Goal: Task Accomplishment & Management: Manage account settings

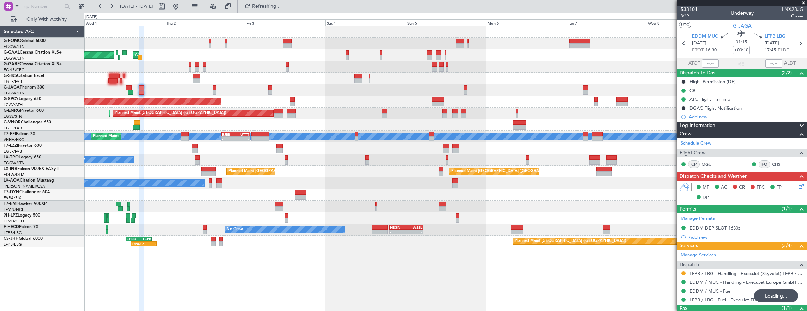
scroll to position [28, 0]
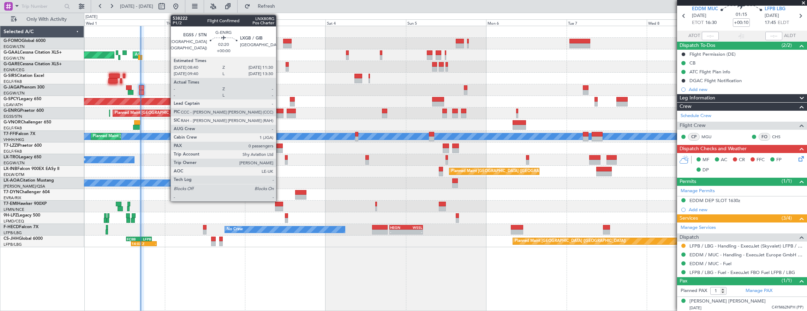
click at [279, 112] on div at bounding box center [278, 111] width 10 height 5
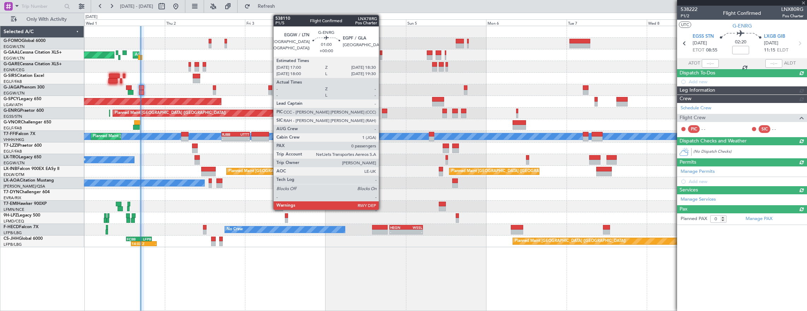
scroll to position [0, 0]
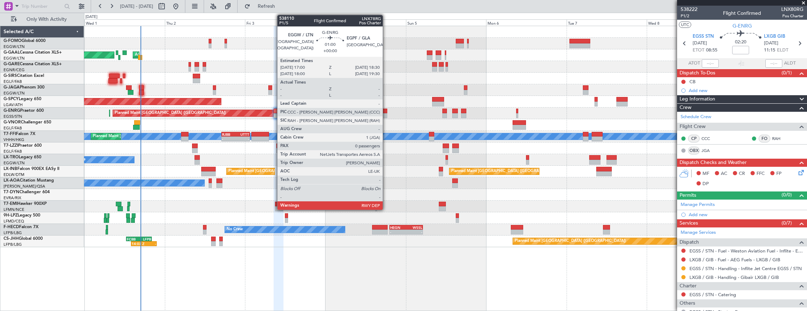
click at [386, 113] on div at bounding box center [384, 115] width 5 height 5
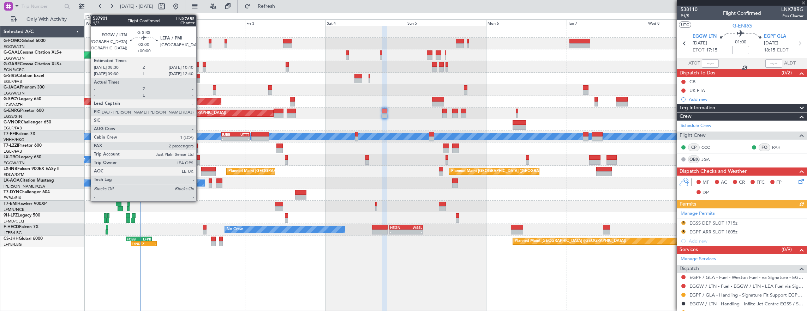
click at [197, 78] on div at bounding box center [196, 80] width 7 height 5
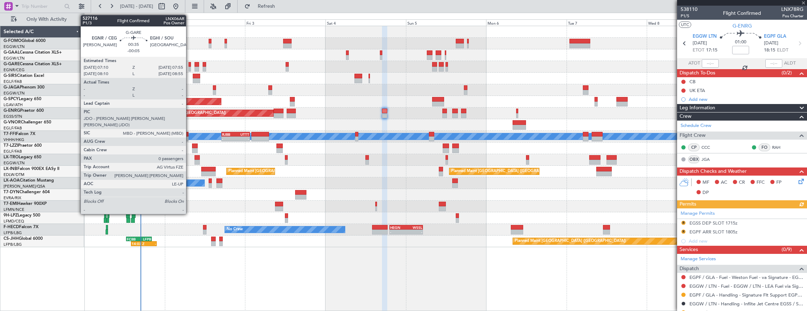
type input "2"
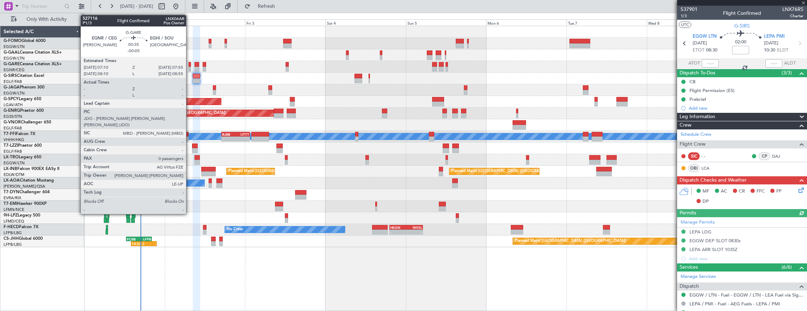
click at [189, 67] on div at bounding box center [189, 69] width 3 height 5
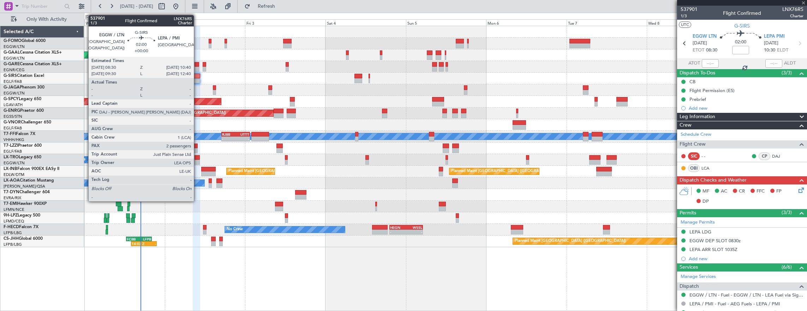
type input "-00:05"
type input "0"
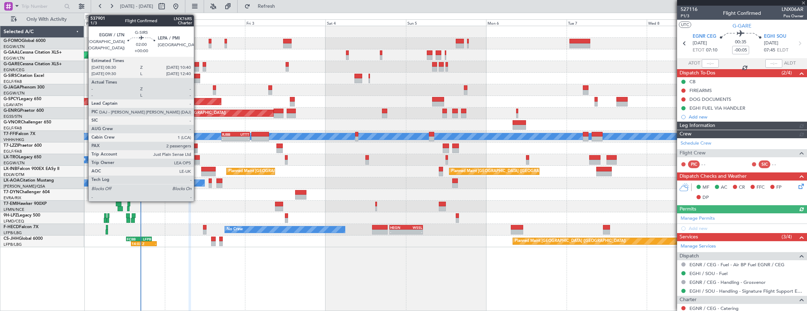
click at [197, 77] on div at bounding box center [196, 76] width 7 height 5
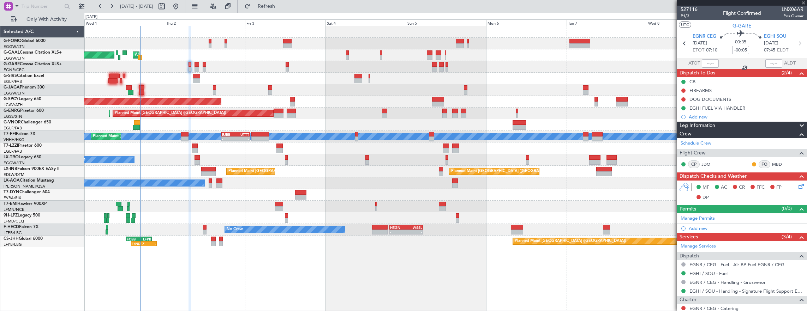
type input "2"
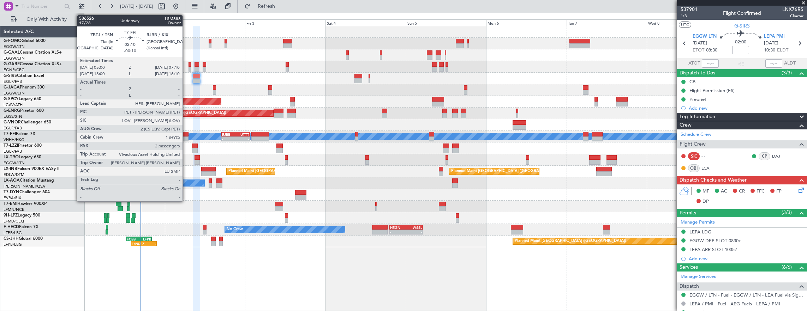
click at [186, 137] on div at bounding box center [184, 139] width 7 height 5
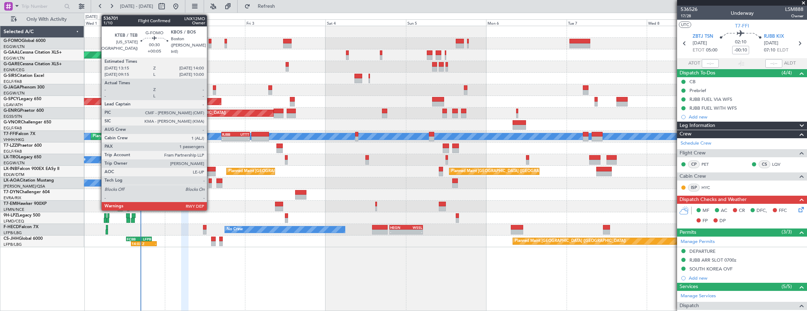
click at [210, 42] on div at bounding box center [210, 41] width 3 height 5
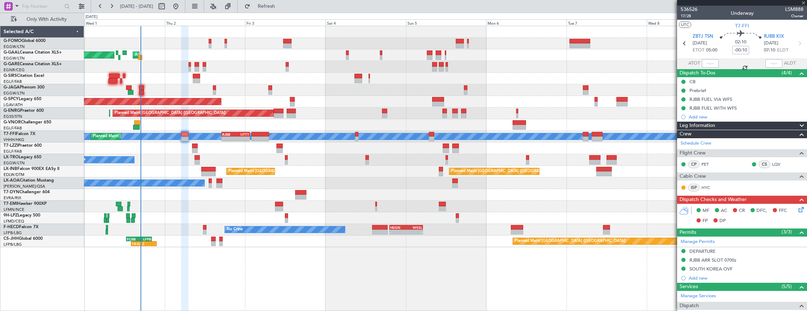
type input "+00:05"
type input "1"
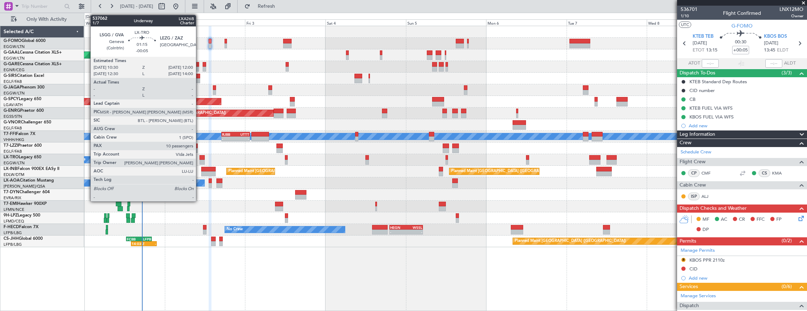
click at [199, 157] on div at bounding box center [201, 157] width 5 height 5
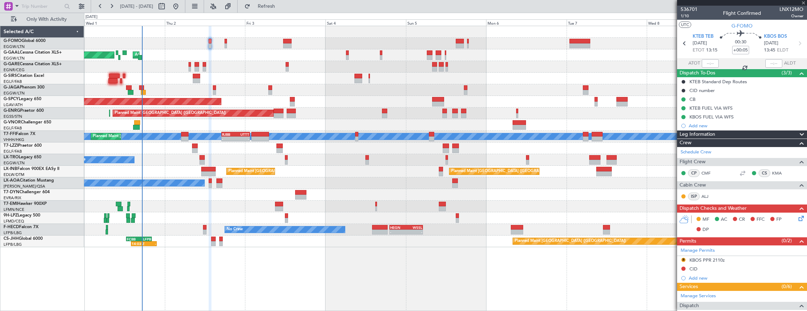
type input "-00:05"
type input "10"
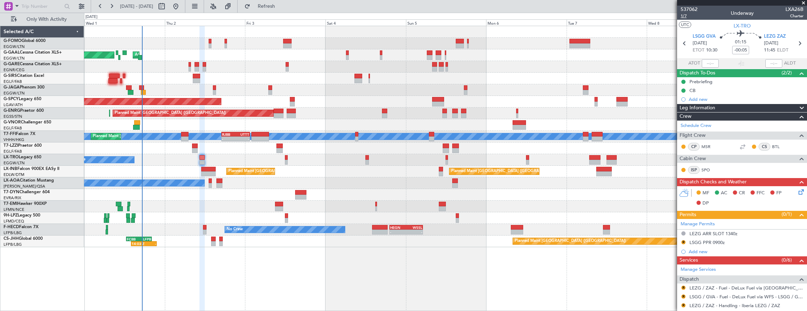
click at [692, 15] on span "1/7" at bounding box center [688, 16] width 17 height 6
click at [36, 56] on div "EGGW/LTN London (Luton)" at bounding box center [44, 59] width 80 height 6
click at [35, 51] on link "G-GAAL Cessna Citation XLS+" at bounding box center [33, 52] width 58 height 4
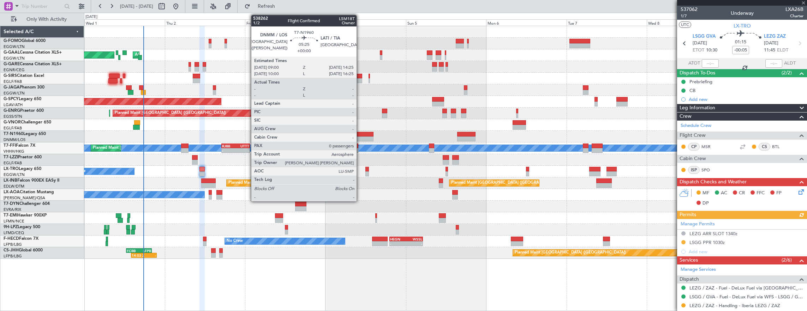
click at [360, 134] on div at bounding box center [364, 134] width 18 height 5
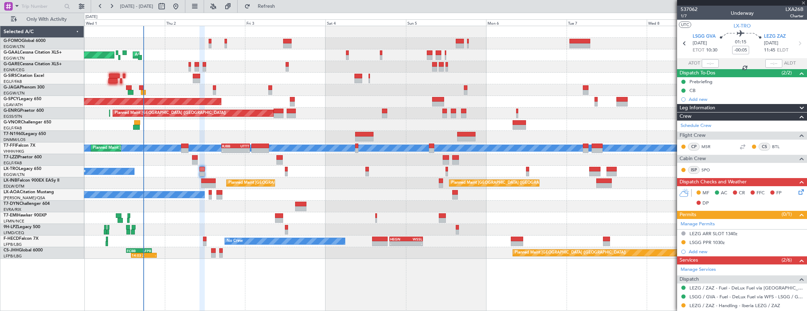
type input "0"
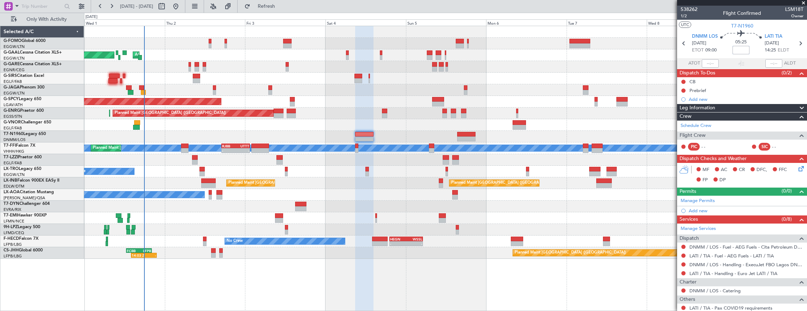
click at [743, 49] on input at bounding box center [740, 50] width 17 height 8
type input "+00:25"
click at [686, 17] on span "1/2" at bounding box center [688, 16] width 17 height 6
click at [706, 200] on link "Manage Permits" at bounding box center [697, 201] width 34 height 7
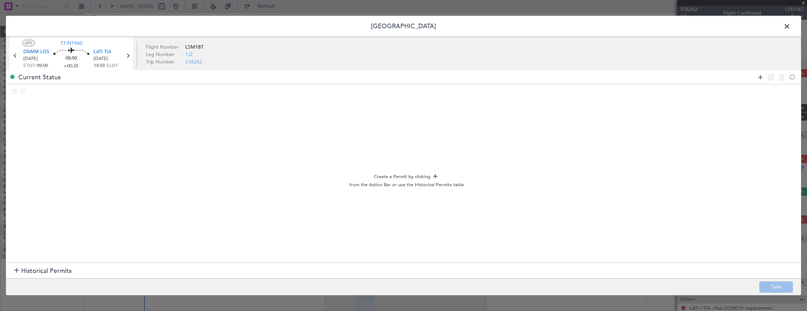
click at [759, 77] on icon at bounding box center [760, 77] width 8 height 8
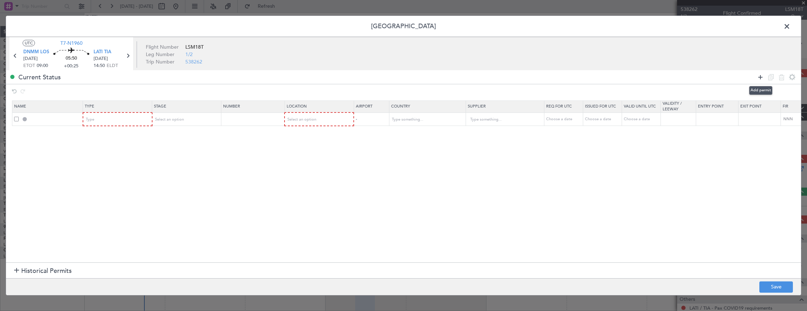
click at [759, 77] on icon at bounding box center [760, 77] width 8 height 8
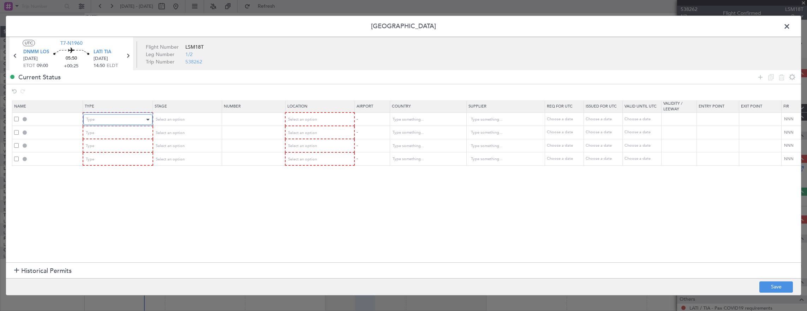
click at [112, 117] on div "Type" at bounding box center [115, 119] width 59 height 11
click at [105, 184] on span "Departure" at bounding box center [117, 183] width 63 height 11
click at [118, 126] on mat-form-field "Type" at bounding box center [117, 132] width 68 height 13
click at [175, 119] on span "Select an option" at bounding box center [169, 119] width 29 height 5
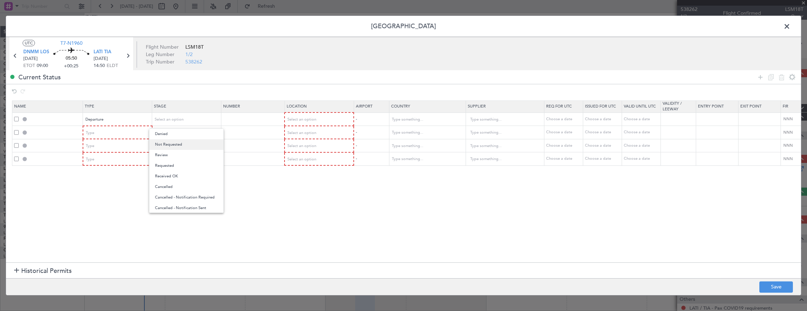
click at [178, 149] on span "Not Requested" at bounding box center [186, 144] width 63 height 11
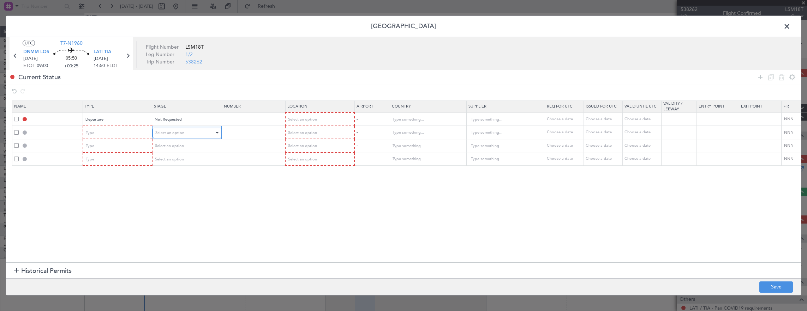
click at [177, 131] on span "Select an option" at bounding box center [169, 132] width 29 height 5
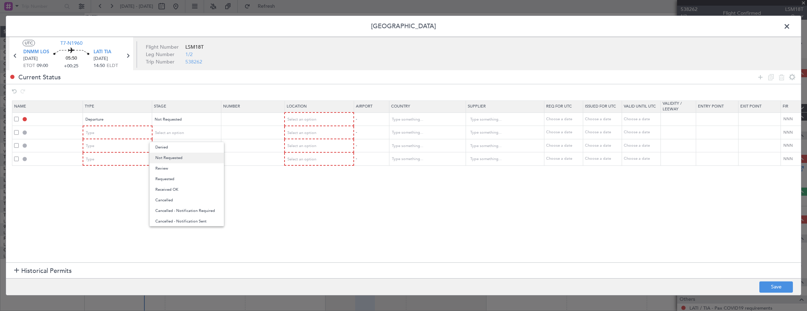
click at [181, 153] on span "Not Requested" at bounding box center [186, 158] width 63 height 11
click at [182, 145] on span "Select an option" at bounding box center [169, 145] width 29 height 5
click at [179, 171] on span "Not Requested" at bounding box center [186, 171] width 63 height 11
click at [764, 76] on icon at bounding box center [760, 77] width 8 height 8
click at [171, 157] on span "Select an option" at bounding box center [169, 159] width 29 height 5
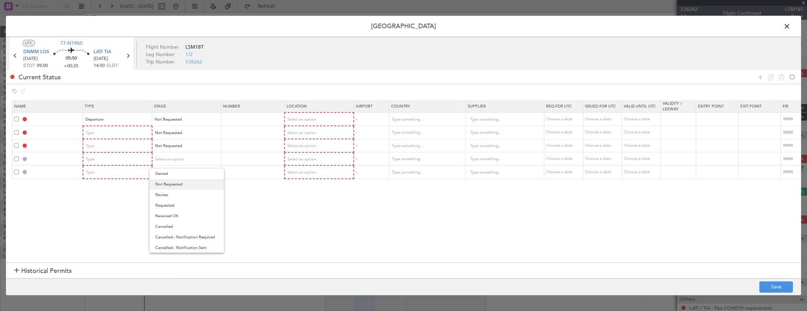
click at [175, 183] on span "Not Requested" at bounding box center [186, 184] width 63 height 11
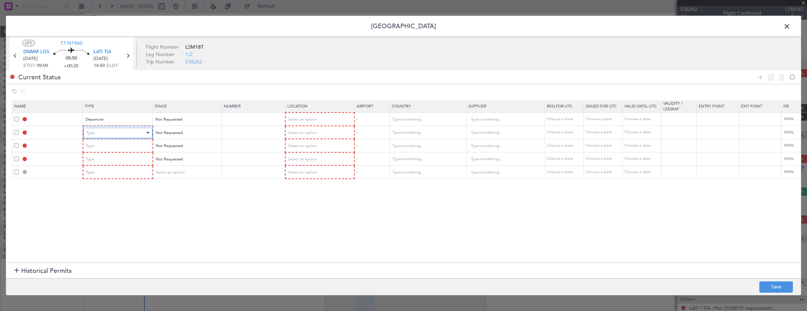
click at [118, 130] on div "Type" at bounding box center [115, 133] width 59 height 11
click at [109, 198] on span "Overflight" at bounding box center [117, 197] width 63 height 11
click at [131, 146] on div "Type" at bounding box center [115, 146] width 59 height 11
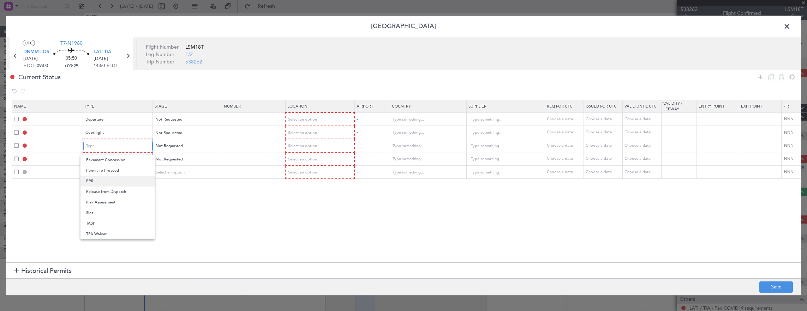
scroll to position [177, 0]
click at [109, 174] on span "Overflight" at bounding box center [117, 174] width 63 height 11
click at [111, 159] on div "Type" at bounding box center [115, 159] width 59 height 11
click at [104, 186] on span "Overflight" at bounding box center [117, 188] width 63 height 11
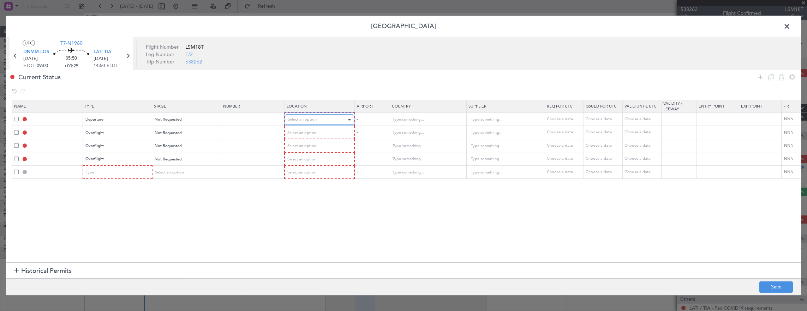
click at [300, 119] on span "Select an option" at bounding box center [302, 119] width 29 height 5
click at [303, 136] on span "Departure" at bounding box center [319, 134] width 63 height 11
click at [303, 131] on span "Select an option" at bounding box center [302, 132] width 29 height 5
click at [303, 192] on span "Enroute" at bounding box center [319, 189] width 63 height 11
click at [307, 140] on div "Select an option" at bounding box center [317, 145] width 59 height 11
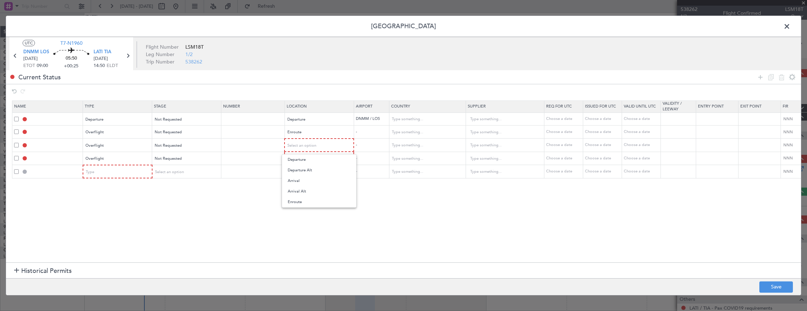
drag, startPoint x: 300, startPoint y: 204, endPoint x: 306, endPoint y: 170, distance: 34.7
click at [300, 204] on span "Enroute" at bounding box center [319, 202] width 63 height 11
click at [306, 155] on div "Select an option" at bounding box center [317, 158] width 59 height 11
click at [298, 217] on span "Enroute" at bounding box center [319, 215] width 63 height 11
click at [16, 169] on span at bounding box center [16, 171] width 5 height 5
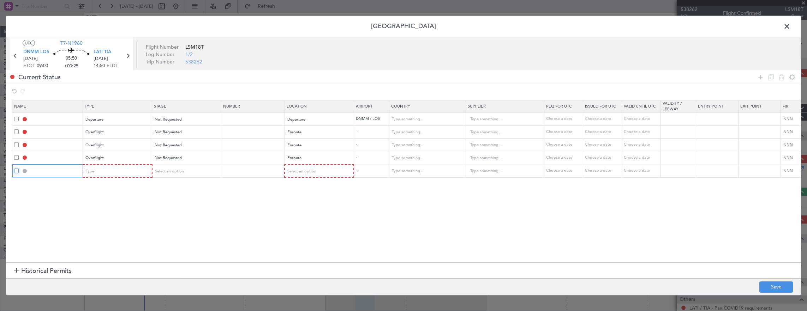
click at [19, 169] on input "checkbox" at bounding box center [19, 169] width 0 height 0
click at [781, 78] on icon at bounding box center [781, 77] width 8 height 8
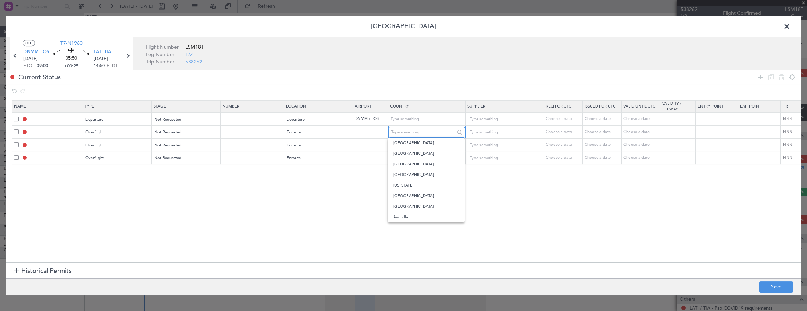
click at [416, 136] on input "text" at bounding box center [423, 132] width 64 height 11
click at [414, 144] on span "Niger" at bounding box center [425, 143] width 65 height 11
type input "Niger"
click at [415, 145] on input "text" at bounding box center [423, 145] width 64 height 11
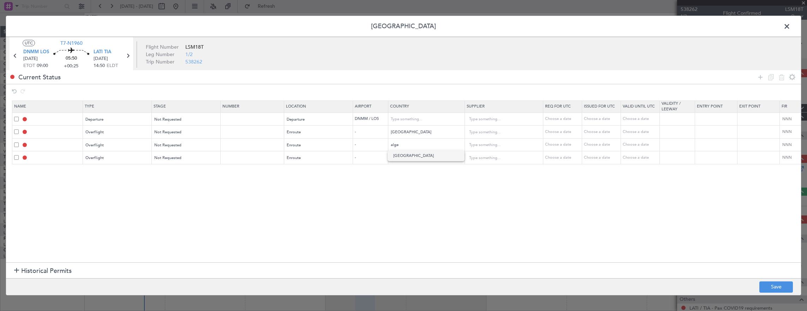
click at [402, 157] on span "Algeria" at bounding box center [425, 156] width 65 height 11
type input "Algeria"
click at [402, 157] on input "text" at bounding box center [423, 158] width 64 height 11
click at [407, 169] on span "Tunisia" at bounding box center [425, 168] width 65 height 11
type input "Tunisia"
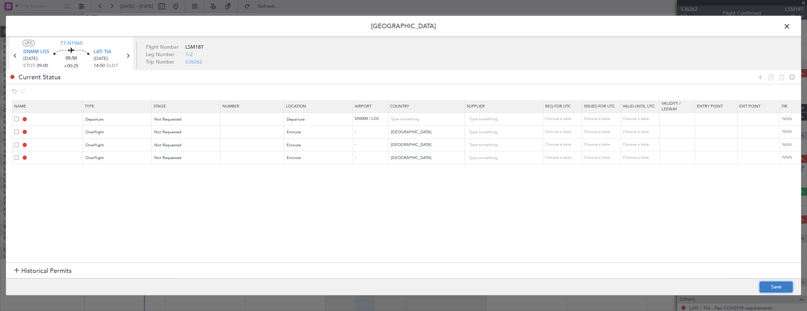
click at [777, 287] on button "Save" at bounding box center [776, 287] width 34 height 11
type input "DEPARTURE"
type input "Nigeria"
type input "NNN"
type input "NIGER OVF"
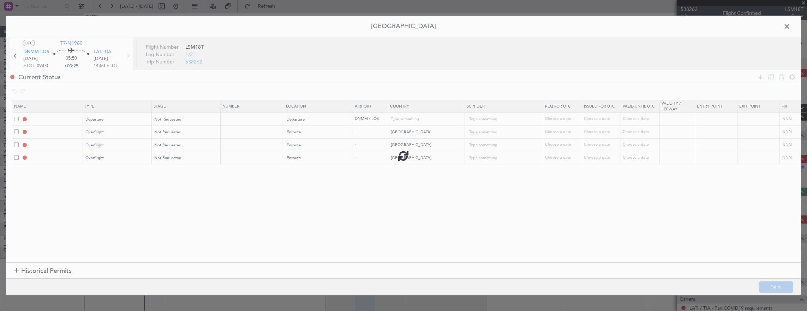
type input "NNN"
type input "ALGERIA OVF"
type input "NNN"
type input "TUNISIA OVF"
type input "NNN"
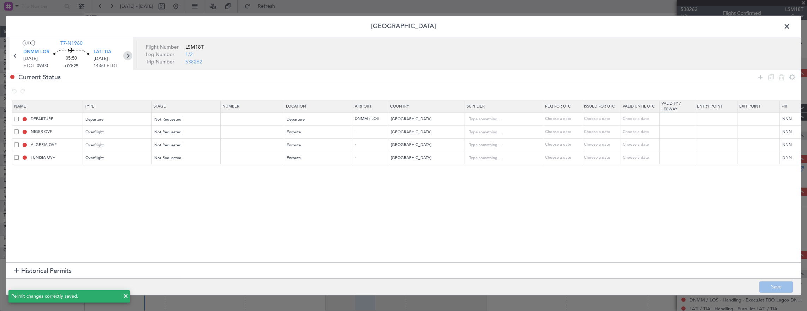
click at [127, 55] on icon at bounding box center [127, 55] width 9 height 9
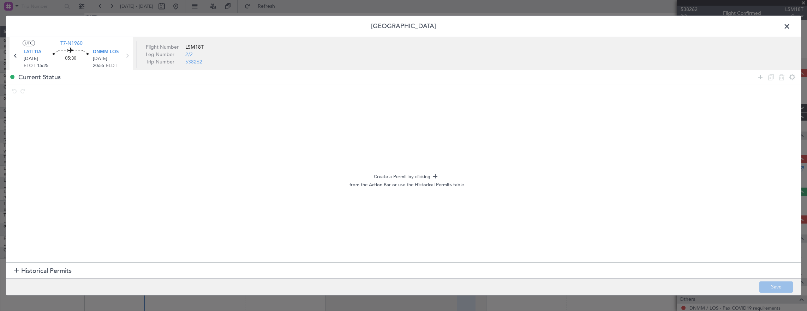
click at [781, 24] on header "Permit Center" at bounding box center [403, 26] width 795 height 21
click at [790, 25] on span at bounding box center [790, 28] width 0 height 14
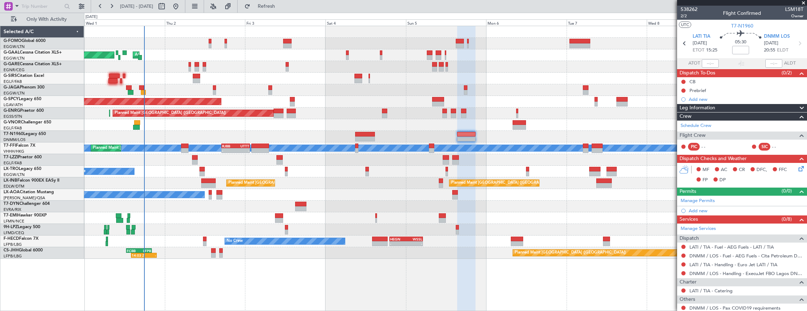
click at [685, 253] on nimbus-traffic-light at bounding box center [683, 256] width 6 height 6
click at [683, 253] on div at bounding box center [683, 256] width 6 height 6
click at [681, 258] on mat-tooltip-component "Not Requested" at bounding box center [683, 266] width 40 height 19
click at [681, 255] on button at bounding box center [683, 256] width 4 height 4
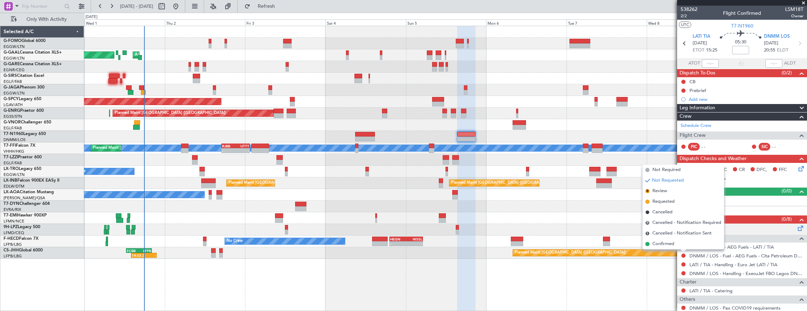
drag, startPoint x: 672, startPoint y: 173, endPoint x: 680, endPoint y: 231, distance: 59.2
click at [672, 173] on span "Not Required" at bounding box center [666, 170] width 28 height 7
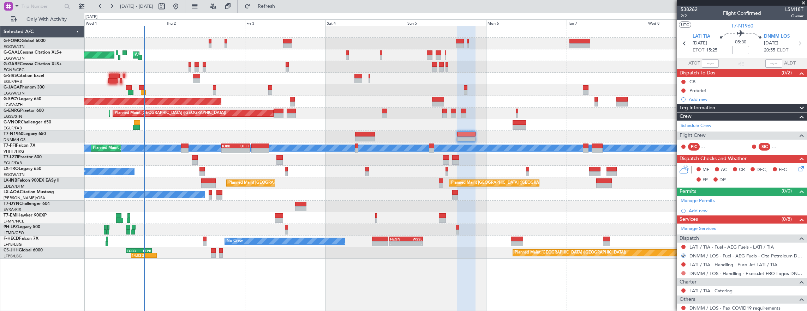
click at [682, 273] on button at bounding box center [683, 273] width 4 height 4
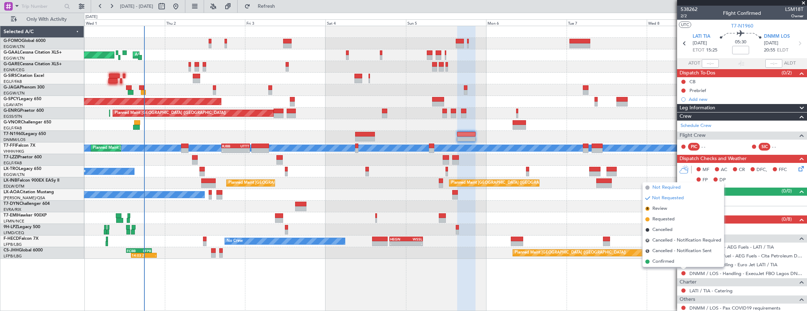
click at [677, 186] on span "Not Required" at bounding box center [666, 187] width 28 height 7
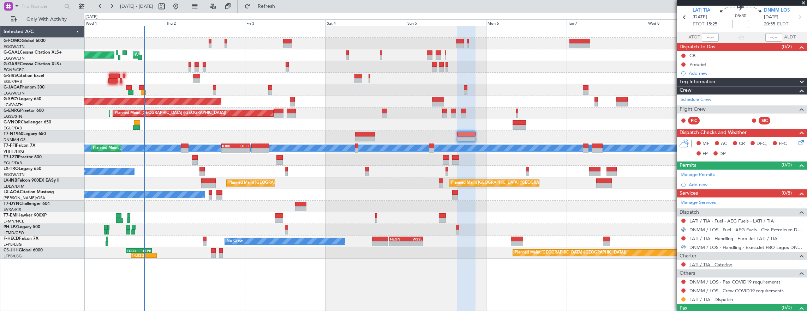
scroll to position [37, 0]
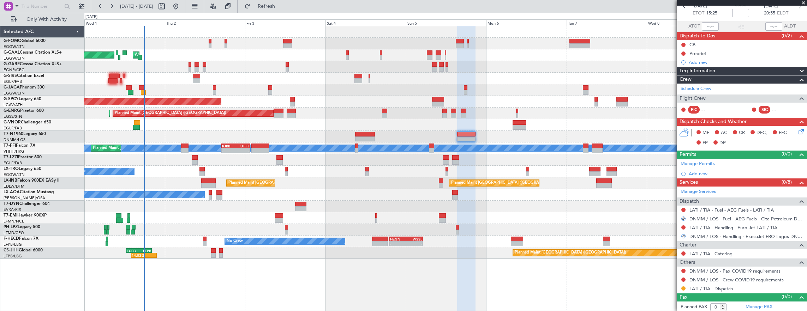
click at [682, 288] on mat-tooltip-component "Not Requested" at bounding box center [683, 289] width 40 height 19
click at [679, 288] on div "LATI / TIA - Dispatch" at bounding box center [742, 288] width 130 height 9
click at [682, 287] on button at bounding box center [683, 289] width 4 height 4
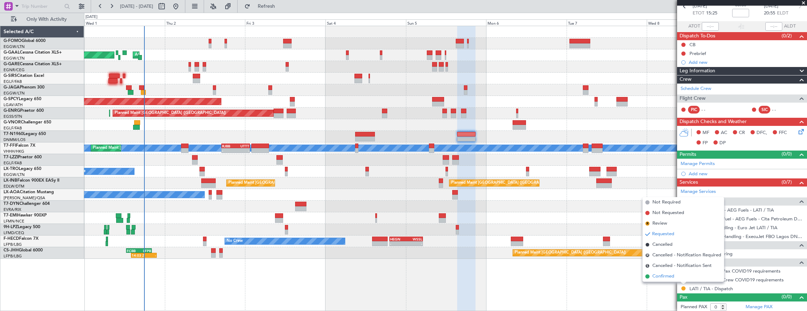
click at [676, 276] on li "Confirmed" at bounding box center [683, 276] width 82 height 11
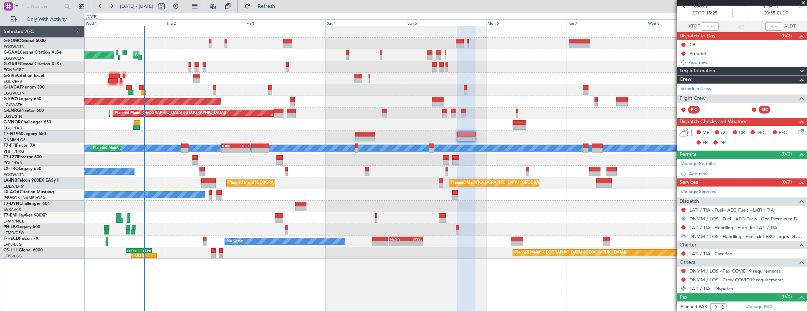
click at [687, 277] on div "DNMM / LOS - Crew COVID19 requirements" at bounding box center [742, 280] width 130 height 9
click at [684, 278] on button at bounding box center [683, 280] width 4 height 4
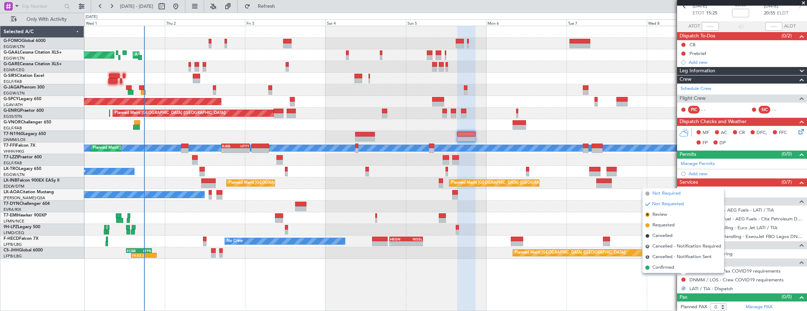
click at [667, 193] on span "Not Required" at bounding box center [666, 193] width 28 height 7
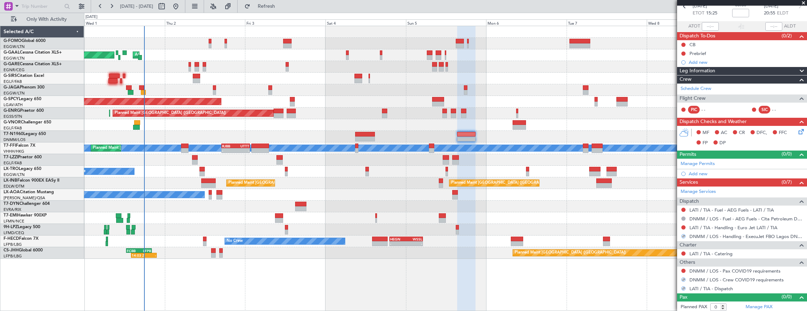
click at [681, 268] on nimbus-traffic-light at bounding box center [683, 271] width 6 height 6
click at [683, 270] on button at bounding box center [683, 271] width 4 height 4
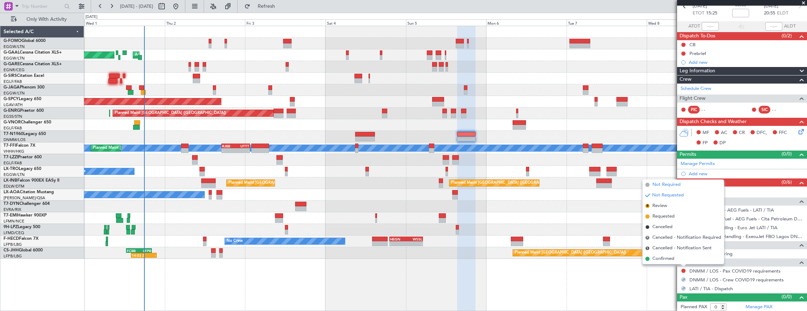
click at [663, 187] on span "Not Required" at bounding box center [666, 184] width 28 height 7
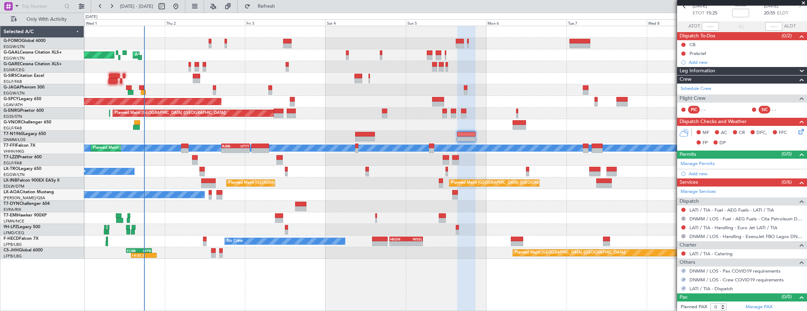
scroll to position [0, 0]
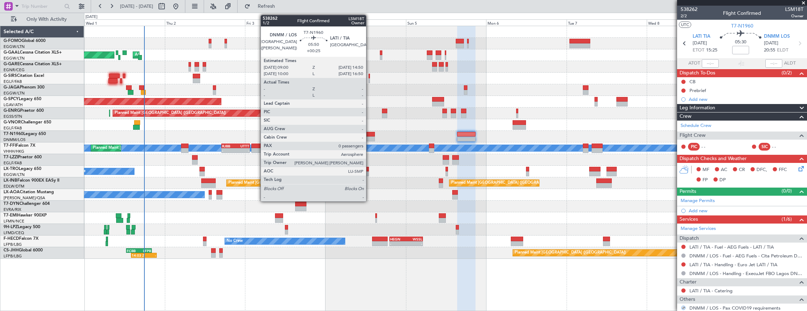
click at [368, 137] on div at bounding box center [365, 139] width 20 height 5
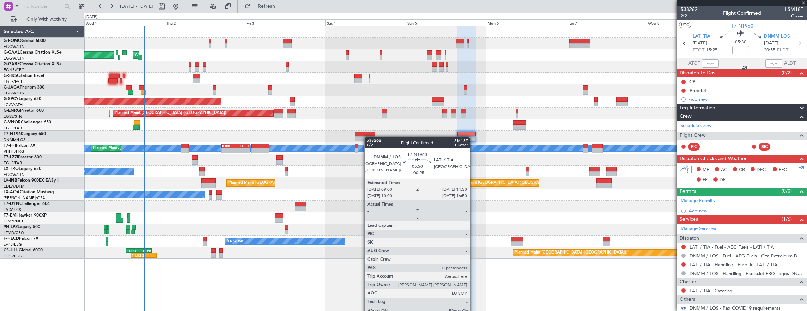
type input "+00:25"
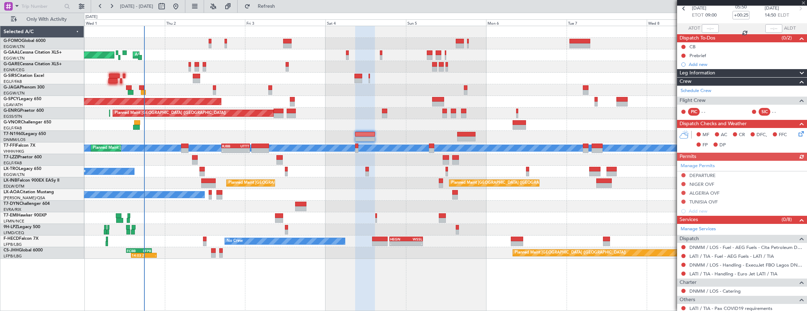
scroll to position [72, 0]
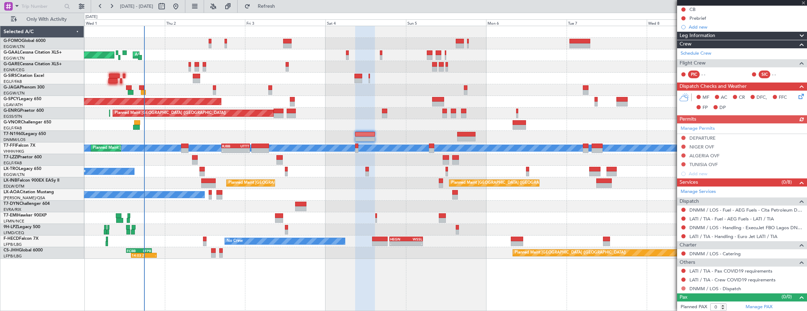
click at [681, 287] on button at bounding box center [683, 289] width 4 height 4
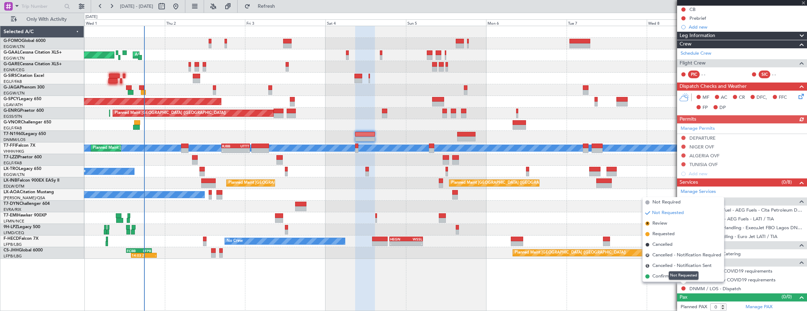
click at [680, 277] on div "Not Requested" at bounding box center [683, 275] width 30 height 9
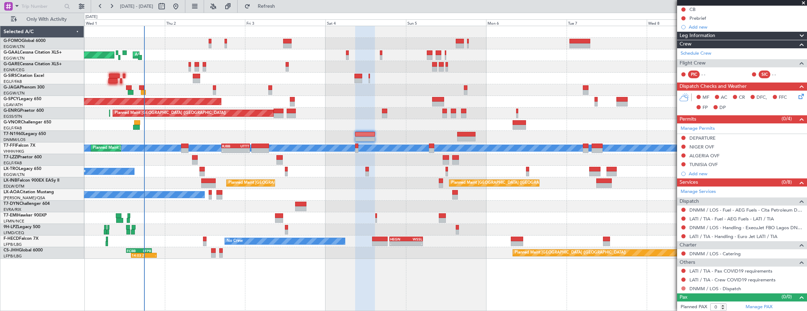
click at [684, 287] on button at bounding box center [683, 289] width 4 height 4
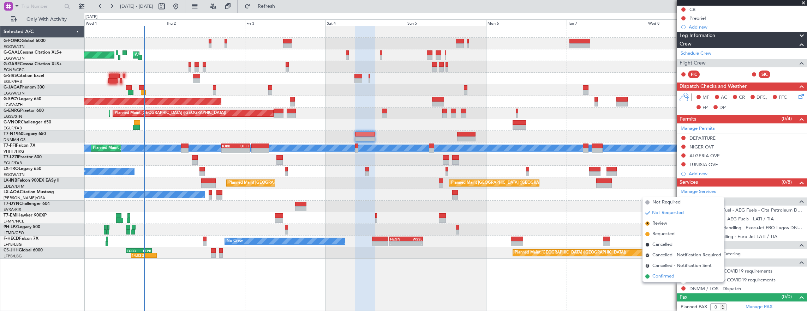
click at [674, 274] on span "Confirmed" at bounding box center [663, 276] width 22 height 7
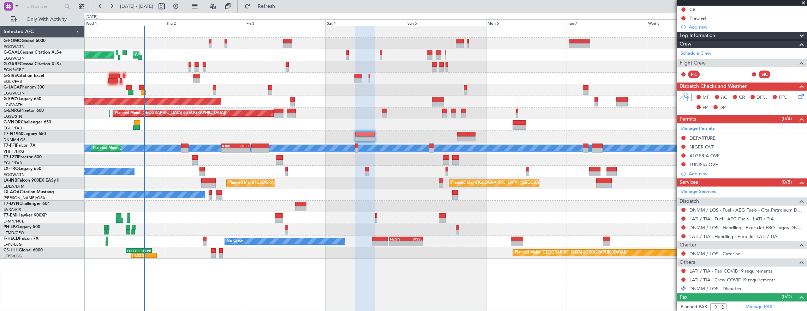
click at [684, 276] on div "LATI / TIA - Crew COVID19 requirements" at bounding box center [742, 280] width 130 height 9
click at [684, 278] on button at bounding box center [683, 280] width 4 height 4
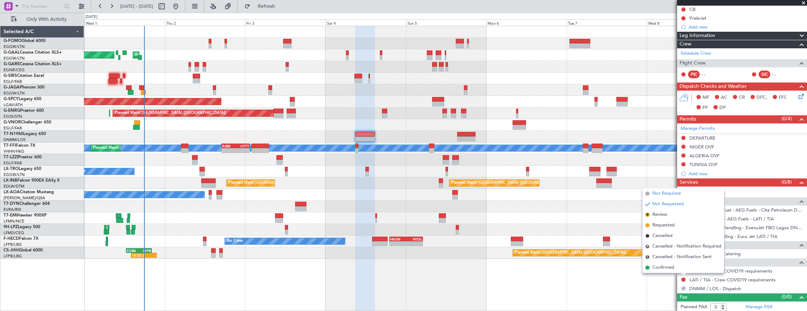
click at [664, 194] on span "Not Required" at bounding box center [666, 193] width 28 height 7
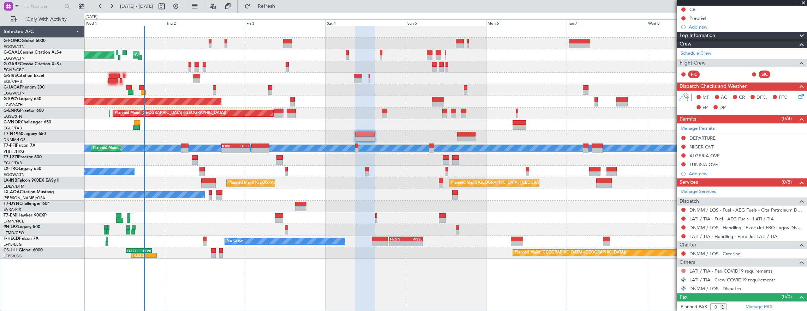
click at [682, 270] on button at bounding box center [683, 271] width 4 height 4
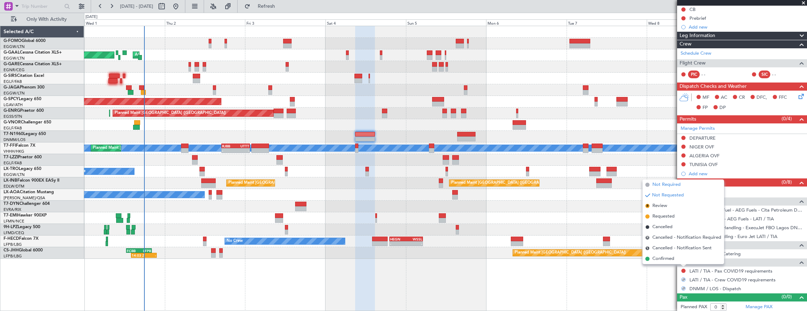
click at [665, 182] on span "Not Required" at bounding box center [666, 184] width 28 height 7
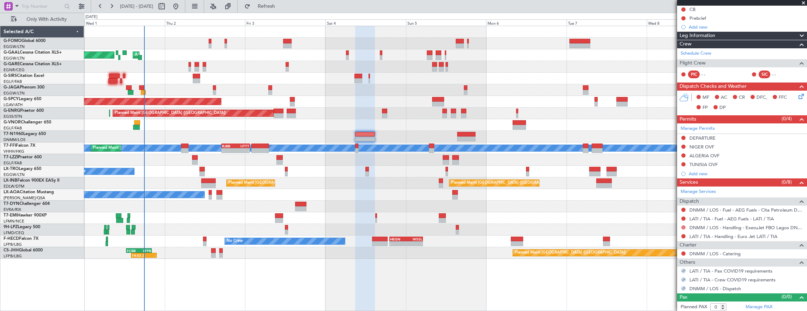
click at [683, 225] on button at bounding box center [683, 227] width 4 height 4
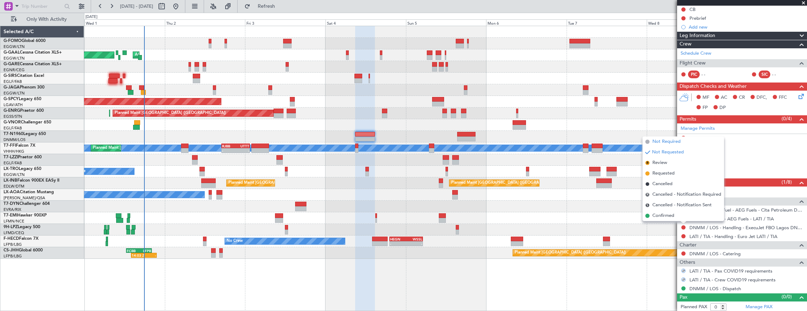
click at [672, 143] on span "Not Required" at bounding box center [666, 141] width 28 height 7
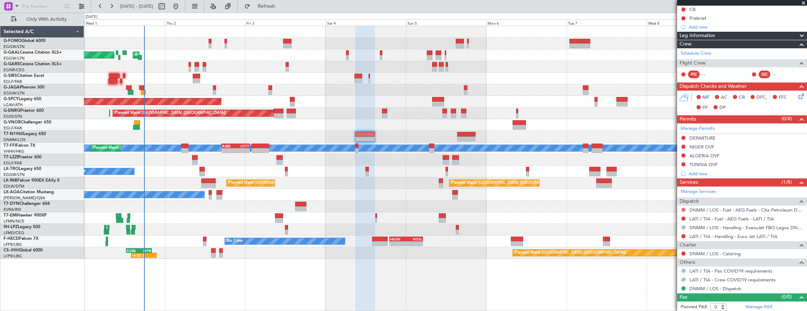
click at [683, 208] on button at bounding box center [683, 210] width 4 height 4
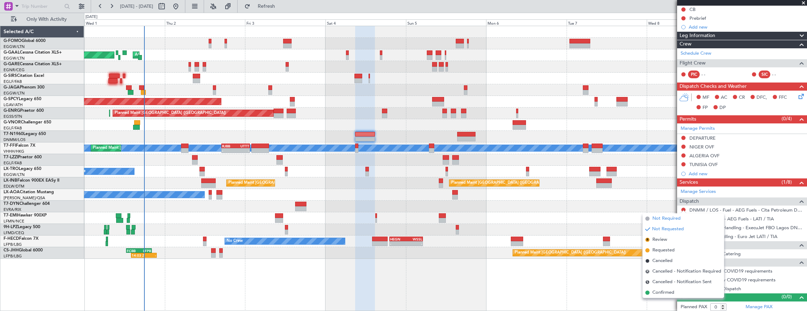
click at [658, 220] on span "Not Required" at bounding box center [666, 218] width 28 height 7
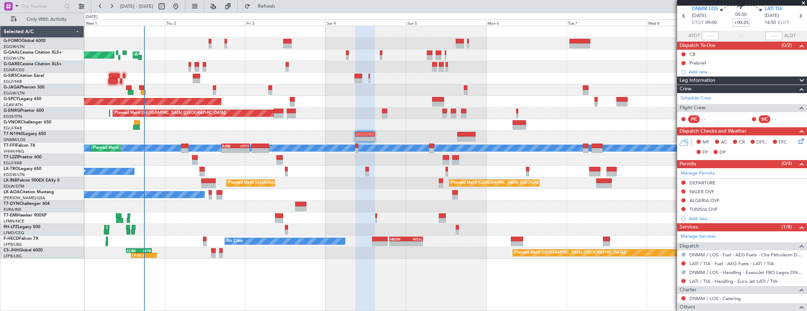
scroll to position [0, 0]
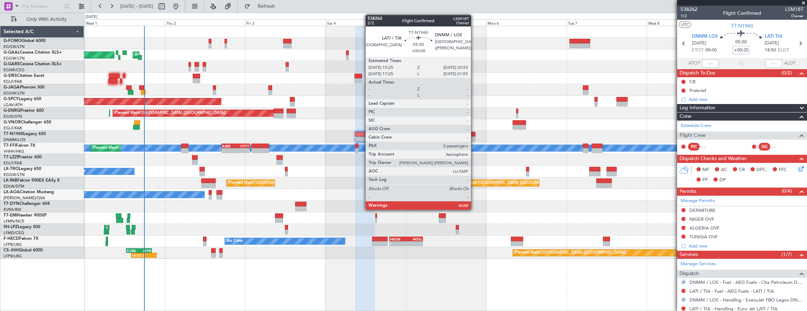
click at [474, 134] on div at bounding box center [466, 134] width 19 height 5
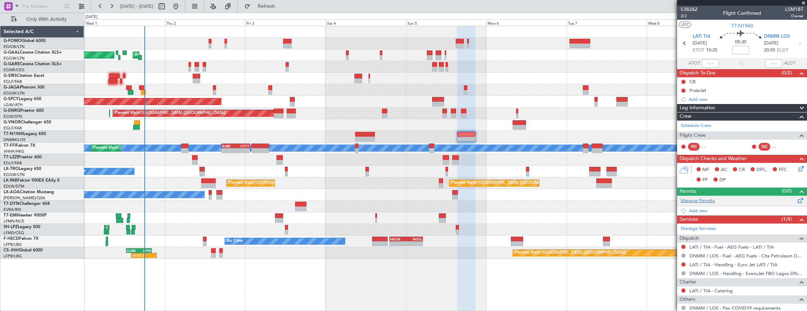
click at [716, 201] on div "Manage Permits" at bounding box center [742, 201] width 130 height 11
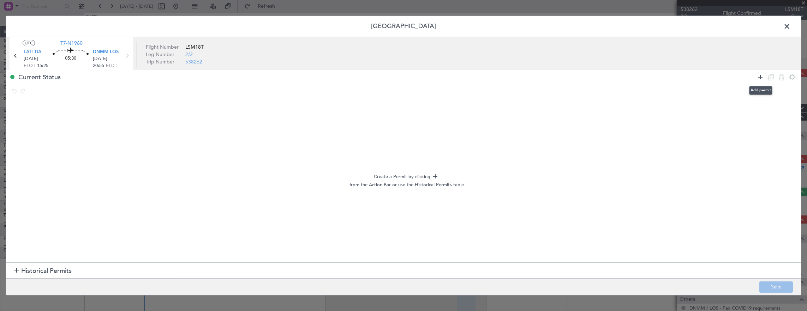
click at [758, 76] on icon at bounding box center [760, 77] width 8 height 8
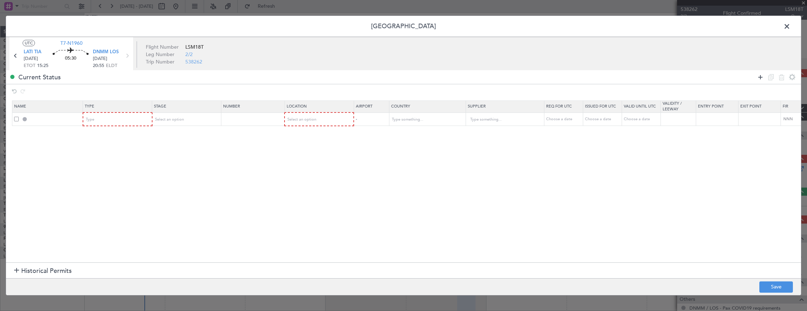
click at [758, 76] on icon at bounding box center [760, 77] width 8 height 8
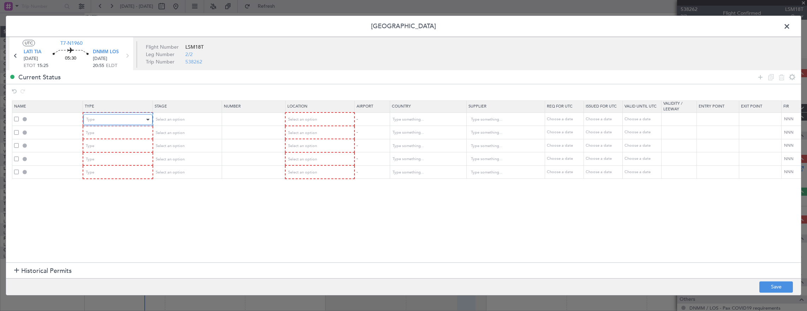
click at [95, 116] on div "Type" at bounding box center [115, 119] width 59 height 11
click at [103, 147] on span "Departure" at bounding box center [117, 148] width 63 height 11
click at [184, 112] on th "Stage" at bounding box center [186, 107] width 69 height 12
click at [177, 120] on span "Select an option" at bounding box center [169, 119] width 29 height 5
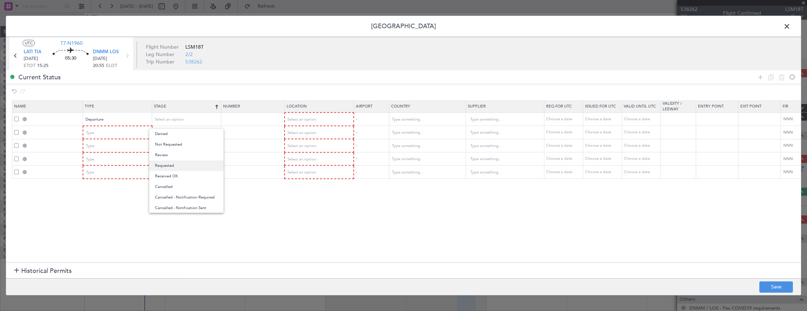
click at [180, 165] on span "Requested" at bounding box center [186, 166] width 63 height 11
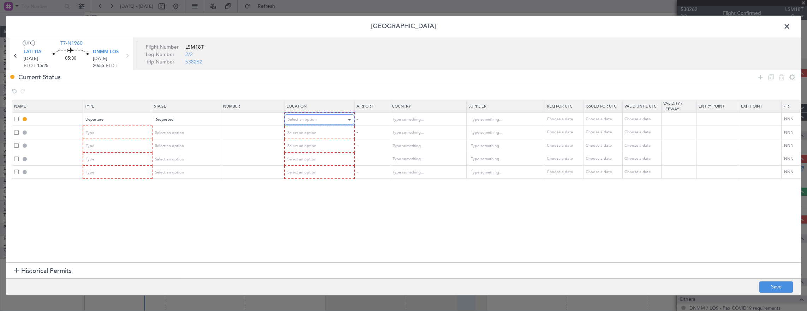
click at [313, 117] on span "Select an option" at bounding box center [302, 119] width 29 height 5
click at [305, 135] on span "Departure" at bounding box center [319, 134] width 63 height 11
click at [134, 136] on div "Type" at bounding box center [115, 132] width 59 height 11
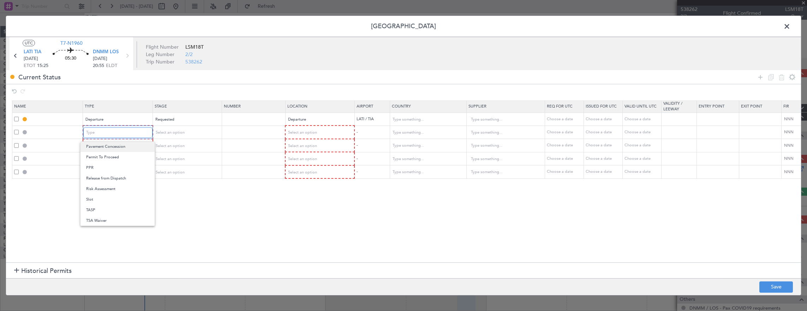
scroll to position [177, 0]
click at [107, 161] on span "Overflight" at bounding box center [117, 161] width 63 height 11
click at [111, 150] on div "Type" at bounding box center [115, 146] width 59 height 11
click at [97, 170] on span "Overflight" at bounding box center [117, 174] width 63 height 11
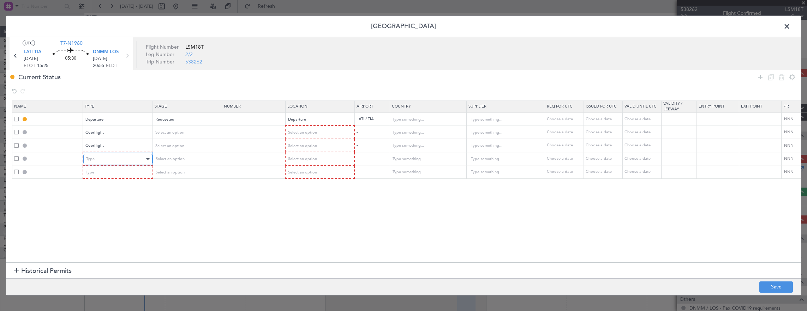
click at [106, 159] on div "Type" at bounding box center [115, 159] width 59 height 11
click at [108, 222] on span "Overflight" at bounding box center [117, 223] width 63 height 11
click at [115, 171] on div "Type" at bounding box center [115, 172] width 59 height 11
click at [104, 246] on span "Landing" at bounding box center [117, 250] width 63 height 11
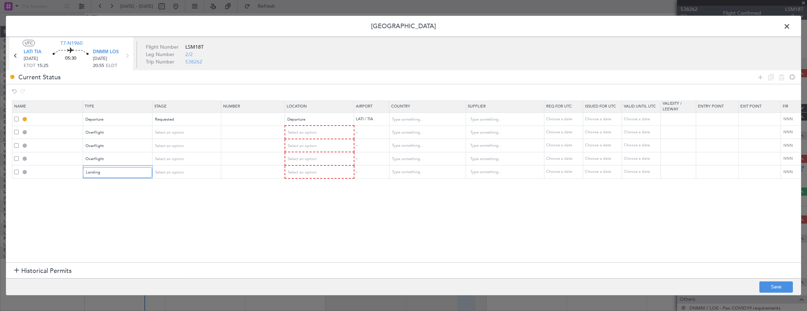
scroll to position [108, 0]
click at [193, 130] on div "Select an option" at bounding box center [184, 132] width 59 height 11
click at [185, 152] on span "Denied" at bounding box center [186, 147] width 63 height 11
click at [183, 137] on div "Denied" at bounding box center [184, 132] width 59 height 11
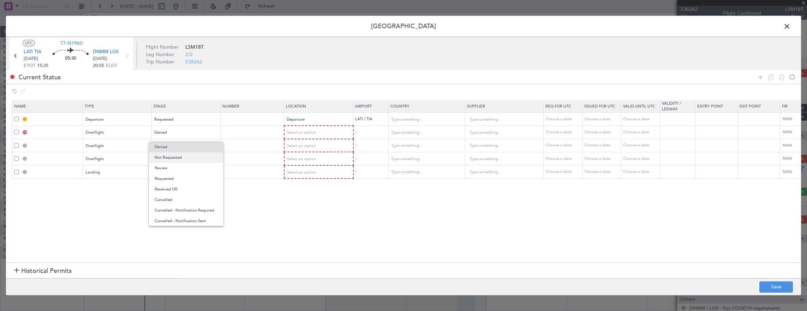
click at [179, 154] on span "Not Requested" at bounding box center [186, 157] width 63 height 11
click at [179, 147] on span "Select an option" at bounding box center [169, 145] width 29 height 5
click at [175, 170] on span "Not Requested" at bounding box center [186, 170] width 63 height 11
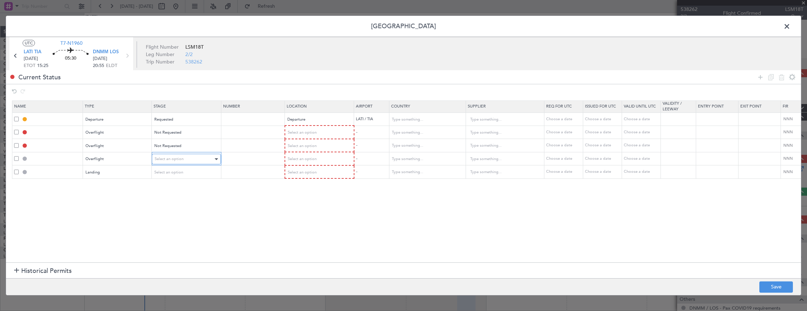
click at [177, 154] on div "Select an option" at bounding box center [184, 159] width 59 height 11
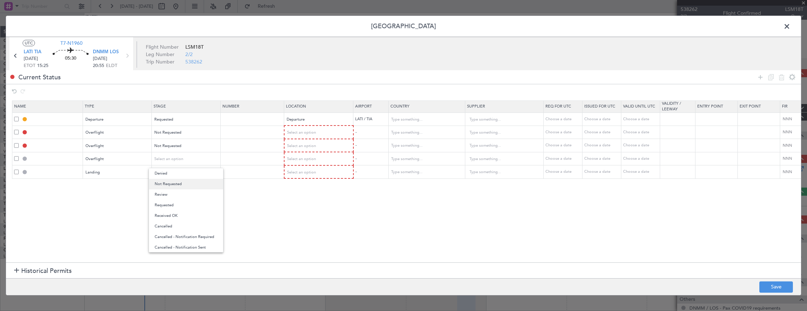
click at [176, 184] on span "Not Requested" at bounding box center [186, 184] width 63 height 11
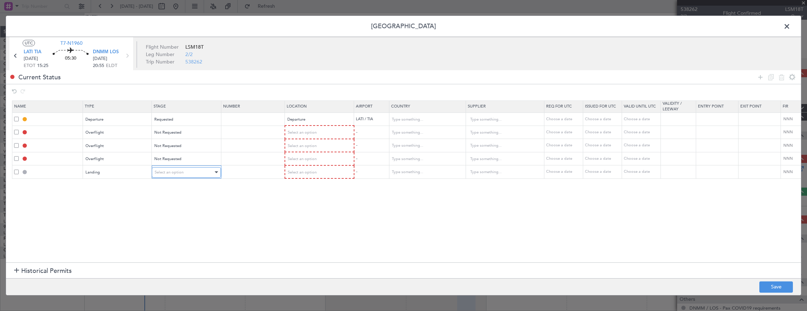
click at [180, 171] on span "Select an option" at bounding box center [169, 172] width 29 height 5
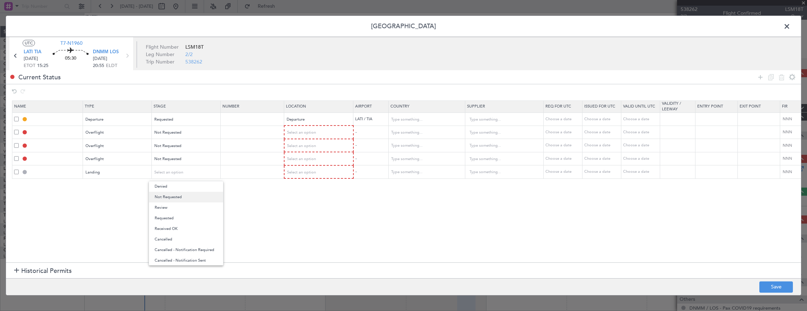
click at [178, 198] on span "Not Requested" at bounding box center [186, 197] width 63 height 11
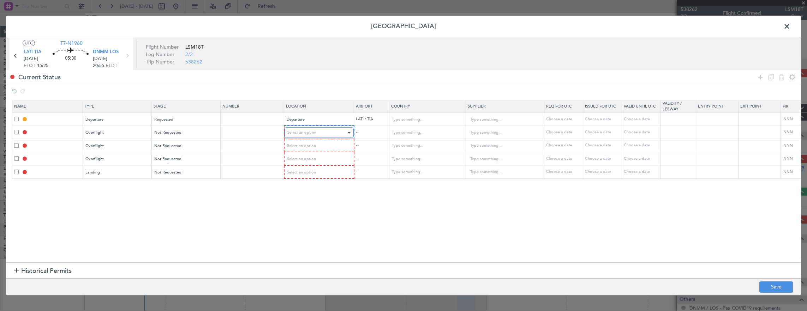
click at [317, 129] on div "Select an option" at bounding box center [316, 132] width 59 height 11
click at [311, 185] on span "Enroute" at bounding box center [318, 189] width 63 height 11
click at [305, 141] on div "Select an option" at bounding box center [316, 145] width 59 height 11
click at [313, 200] on span "Enroute" at bounding box center [318, 202] width 63 height 11
click at [313, 159] on span "Select an option" at bounding box center [301, 158] width 29 height 5
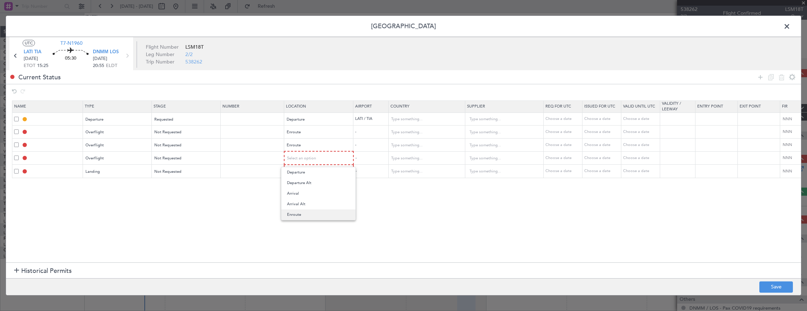
click at [312, 213] on span "Enroute" at bounding box center [318, 215] width 63 height 11
click at [311, 173] on span "Select an option" at bounding box center [301, 171] width 29 height 5
click at [311, 209] on span "Arrival" at bounding box center [318, 206] width 63 height 11
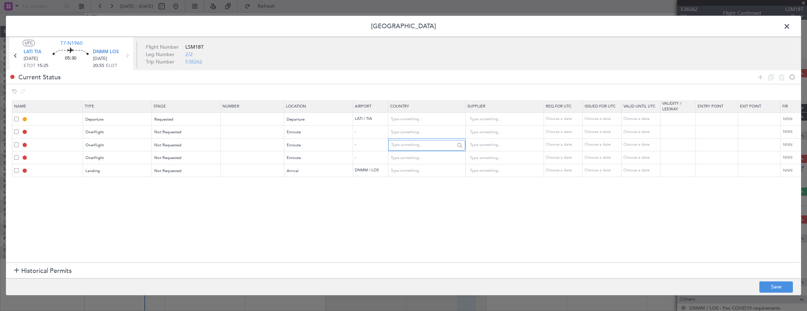
click at [406, 140] on input "text" at bounding box center [423, 145] width 64 height 11
click at [407, 131] on input "text" at bounding box center [423, 132] width 64 height 11
click at [402, 145] on span "Tunisia" at bounding box center [425, 143] width 65 height 11
type input "Tunisia"
click at [402, 145] on input "text" at bounding box center [423, 145] width 64 height 11
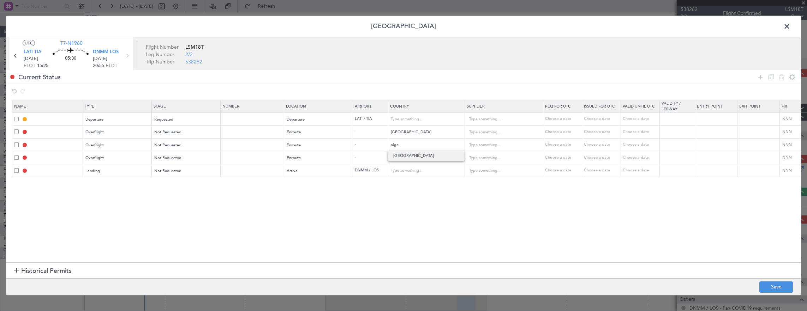
click at [404, 157] on span "Algeria" at bounding box center [425, 156] width 65 height 11
type input "Algeria"
click at [404, 157] on input "text" at bounding box center [423, 158] width 64 height 11
click at [414, 168] on span "Niger" at bounding box center [425, 168] width 65 height 11
type input "Niger"
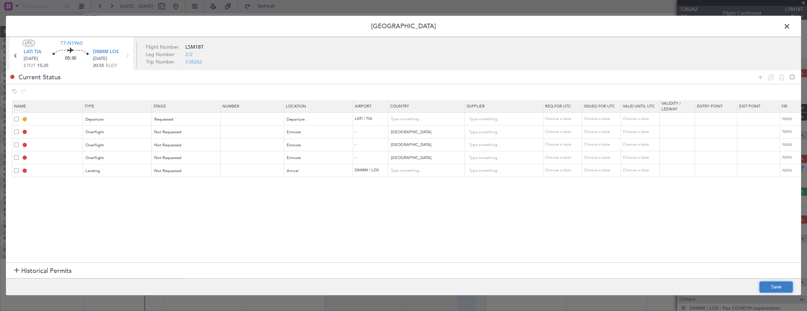
click at [788, 288] on button "Save" at bounding box center [776, 287] width 34 height 11
type input "DEPARTURE"
type input "Albania"
type input "NNN"
type input "TUNISIA OVF"
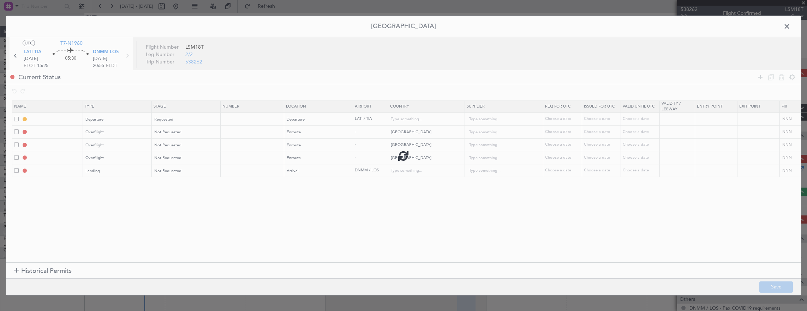
type input "NNN"
type input "ALGERIA OVF"
type input "NNN"
type input "NIGER OVF"
type input "NNN"
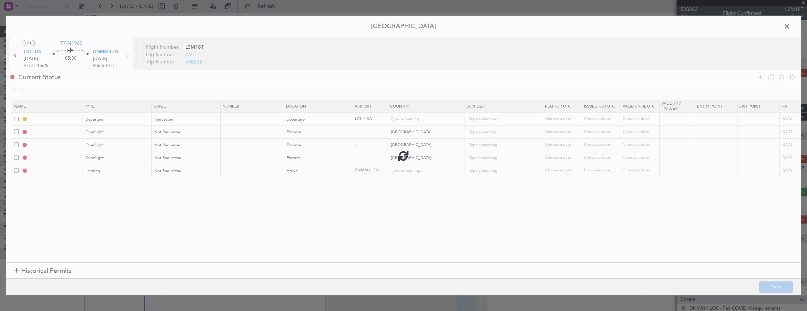
type input "DNMM LDG"
type input "Nigeria"
type input "NNN"
click at [790, 29] on span at bounding box center [790, 28] width 0 height 14
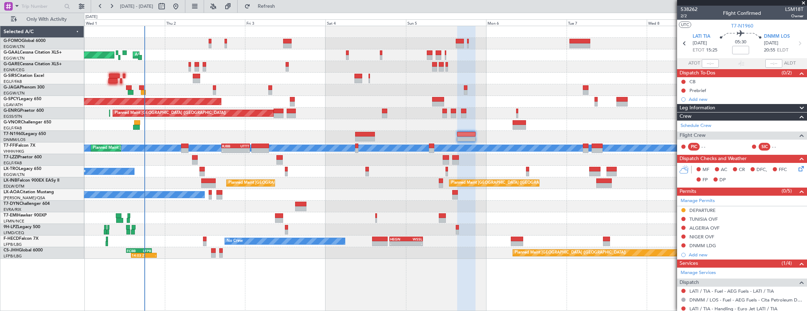
click at [734, 51] on mat-tooltip-component "Flight Time" at bounding box center [738, 55] width 32 height 19
click at [739, 51] on div "Flight Time" at bounding box center [739, 51] width 0 height 0
click at [741, 49] on mat-tooltip-component "Flight Time" at bounding box center [738, 55] width 32 height 19
click at [736, 47] on input at bounding box center [740, 50] width 17 height 8
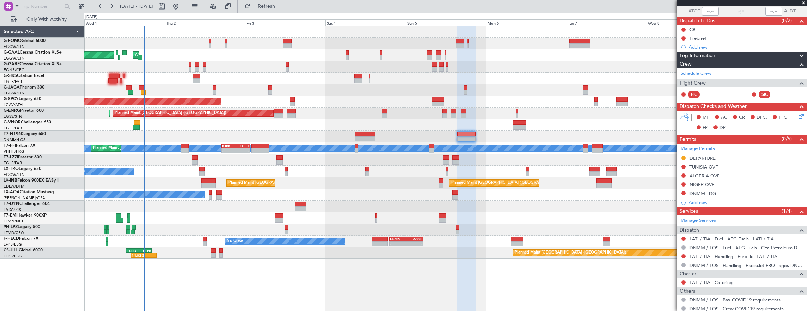
scroll to position [81, 0]
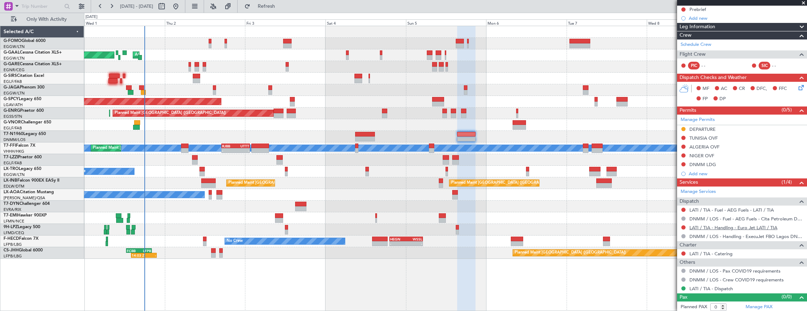
click at [733, 227] on link "LATI / TIA - Handling - Euro Jet LATI / TIA" at bounding box center [733, 228] width 88 height 6
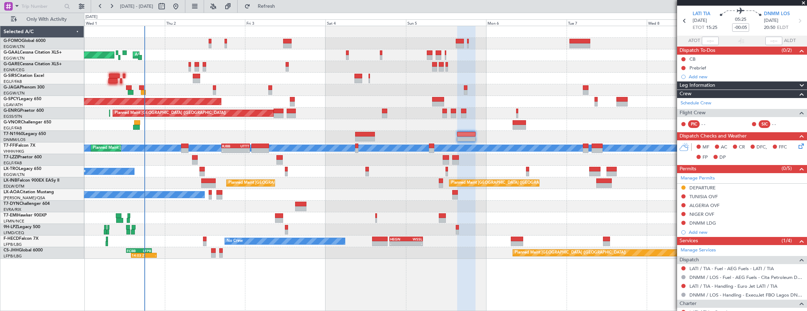
scroll to position [0, 0]
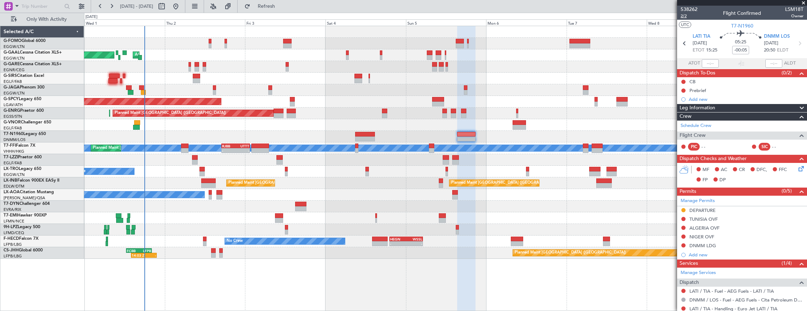
click at [687, 16] on span "2/2" at bounding box center [688, 16] width 17 height 6
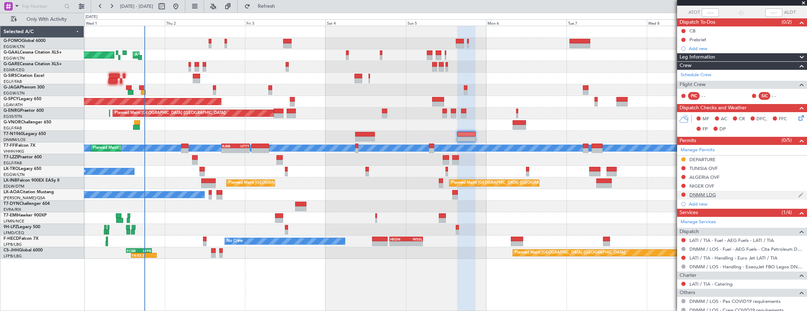
scroll to position [81, 0]
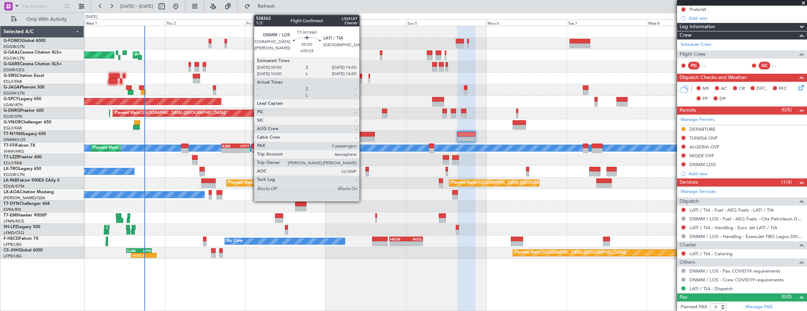
click at [363, 133] on div at bounding box center [365, 134] width 20 height 5
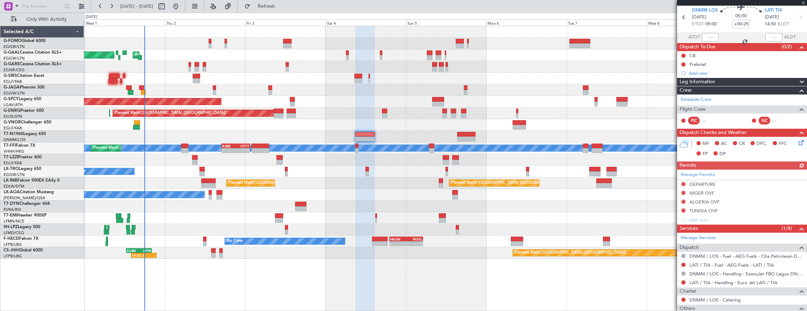
scroll to position [35, 0]
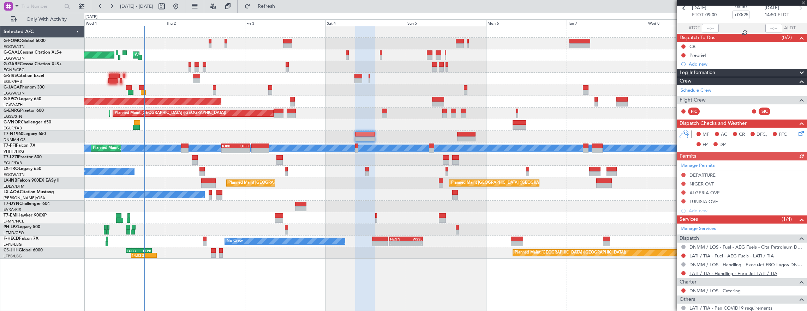
click at [746, 273] on link "LATI / TIA - Handling - Euro Jet LATI / TIA" at bounding box center [733, 274] width 88 height 6
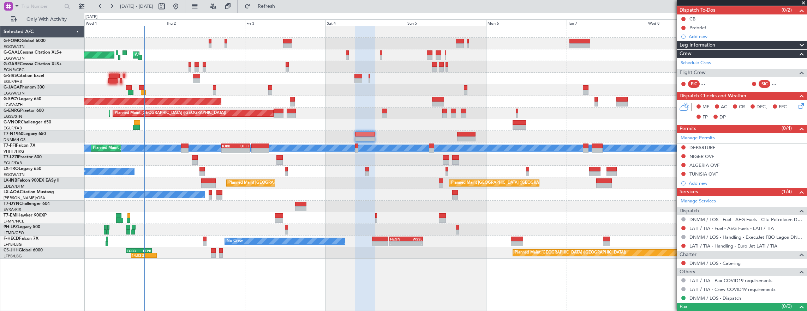
scroll to position [72, 0]
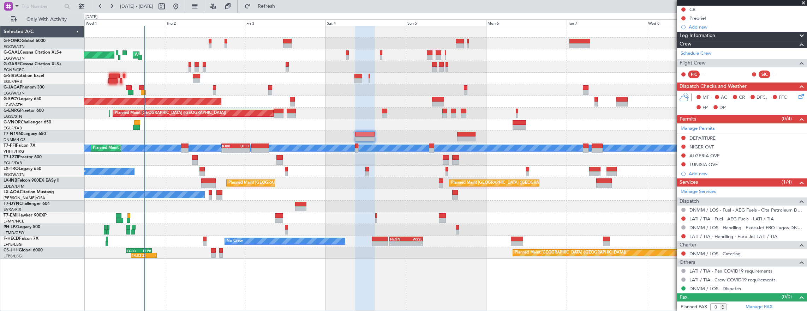
click at [193, 156] on div at bounding box center [195, 157] width 6 height 5
type input "+00:10"
type input "2"
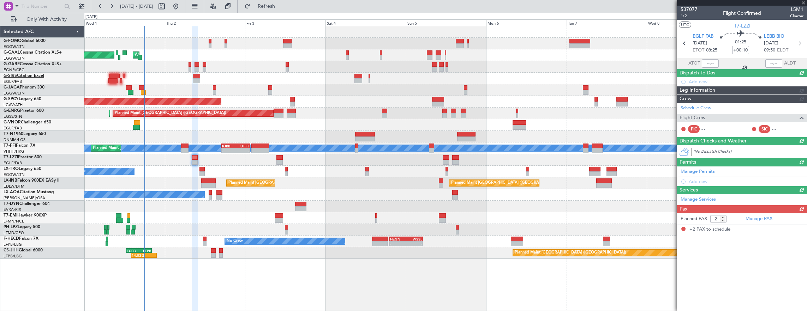
scroll to position [0, 0]
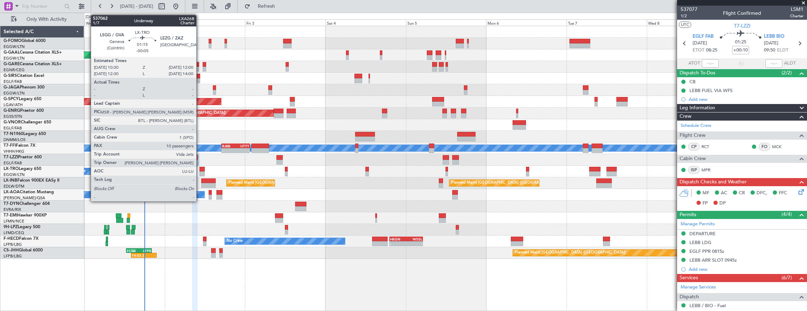
click at [200, 169] on div at bounding box center [201, 169] width 5 height 5
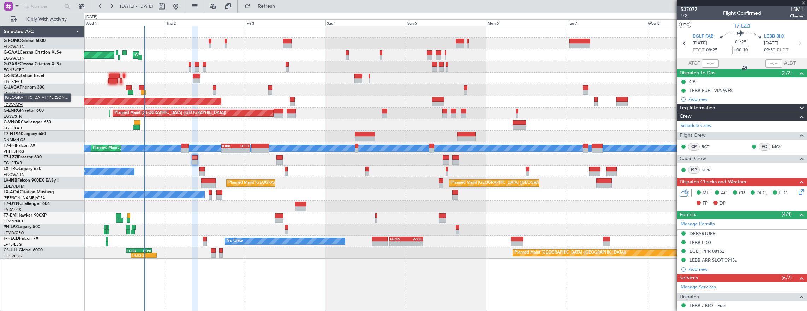
type input "-00:05"
type input "10"
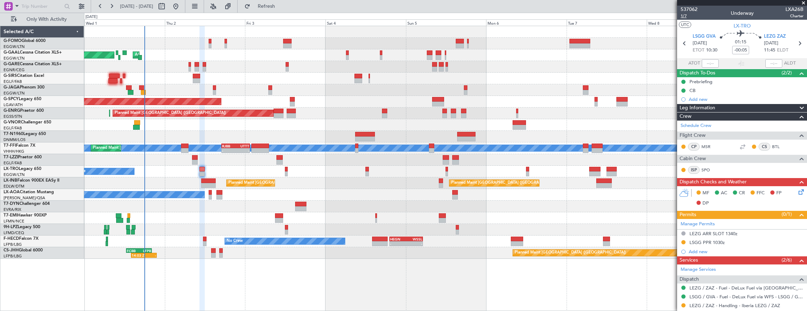
click at [690, 17] on span "1/7" at bounding box center [688, 16] width 17 height 6
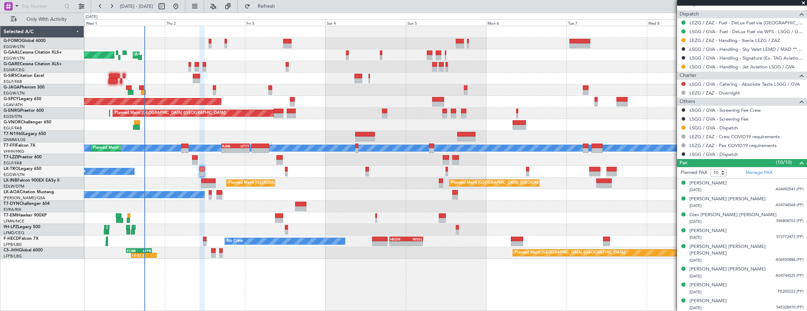
scroll to position [289, 0]
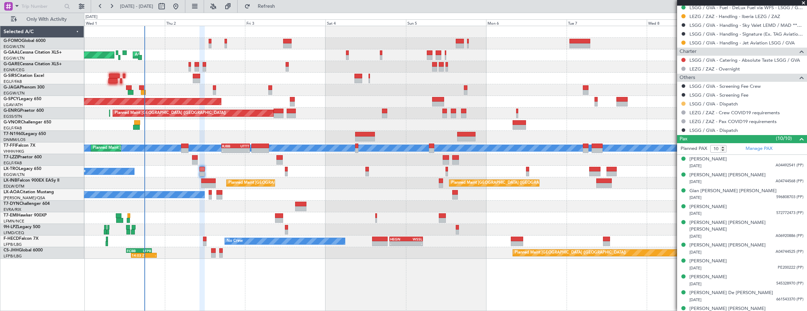
click at [684, 103] on button at bounding box center [683, 104] width 4 height 4
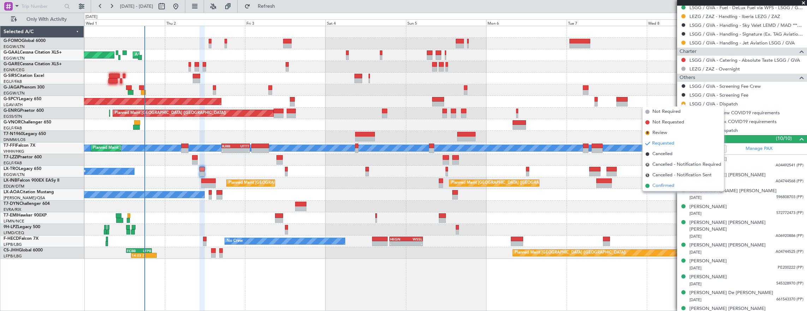
click at [678, 187] on li "Confirmed" at bounding box center [683, 186] width 82 height 11
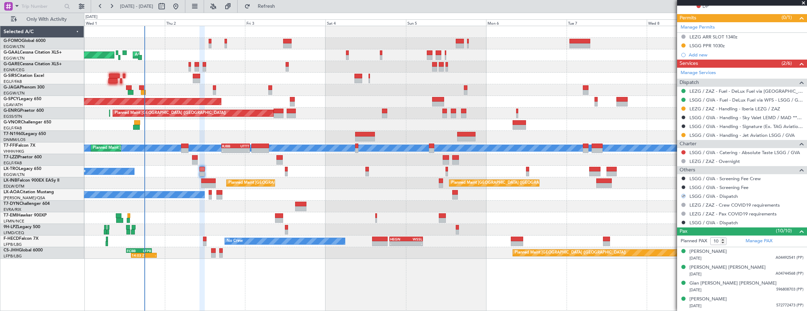
scroll to position [183, 0]
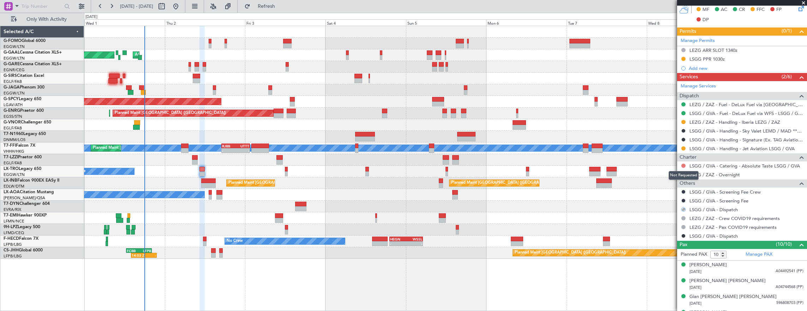
click at [682, 164] on button at bounding box center [683, 166] width 4 height 4
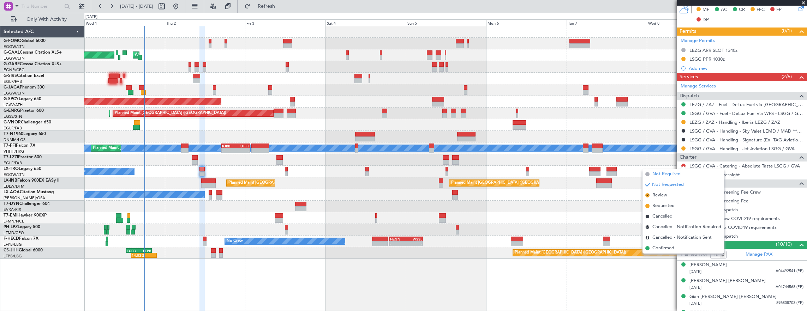
click at [661, 174] on span "Not Required" at bounding box center [666, 174] width 28 height 7
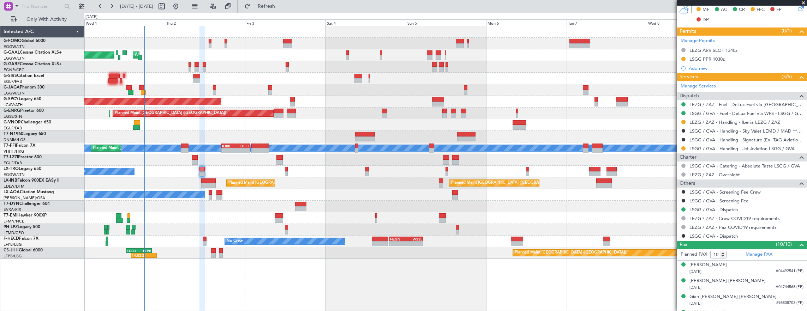
click at [682, 122] on button at bounding box center [683, 122] width 4 height 4
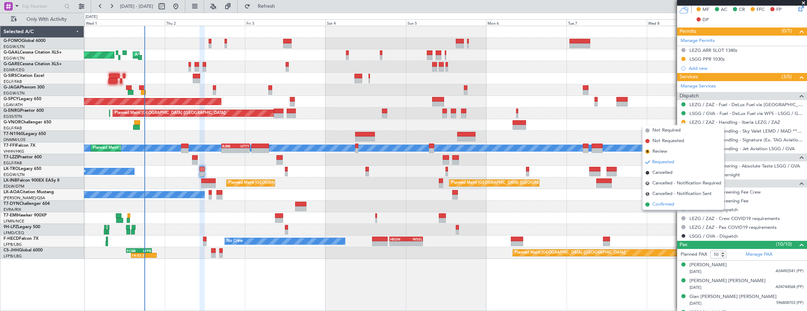
click at [670, 205] on span "Confirmed" at bounding box center [663, 204] width 22 height 7
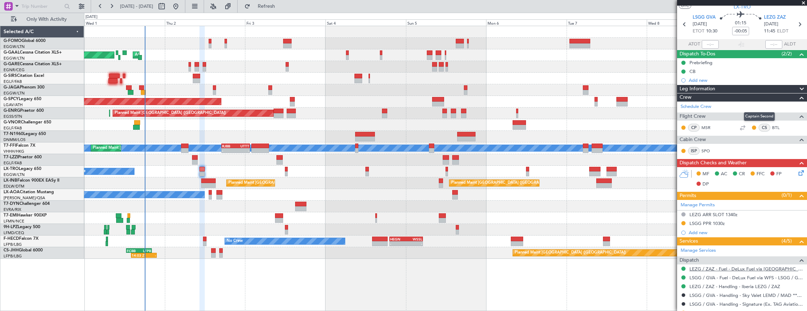
scroll to position [0, 0]
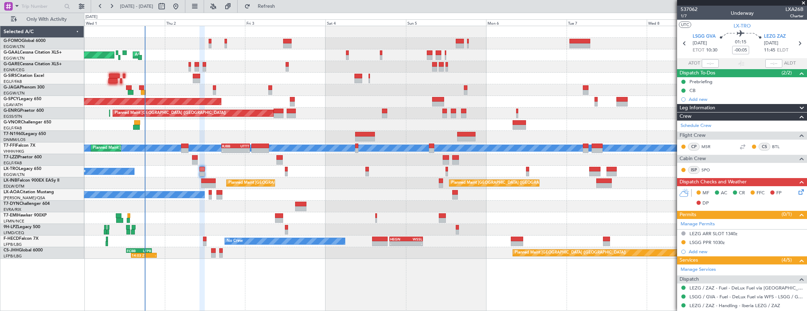
click at [797, 191] on icon at bounding box center [800, 191] width 6 height 6
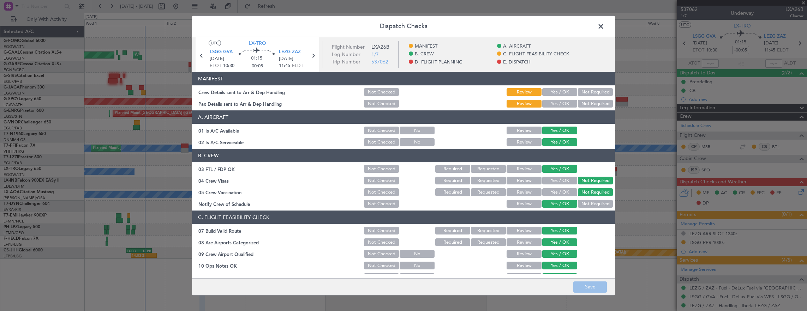
scroll to position [176, 0]
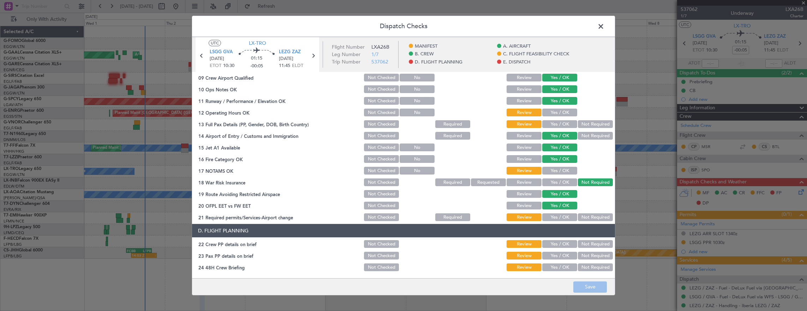
click at [561, 116] on button "Yes / OK" at bounding box center [559, 113] width 35 height 8
click at [559, 113] on button "Yes / OK" at bounding box center [559, 113] width 35 height 8
click at [551, 126] on button "Yes / OK" at bounding box center [559, 124] width 35 height 8
click at [554, 167] on button "Yes / OK" at bounding box center [559, 171] width 35 height 8
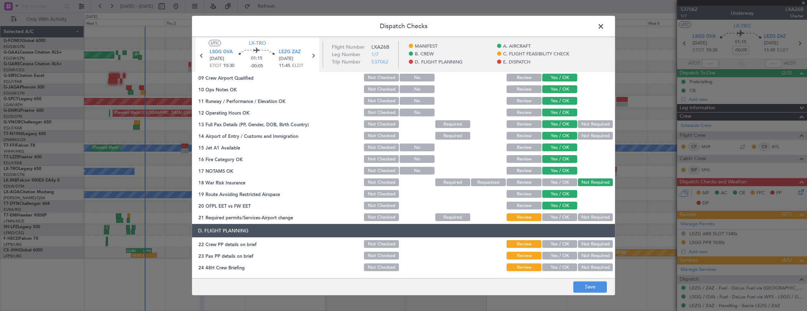
click at [556, 220] on button "Yes / OK" at bounding box center [559, 217] width 35 height 8
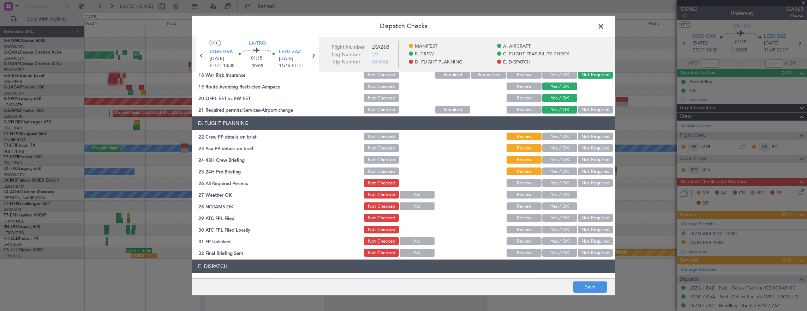
scroll to position [318, 0]
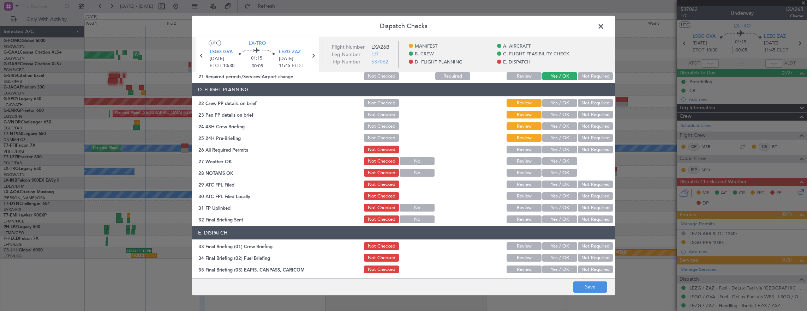
drag, startPoint x: 560, startPoint y: 103, endPoint x: 557, endPoint y: 107, distance: 4.9
click at [559, 105] on button "Yes / OK" at bounding box center [559, 103] width 35 height 8
click at [552, 114] on button "Yes / OK" at bounding box center [559, 115] width 35 height 8
click at [550, 124] on button "Yes / OK" at bounding box center [559, 126] width 35 height 8
click at [586, 141] on button "Not Required" at bounding box center [595, 138] width 35 height 8
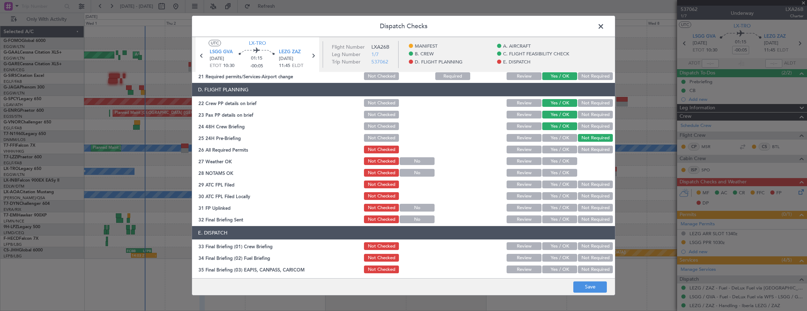
click at [561, 149] on button "Yes / OK" at bounding box center [559, 150] width 35 height 8
click at [559, 164] on button "Yes / OK" at bounding box center [559, 161] width 35 height 8
click at [556, 175] on button "Yes / OK" at bounding box center [559, 173] width 35 height 8
click at [552, 186] on button "Yes / OK" at bounding box center [559, 185] width 35 height 8
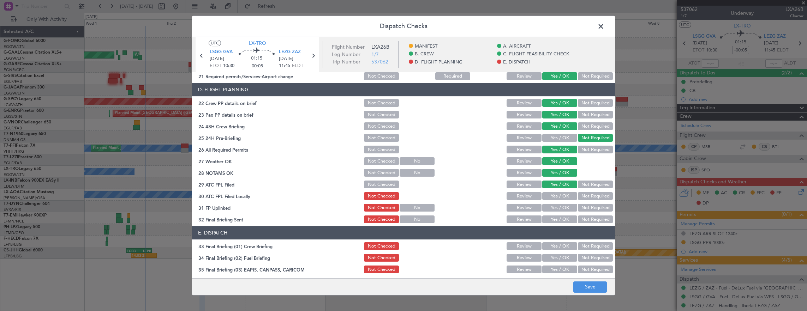
click at [609, 203] on div "31 FP Uplinked Not Checked No Review Yes / OK Not Required" at bounding box center [403, 208] width 423 height 10
drag, startPoint x: 598, startPoint y: 199, endPoint x: 576, endPoint y: 202, distance: 22.8
click at [598, 199] on button "Not Required" at bounding box center [595, 196] width 35 height 8
click at [558, 206] on button "Yes / OK" at bounding box center [559, 208] width 35 height 8
click at [584, 219] on button "Not Required" at bounding box center [595, 220] width 35 height 8
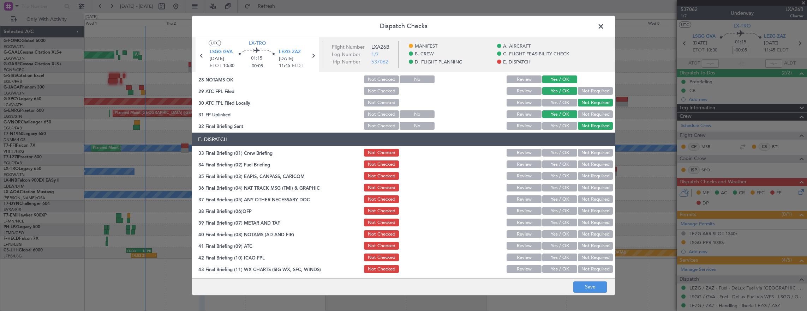
scroll to position [423, 0]
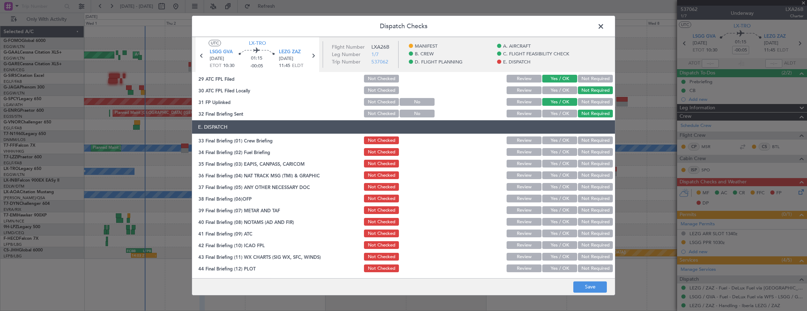
drag, startPoint x: 554, startPoint y: 140, endPoint x: 552, endPoint y: 151, distance: 11.1
click at [554, 140] on button "Yes / OK" at bounding box center [559, 141] width 35 height 8
click at [552, 151] on button "Yes / OK" at bounding box center [559, 152] width 35 height 8
click at [588, 166] on button "Not Required" at bounding box center [595, 164] width 35 height 8
drag, startPoint x: 587, startPoint y: 176, endPoint x: 555, endPoint y: 185, distance: 33.0
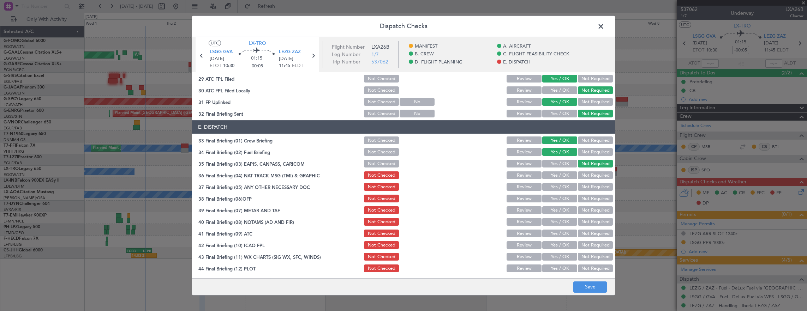
click at [587, 176] on button "Not Required" at bounding box center [595, 175] width 35 height 8
click at [555, 185] on button "Yes / OK" at bounding box center [559, 187] width 35 height 8
click at [555, 201] on button "Yes / OK" at bounding box center [559, 199] width 35 height 8
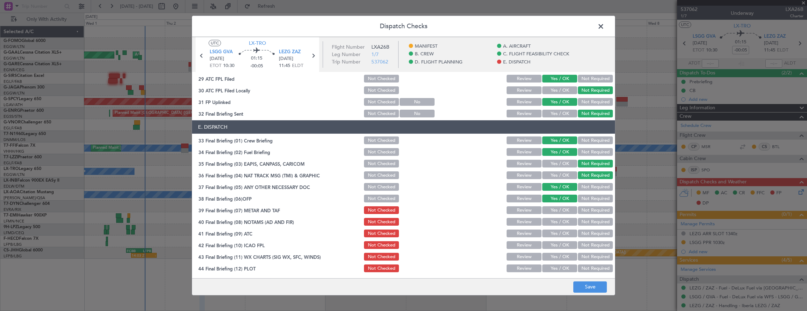
drag, startPoint x: 555, startPoint y: 214, endPoint x: 557, endPoint y: 231, distance: 17.8
click at [555, 214] on button "Yes / OK" at bounding box center [559, 210] width 35 height 8
click at [557, 231] on button "Yes / OK" at bounding box center [559, 234] width 35 height 8
click at [558, 242] on button "Yes / OK" at bounding box center [559, 245] width 35 height 8
click at [557, 213] on button "Yes / OK" at bounding box center [559, 210] width 35 height 8
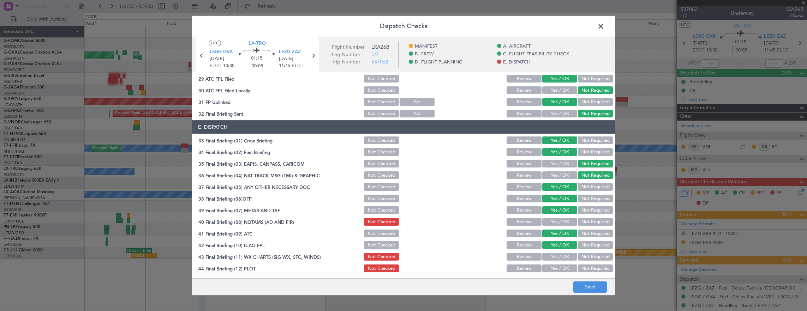
click at [556, 221] on button "Yes / OK" at bounding box center [559, 222] width 35 height 8
click at [554, 247] on button "Yes / OK" at bounding box center [559, 245] width 35 height 8
click at [556, 258] on button "Yes / OK" at bounding box center [559, 257] width 35 height 8
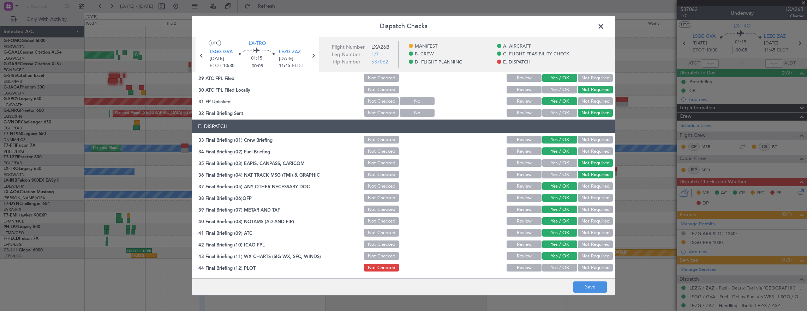
scroll to position [424, 0]
click at [558, 264] on button "Yes / OK" at bounding box center [559, 268] width 35 height 8
click at [589, 288] on button "Save" at bounding box center [590, 287] width 34 height 11
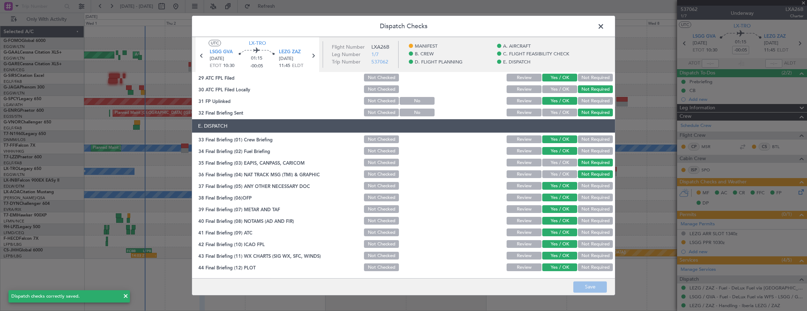
click at [604, 30] on span at bounding box center [604, 28] width 0 height 14
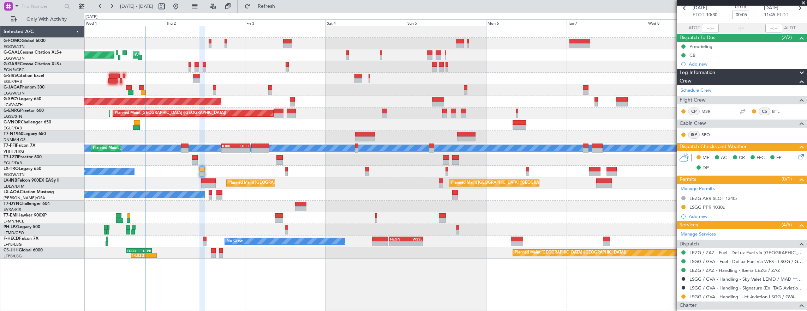
scroll to position [0, 0]
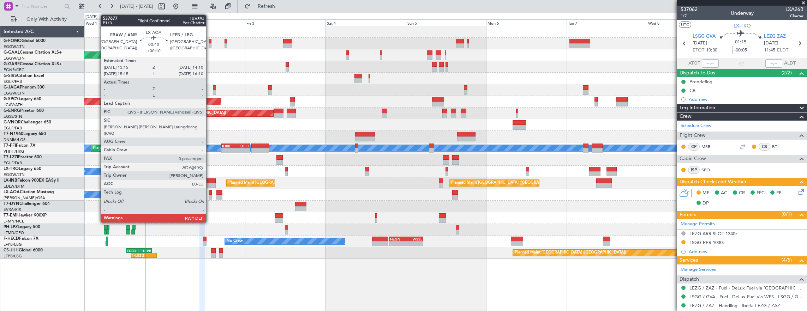
click at [210, 193] on div at bounding box center [210, 192] width 3 height 5
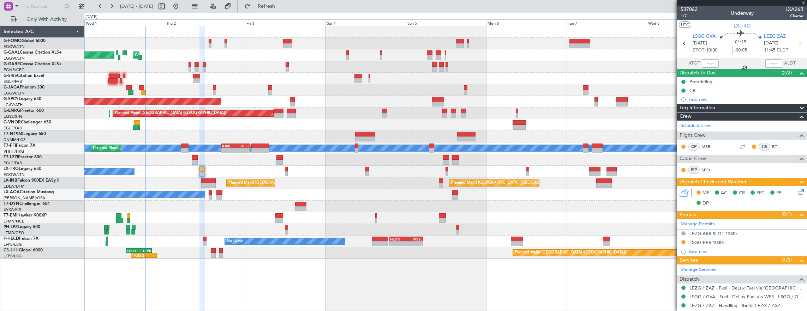
type input "+00:10"
type input "0"
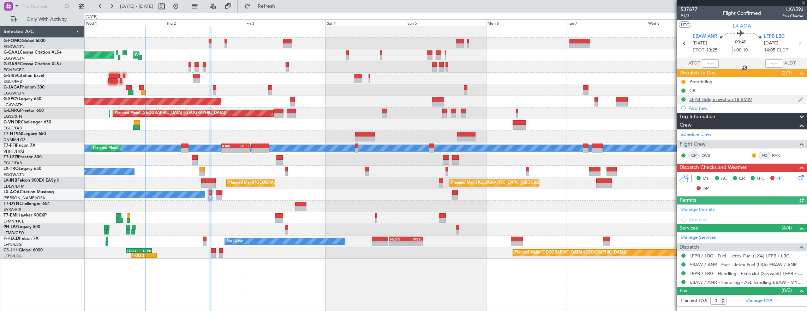
click at [755, 99] on div "LFPB Hdlg in section 18 RMK/" at bounding box center [742, 99] width 130 height 9
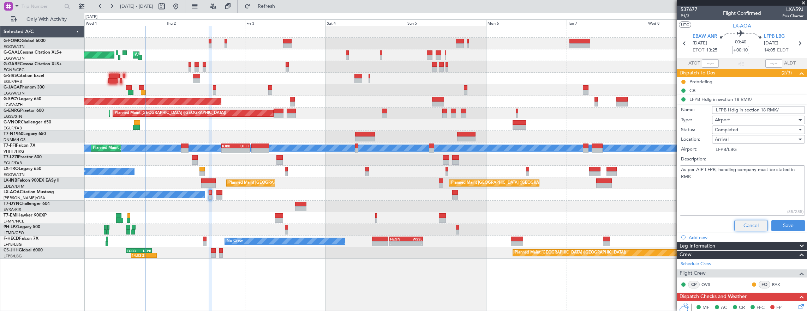
click at [754, 223] on button "Cancel" at bounding box center [751, 225] width 34 height 11
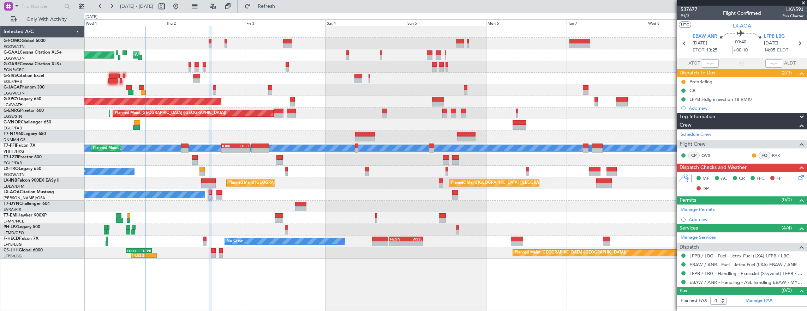
click at [768, 98] on div "LFPB Hdlg in section 18 RMK/" at bounding box center [742, 99] width 130 height 9
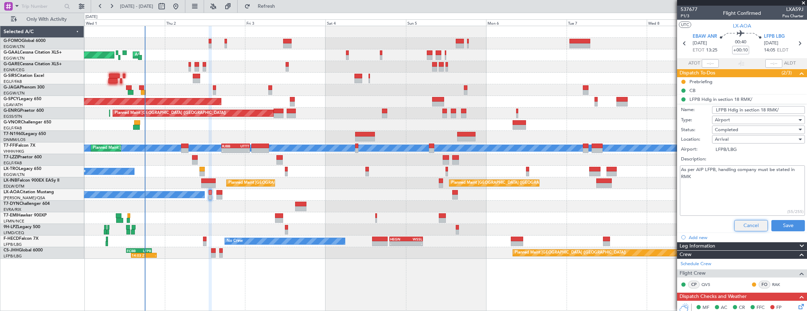
click at [748, 228] on button "Cancel" at bounding box center [751, 225] width 34 height 11
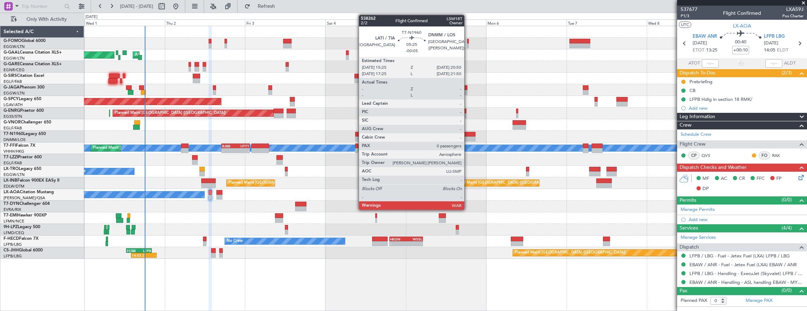
click at [468, 136] on div at bounding box center [466, 134] width 18 height 5
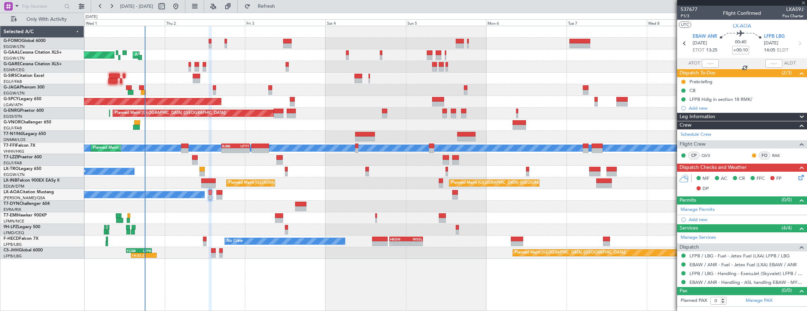
type input "-00:05"
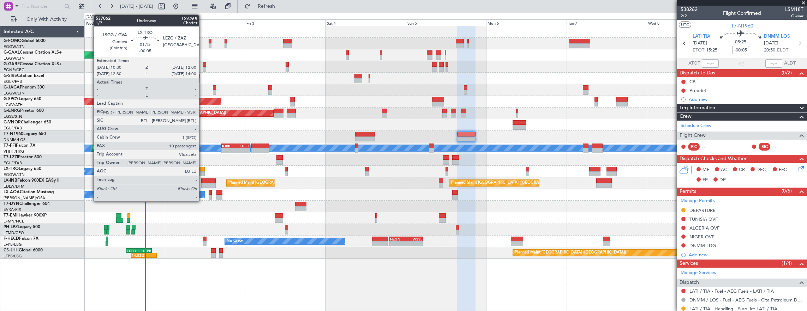
click at [203, 173] on div at bounding box center [201, 173] width 5 height 5
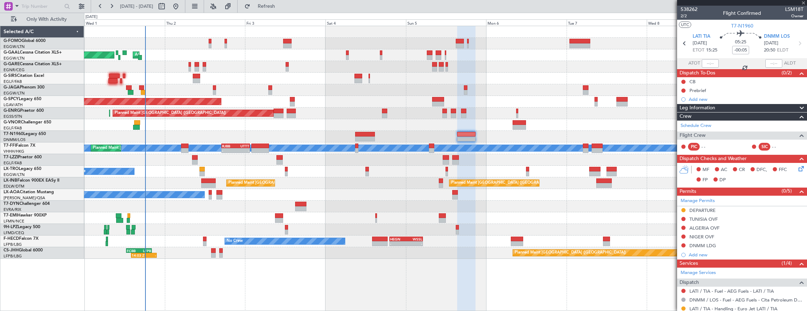
type input "10"
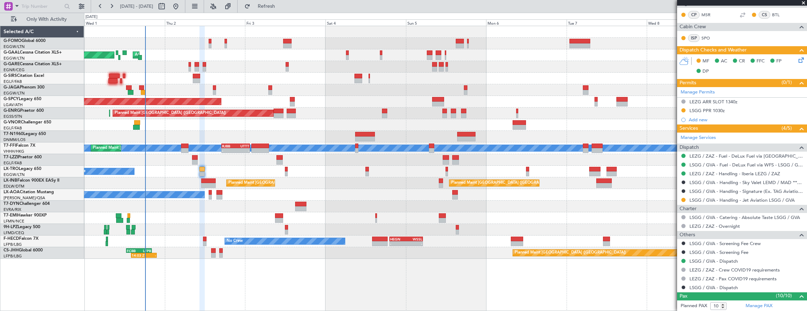
scroll to position [141, 0]
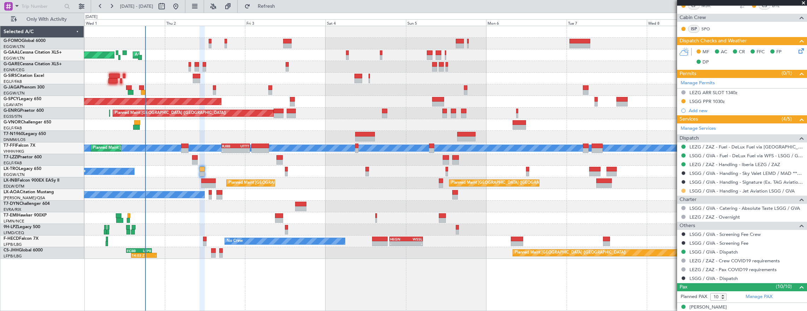
click at [683, 189] on button at bounding box center [683, 191] width 4 height 4
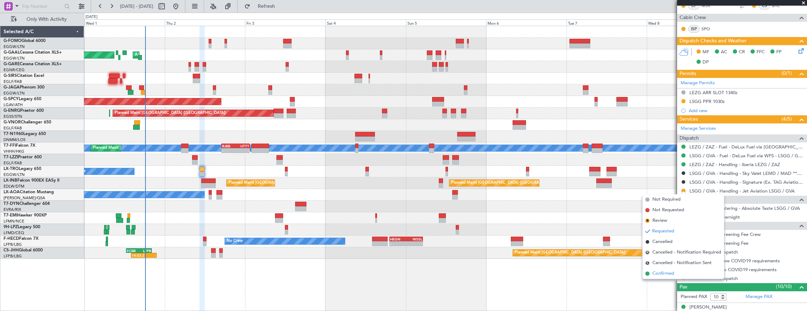
click at [670, 276] on span "Confirmed" at bounding box center [663, 273] width 22 height 7
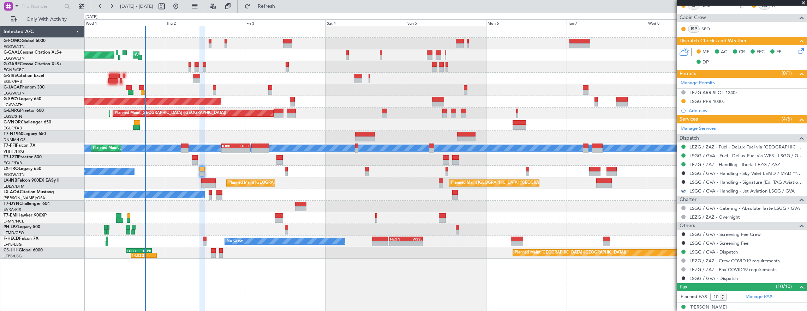
click at [735, 100] on div "LSGG PPR 1030z" at bounding box center [742, 101] width 130 height 9
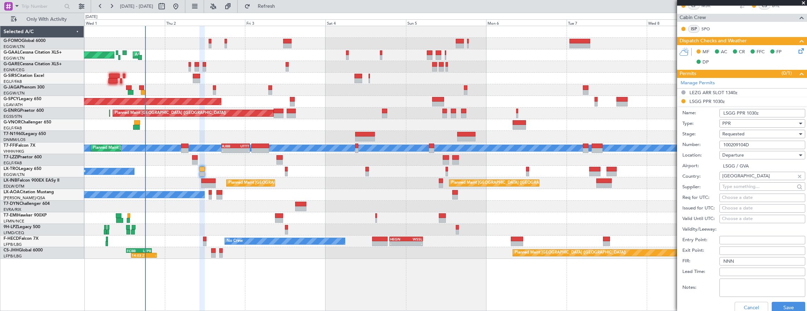
click at [761, 141] on input "100209104D" at bounding box center [762, 145] width 86 height 8
paste input "10205D"
type input "100210205D"
click at [764, 132] on div "Requested" at bounding box center [759, 134] width 75 height 11
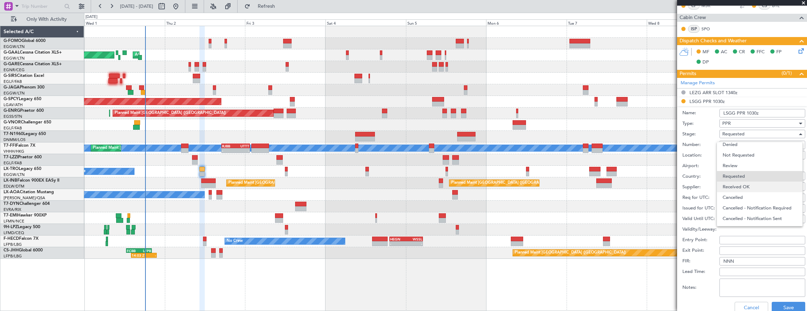
click at [758, 186] on span "Received OK" at bounding box center [759, 187] width 74 height 11
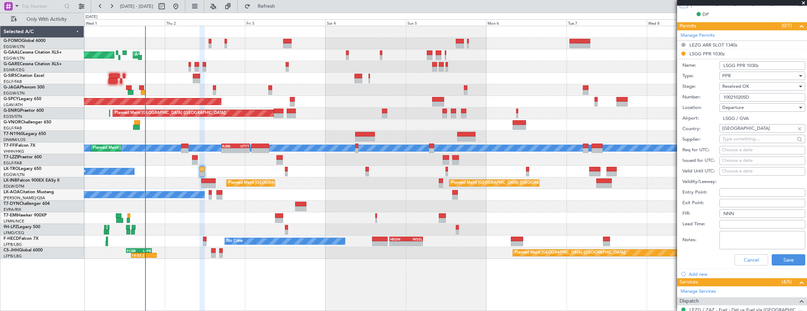
scroll to position [212, 0]
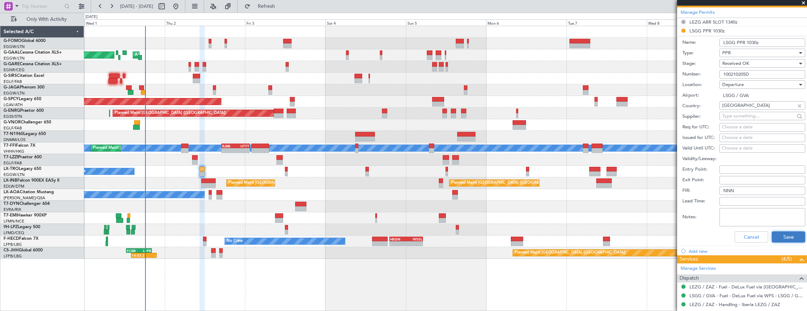
click at [782, 236] on button "Save" at bounding box center [788, 236] width 34 height 11
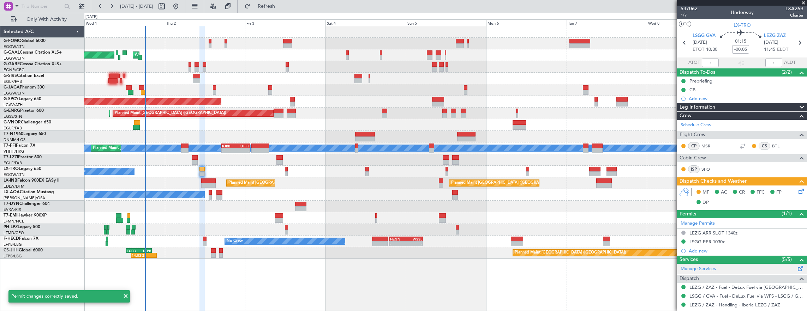
scroll to position [0, 0]
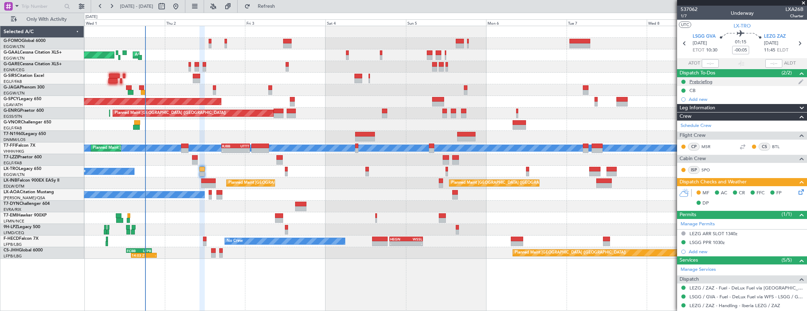
click at [723, 83] on div "Prebriefing" at bounding box center [742, 81] width 130 height 9
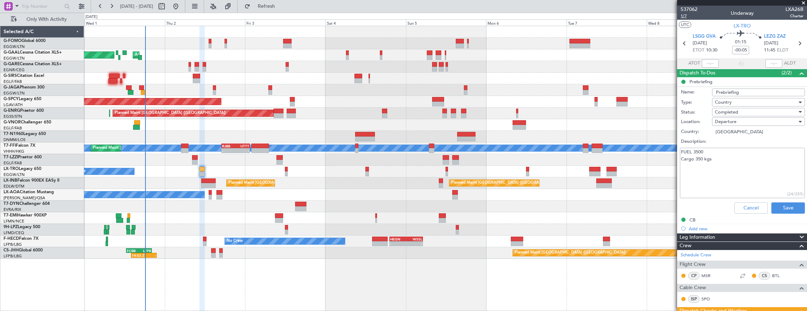
click at [684, 15] on span "1/7" at bounding box center [688, 16] width 17 height 6
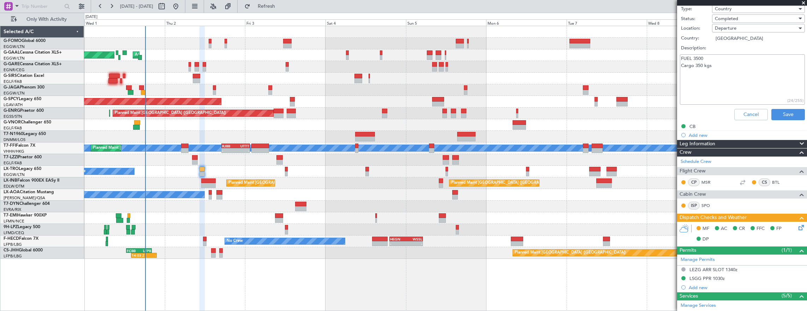
scroll to position [106, 0]
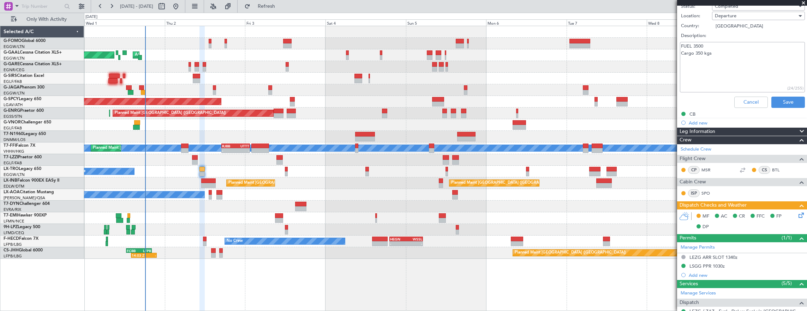
click at [797, 211] on icon at bounding box center [800, 214] width 6 height 6
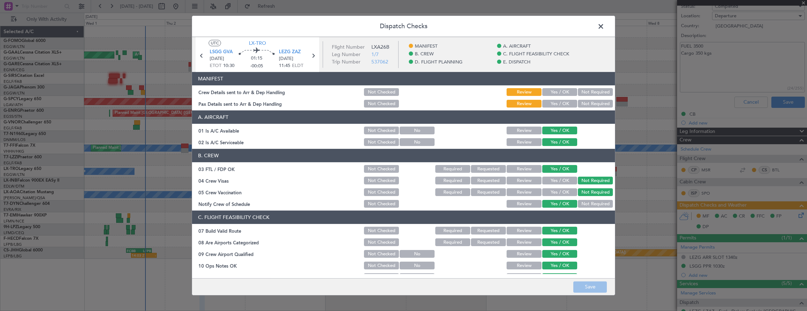
click at [560, 95] on button "Yes / OK" at bounding box center [559, 92] width 35 height 8
click at [555, 106] on button "Yes / OK" at bounding box center [559, 104] width 35 height 8
click at [594, 293] on footer "Save" at bounding box center [403, 286] width 423 height 17
click at [592, 285] on button "Save" at bounding box center [590, 287] width 34 height 11
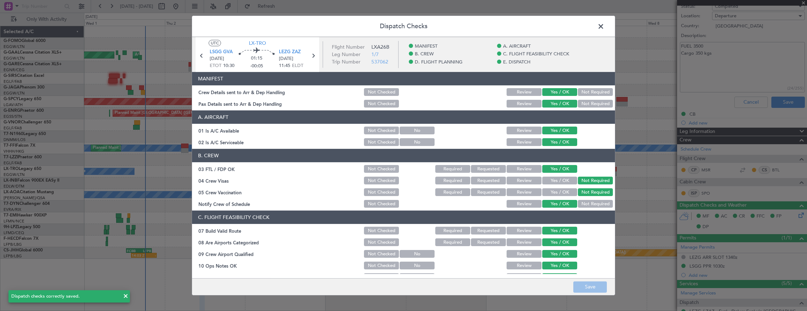
drag, startPoint x: 603, startPoint y: 22, endPoint x: 697, endPoint y: 62, distance: 101.8
click at [604, 22] on span at bounding box center [604, 28] width 0 height 14
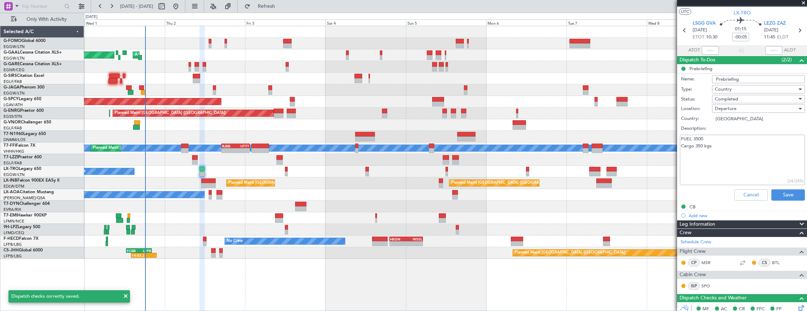
scroll to position [0, 0]
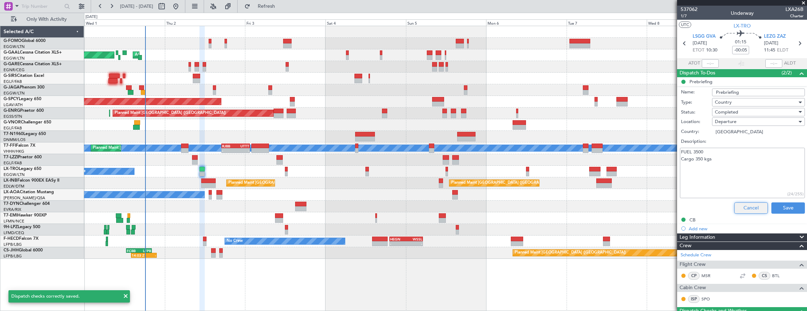
click at [754, 205] on button "Cancel" at bounding box center [751, 208] width 34 height 11
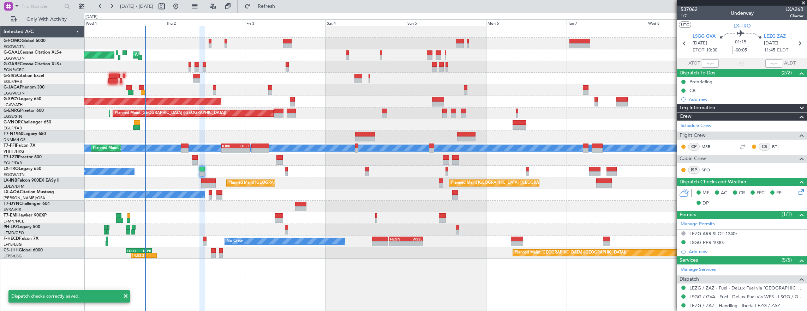
scroll to position [141, 0]
drag, startPoint x: 683, startPoint y: 19, endPoint x: 642, endPoint y: 26, distance: 41.5
click at [683, 19] on mat-tooltip-component "Leg Number" at bounding box center [688, 28] width 35 height 19
click at [692, 15] on span "1/7" at bounding box center [688, 16] width 17 height 6
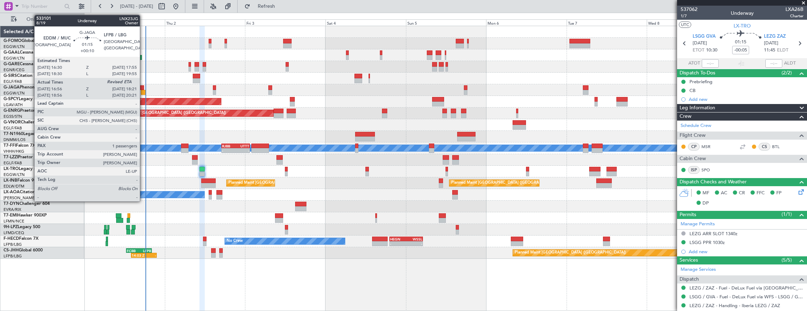
click at [142, 87] on div at bounding box center [141, 87] width 5 height 5
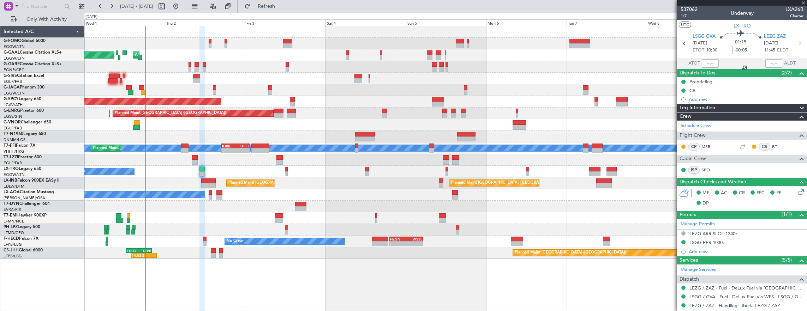
type input "+00:10"
type input "16:56"
type input "1"
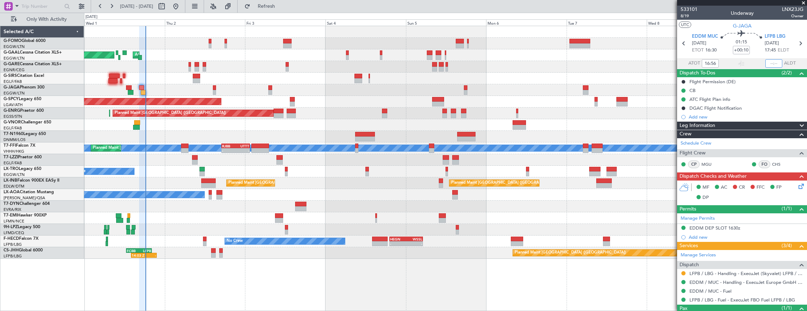
click at [767, 63] on input "text" at bounding box center [773, 63] width 17 height 8
type input "16:56"
type input "18:15"
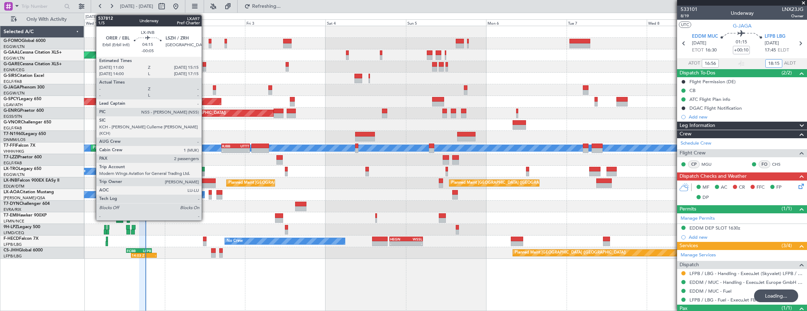
click at [205, 185] on div at bounding box center [208, 185] width 14 height 5
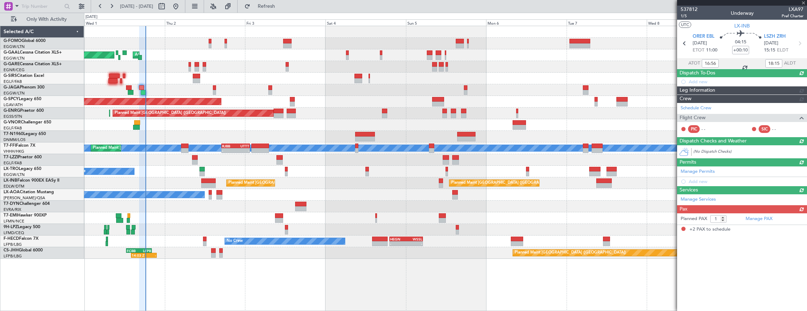
type input "-00:05"
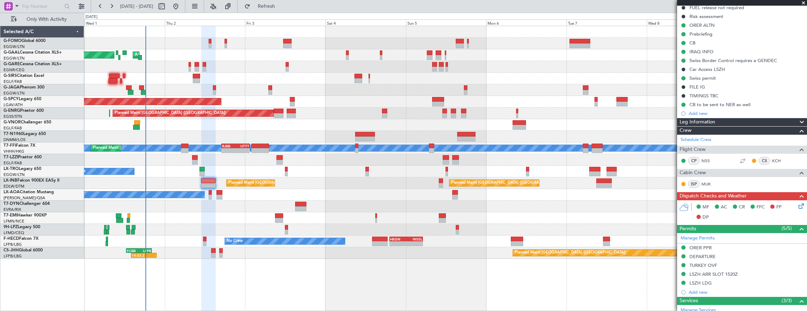
scroll to position [71, 0]
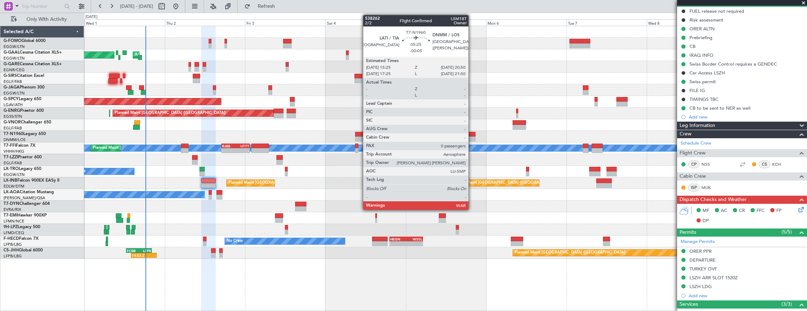
click at [469, 137] on div at bounding box center [466, 139] width 18 height 5
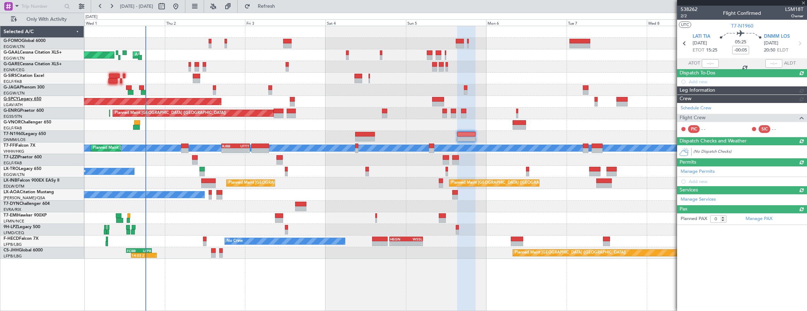
scroll to position [0, 0]
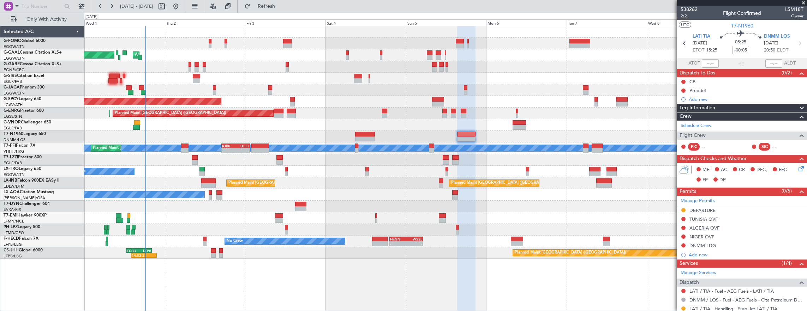
click at [688, 17] on span "2/2" at bounding box center [688, 16] width 17 height 6
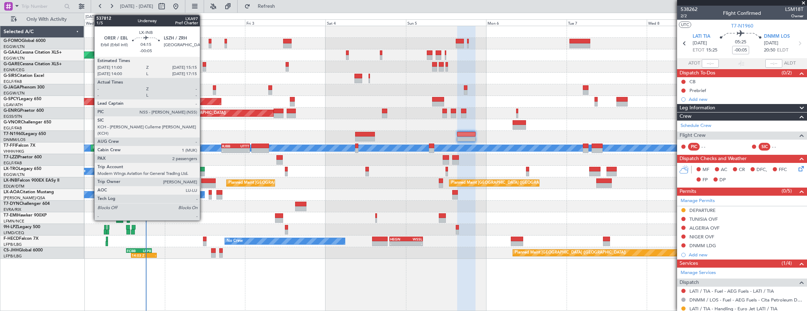
click at [203, 179] on div at bounding box center [208, 181] width 14 height 5
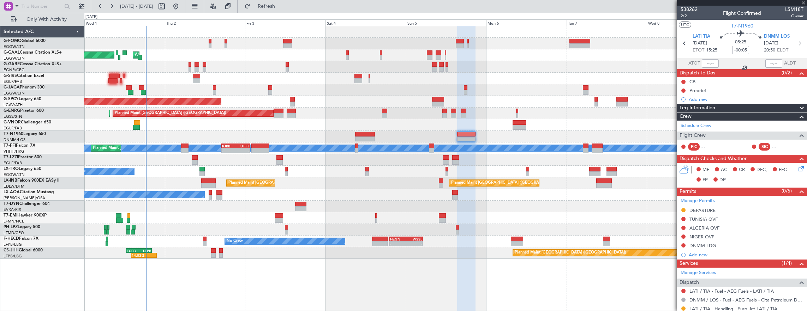
type input "2"
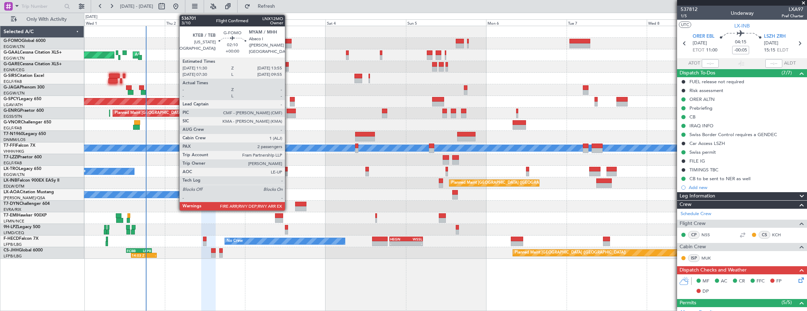
click at [288, 42] on div at bounding box center [287, 41] width 8 height 5
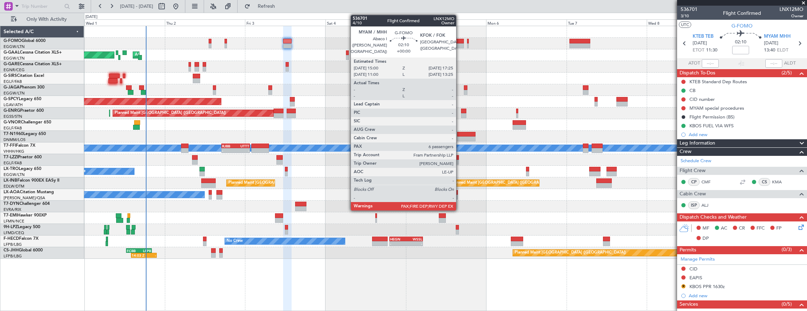
click at [459, 41] on div at bounding box center [460, 41] width 8 height 5
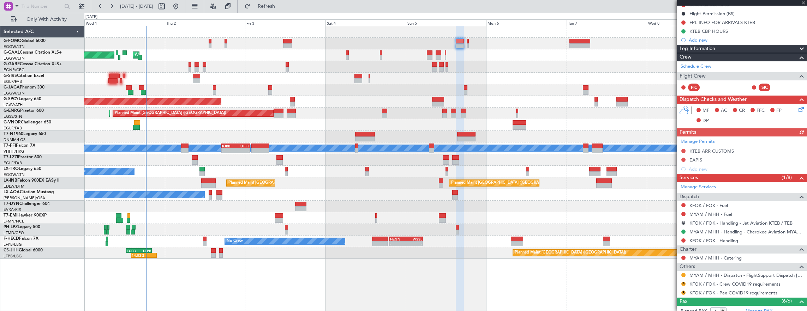
scroll to position [141, 0]
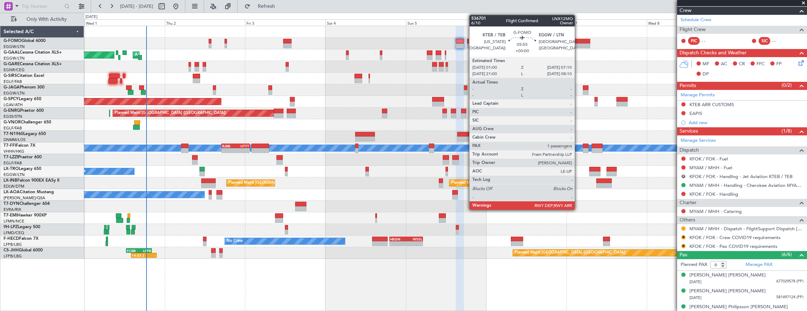
click at [578, 45] on div at bounding box center [579, 45] width 21 height 5
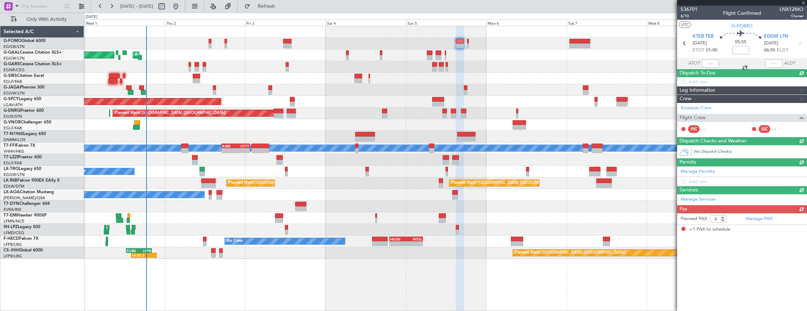
type input "1"
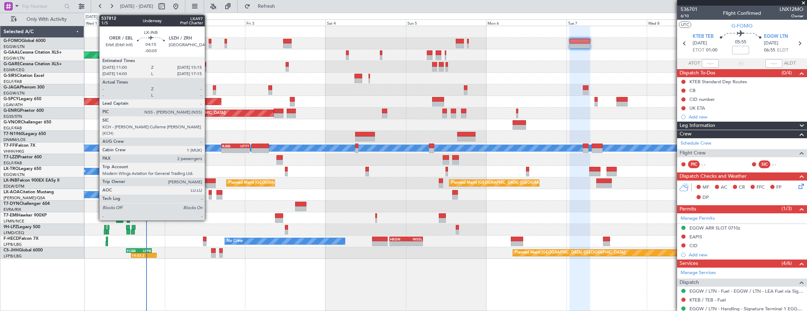
click at [208, 181] on div at bounding box center [208, 181] width 14 height 5
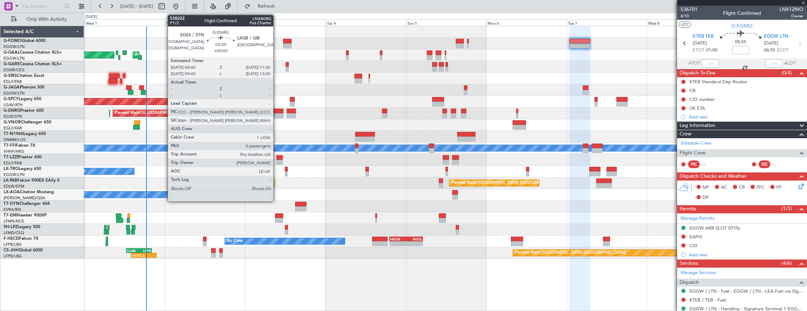
type input "-00:05"
type input "2"
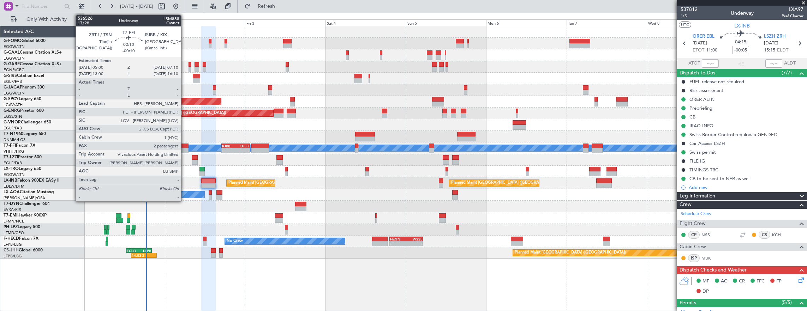
click at [185, 148] on div at bounding box center [184, 150] width 7 height 5
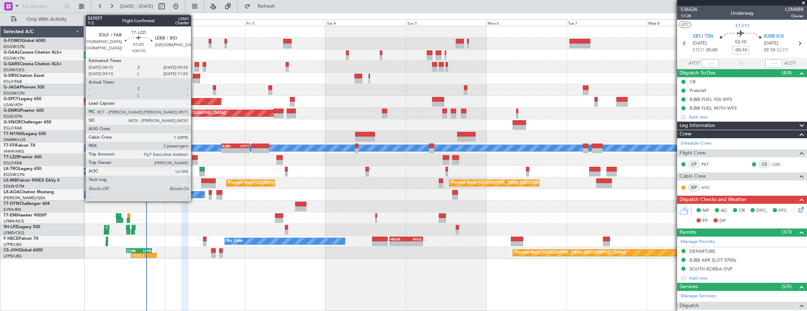
click at [194, 156] on div at bounding box center [195, 157] width 6 height 5
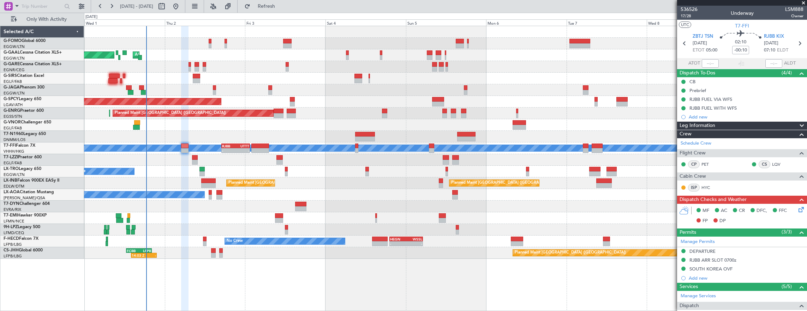
click at [190, 157] on div "A/C Unavailable [GEOGRAPHIC_DATA] ([GEOGRAPHIC_DATA])" at bounding box center [445, 160] width 723 height 12
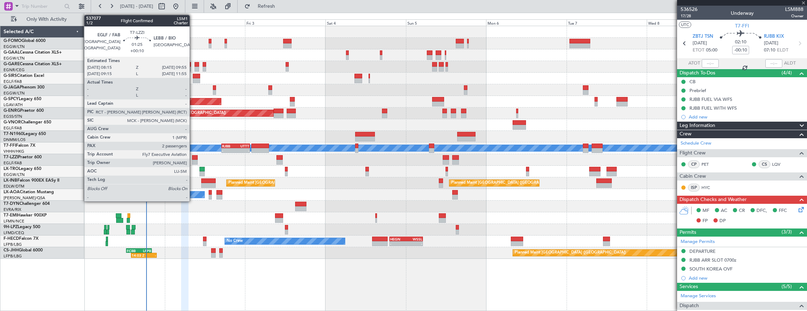
click at [193, 157] on div at bounding box center [195, 157] width 6 height 5
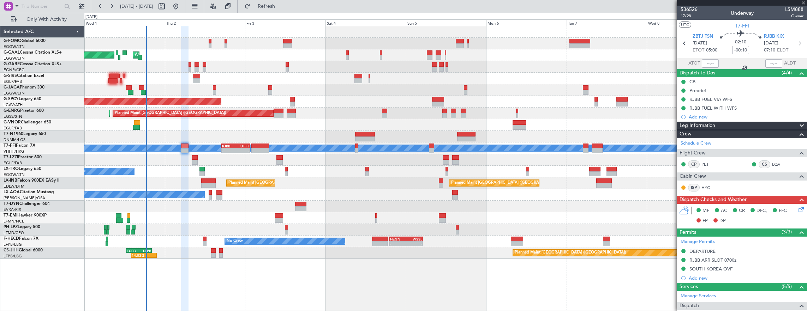
type input "+00:10"
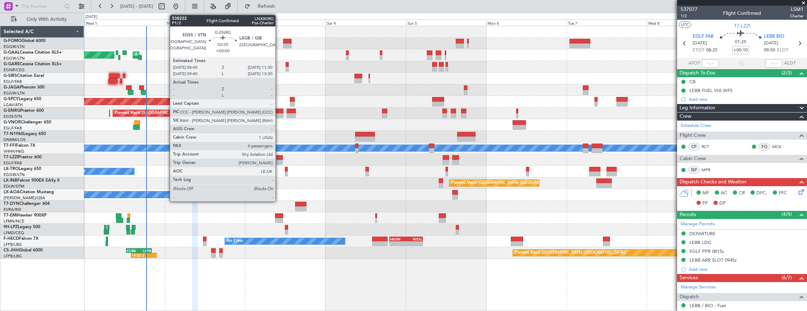
click at [279, 112] on div at bounding box center [278, 111] width 10 height 5
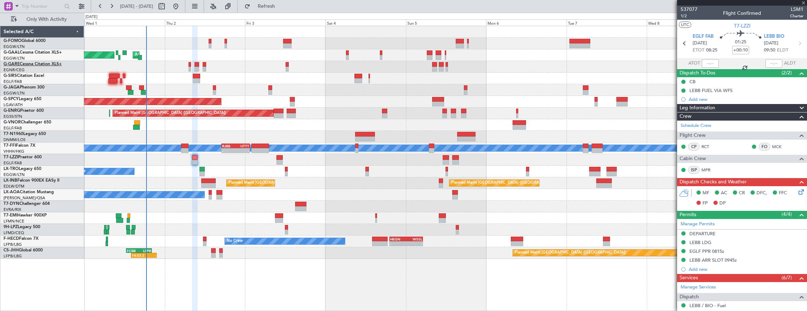
type input "0"
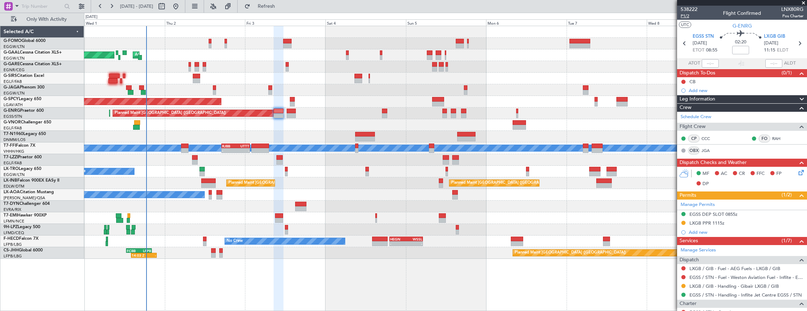
click at [693, 14] on span "P1/2" at bounding box center [688, 16] width 17 height 6
click at [707, 150] on link "JGA" at bounding box center [709, 150] width 16 height 6
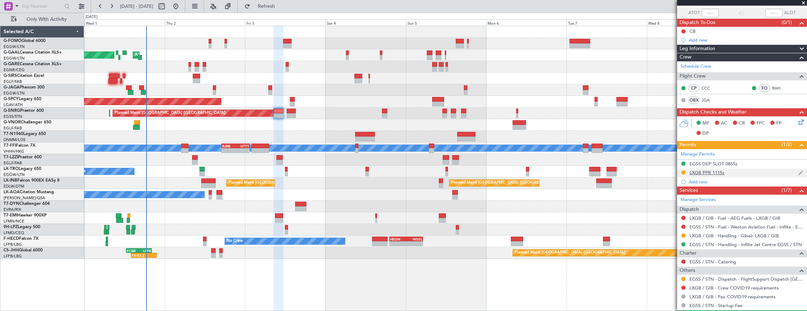
scroll to position [67, 0]
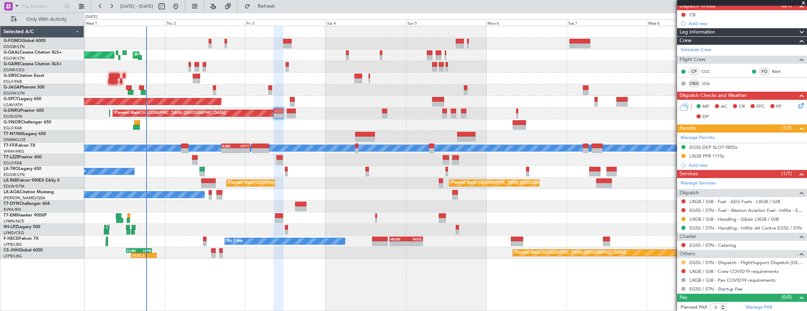
click at [682, 260] on button at bounding box center [683, 262] width 4 height 4
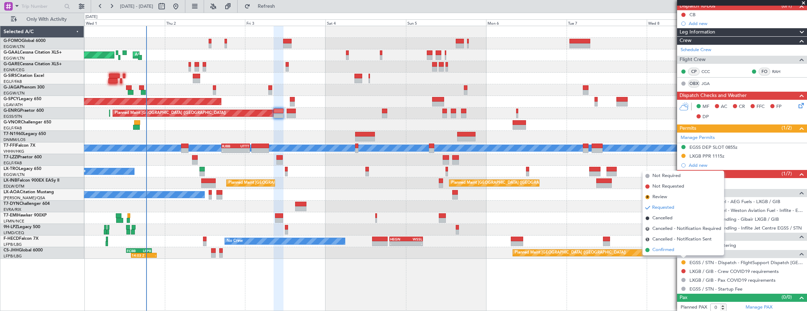
click at [677, 251] on li "Confirmed" at bounding box center [683, 250] width 82 height 11
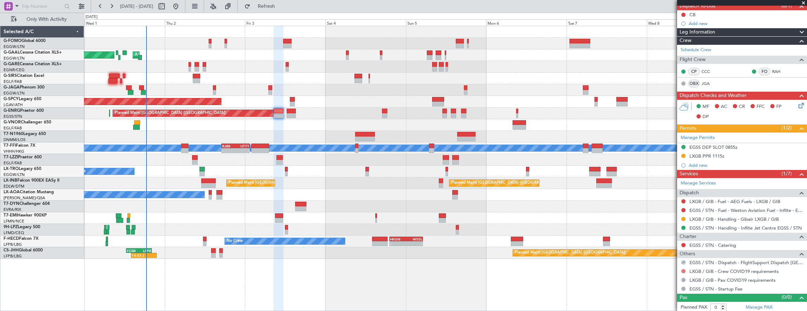
click at [683, 269] on button at bounding box center [683, 271] width 4 height 4
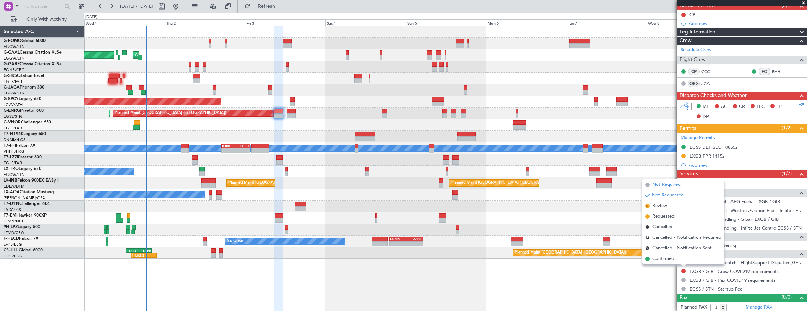
click at [672, 186] on span "Not Required" at bounding box center [666, 184] width 28 height 7
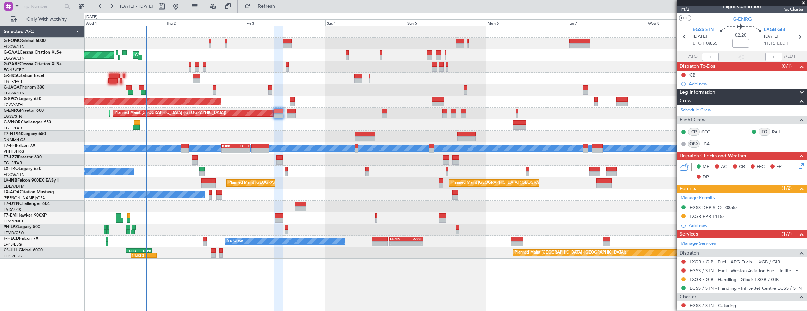
scroll to position [0, 0]
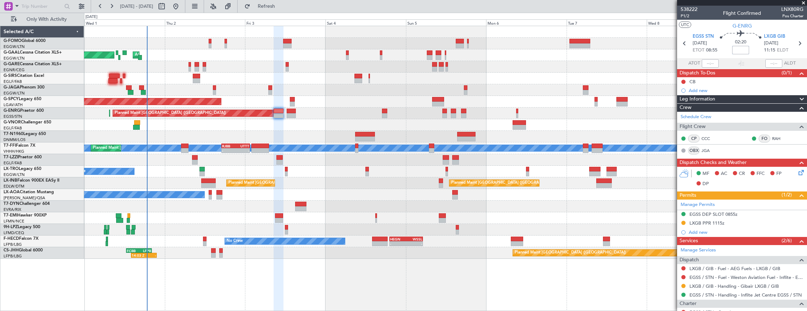
click at [735, 48] on input at bounding box center [740, 50] width 17 height 8
type input "-00:05"
click at [682, 79] on div at bounding box center [683, 82] width 6 height 6
click at [682, 80] on button at bounding box center [683, 82] width 4 height 4
click at [687, 112] on span "Completed" at bounding box center [686, 112] width 23 height 7
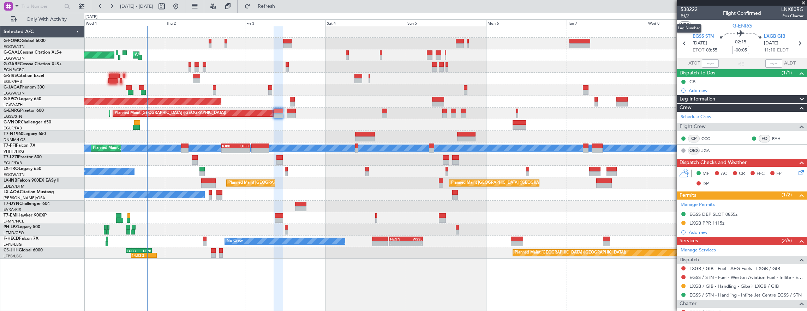
click at [688, 17] on span "P1/2" at bounding box center [688, 16] width 17 height 6
click at [797, 171] on icon at bounding box center [800, 172] width 6 height 6
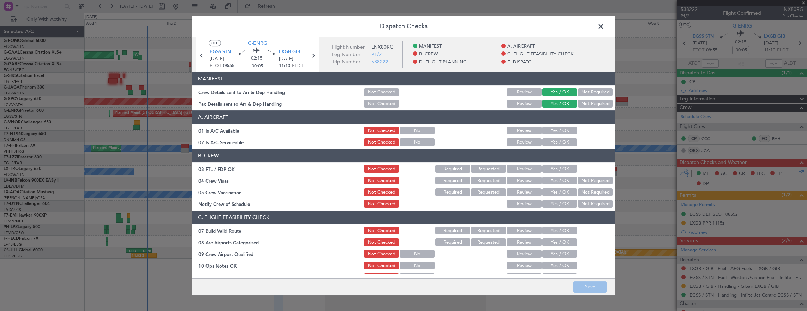
scroll to position [141, 0]
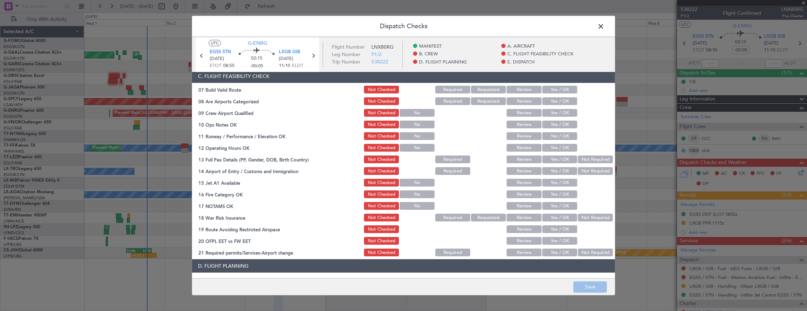
click at [557, 90] on button "Yes / OK" at bounding box center [559, 90] width 35 height 8
click at [552, 126] on button "Yes / OK" at bounding box center [559, 125] width 35 height 8
click at [553, 139] on button "Yes / OK" at bounding box center [559, 136] width 35 height 8
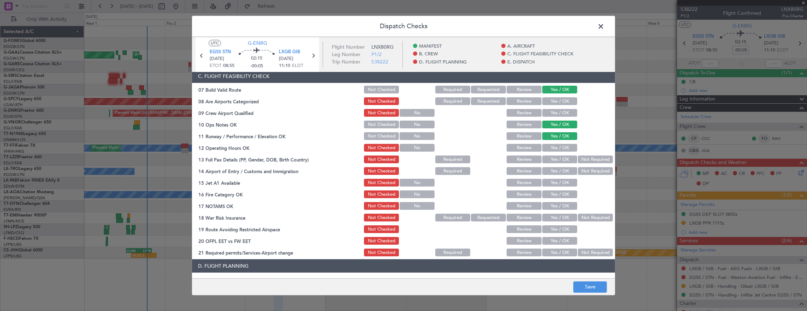
click at [552, 149] on button "Yes / OK" at bounding box center [559, 148] width 35 height 8
click at [550, 146] on button "Yes / OK" at bounding box center [559, 148] width 35 height 8
click at [578, 157] on button "Not Required" at bounding box center [595, 160] width 35 height 8
click at [553, 167] on button "Yes / OK" at bounding box center [559, 171] width 35 height 8
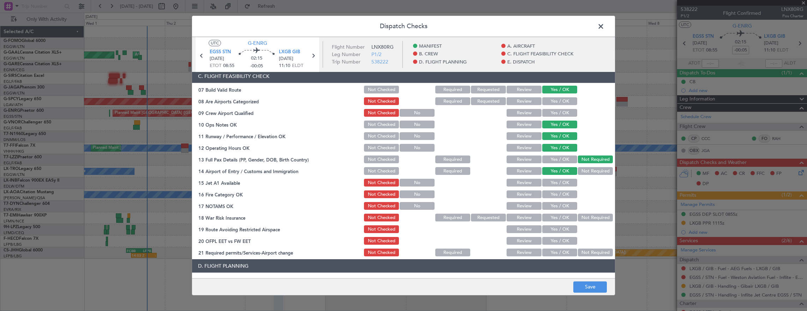
drag, startPoint x: 553, startPoint y: 180, endPoint x: 555, endPoint y: 190, distance: 10.3
click at [554, 180] on button "Yes / OK" at bounding box center [559, 183] width 35 height 8
click at [555, 194] on button "Yes / OK" at bounding box center [559, 195] width 35 height 8
click at [555, 206] on button "Yes / OK" at bounding box center [559, 206] width 35 height 8
click at [584, 217] on button "Not Required" at bounding box center [595, 218] width 35 height 8
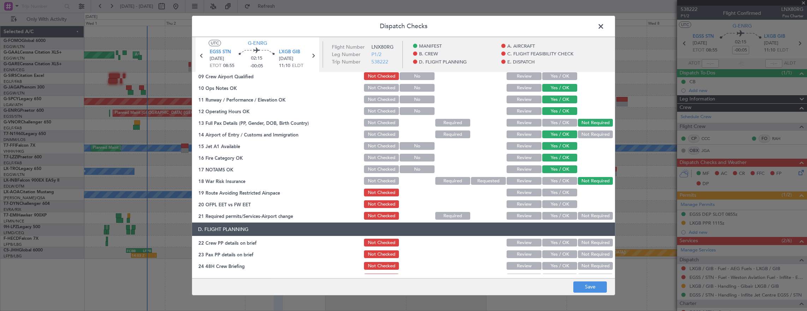
scroll to position [212, 0]
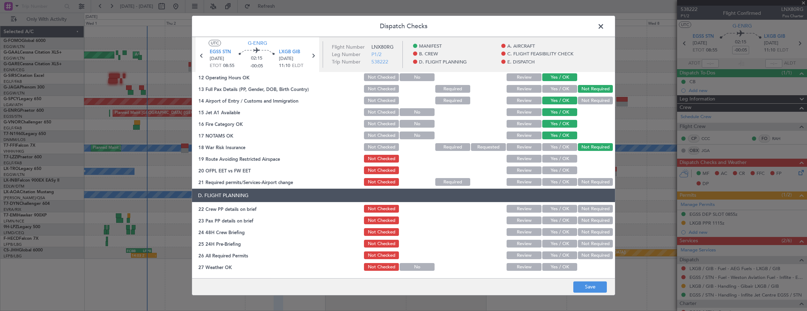
click at [559, 161] on button "Yes / OK" at bounding box center [559, 159] width 35 height 8
click at [558, 174] on div "Yes / OK" at bounding box center [559, 170] width 36 height 10
click at [555, 167] on section "C. FLIGHT FEASIBILITY CHECK 07 Build Valid Route Not Checked Required Requested…" at bounding box center [403, 93] width 423 height 188
click at [556, 176] on section "C. FLIGHT FEASIBILITY CHECK 07 Build Valid Route Not Checked Required Requested…" at bounding box center [403, 93] width 423 height 188
click at [556, 169] on button "Yes / OK" at bounding box center [559, 171] width 35 height 8
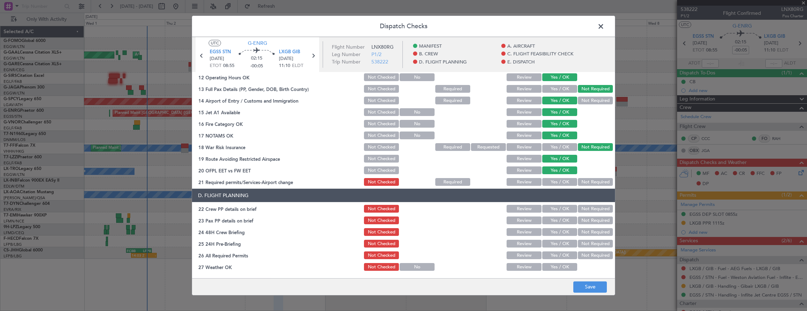
click at [555, 182] on button "Yes / OK" at bounding box center [559, 182] width 35 height 8
click at [551, 212] on button "Yes / OK" at bounding box center [559, 209] width 35 height 8
click at [552, 223] on button "Yes / OK" at bounding box center [559, 221] width 35 height 8
click at [591, 218] on button "Not Required" at bounding box center [595, 221] width 35 height 8
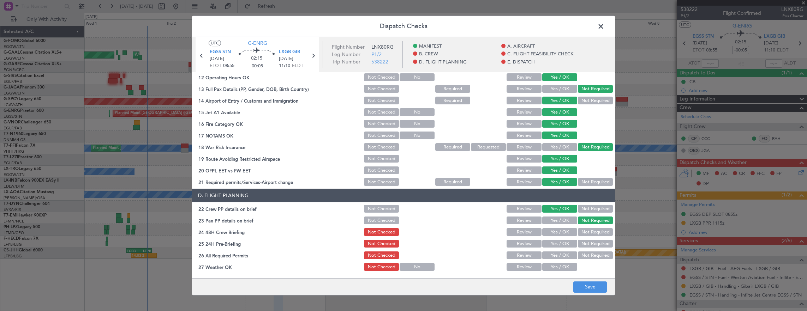
click at [561, 231] on button "Yes / OK" at bounding box center [559, 232] width 35 height 8
click at [579, 241] on button "Not Required" at bounding box center [595, 244] width 35 height 8
click at [585, 280] on footer "Save" at bounding box center [403, 286] width 423 height 17
click at [586, 281] on footer "Save" at bounding box center [403, 286] width 423 height 17
click at [591, 285] on button "Save" at bounding box center [590, 287] width 34 height 11
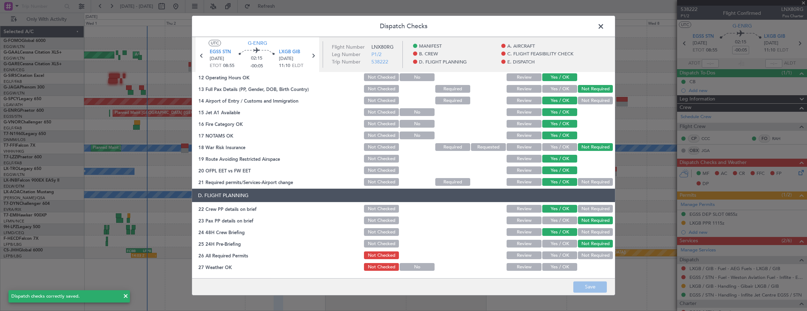
click at [604, 25] on span at bounding box center [604, 28] width 0 height 14
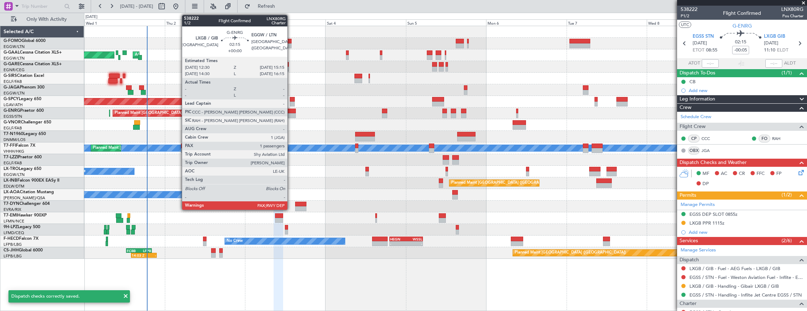
click at [291, 114] on div at bounding box center [292, 115] width 10 height 5
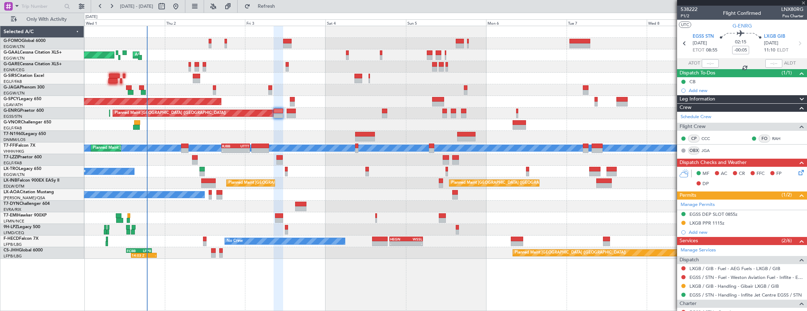
type input "4"
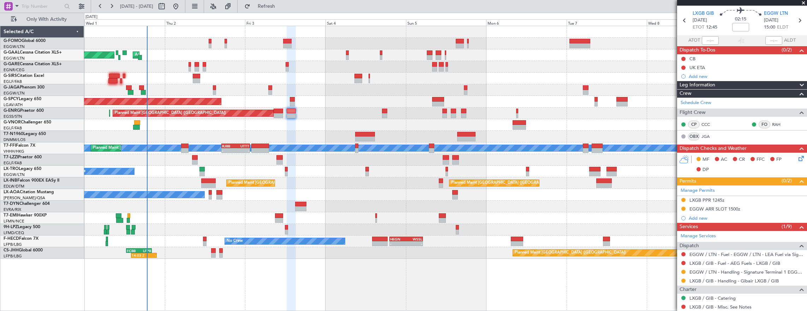
scroll to position [0, 0]
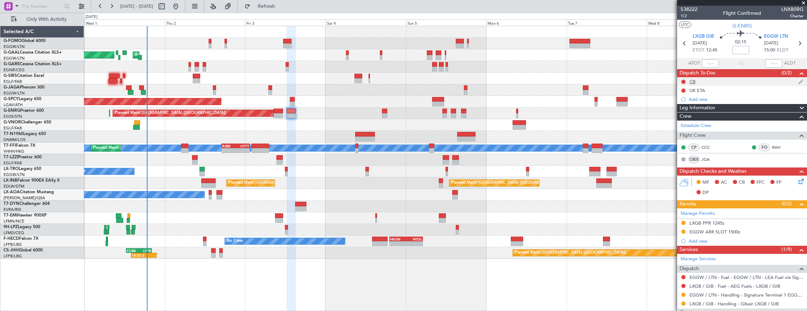
click at [680, 79] on nimbus-traffic-light at bounding box center [683, 82] width 6 height 6
click at [683, 80] on button at bounding box center [683, 82] width 4 height 4
click at [684, 112] on span "Completed" at bounding box center [686, 112] width 23 height 7
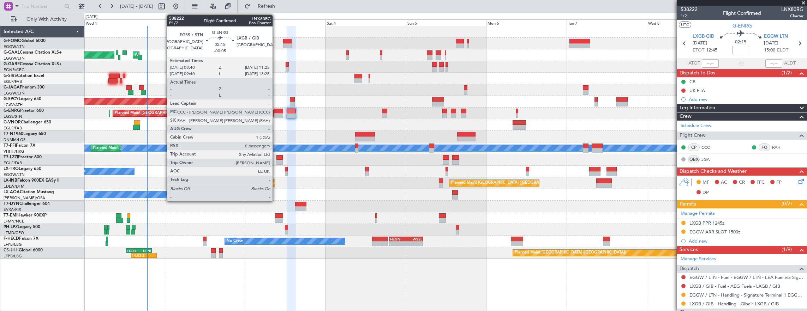
click at [276, 117] on div at bounding box center [278, 115] width 10 height 5
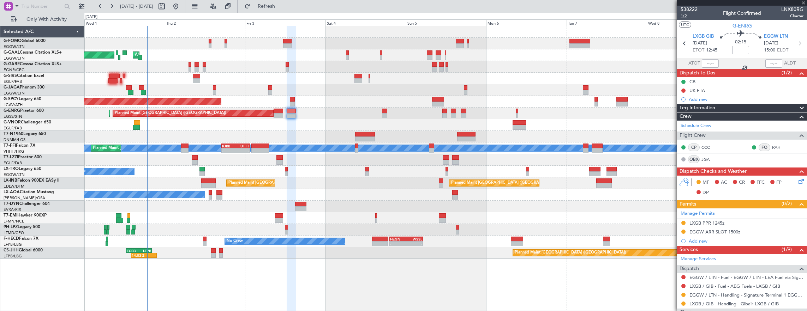
type input "-00:05"
type input "0"
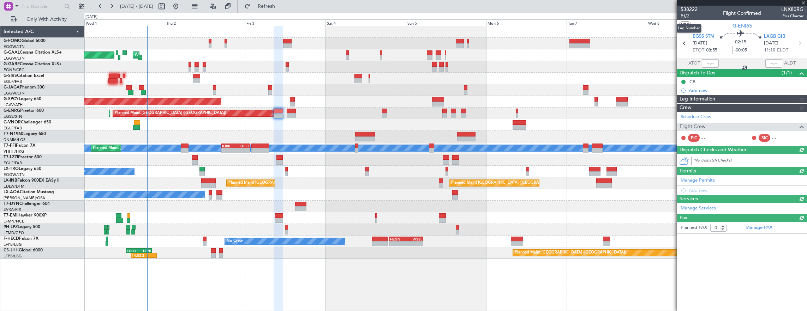
click at [682, 18] on span "P1/2" at bounding box center [688, 16] width 17 height 6
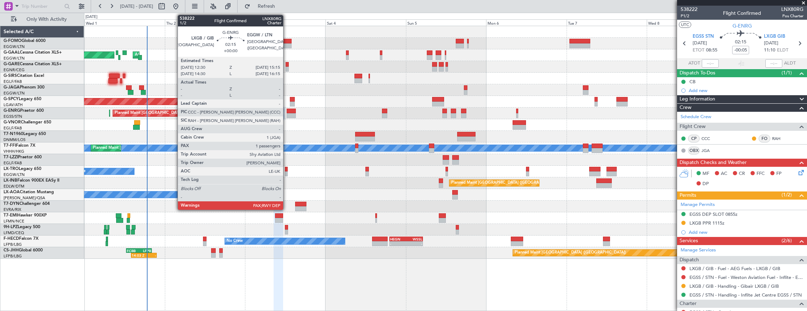
click at [291, 113] on div at bounding box center [292, 111] width 10 height 5
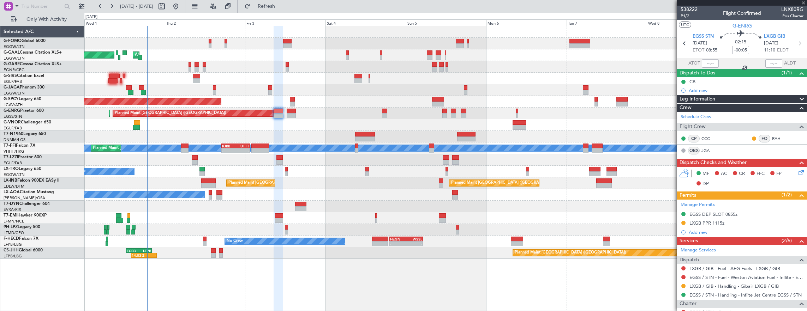
type input "4"
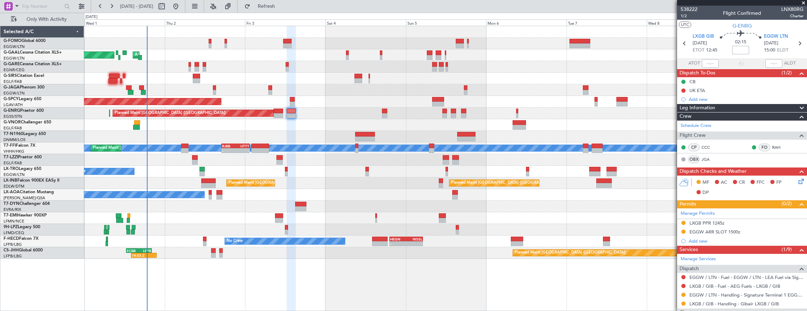
click at [740, 52] on input at bounding box center [740, 50] width 17 height 8
type input "+00:40"
click at [797, 179] on icon at bounding box center [800, 180] width 6 height 6
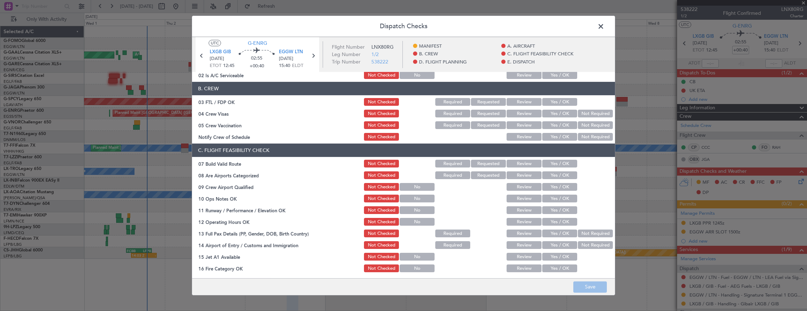
scroll to position [71, 0]
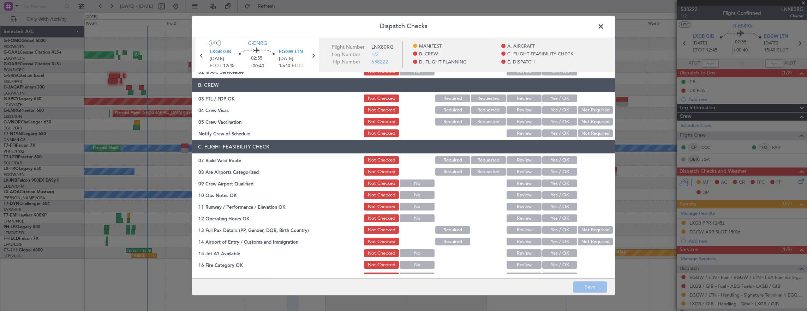
click at [556, 157] on button "Yes / OK" at bounding box center [559, 160] width 35 height 8
click at [555, 195] on button "Yes / OK" at bounding box center [559, 195] width 35 height 8
click at [555, 211] on div "Yes / OK" at bounding box center [559, 207] width 36 height 10
click at [553, 212] on section "C. FLIGHT FEASIBILITY CHECK 07 Build Valid Route Not Checked Required Requested…" at bounding box center [403, 234] width 423 height 188
click at [554, 209] on button "Yes / OK" at bounding box center [559, 207] width 35 height 8
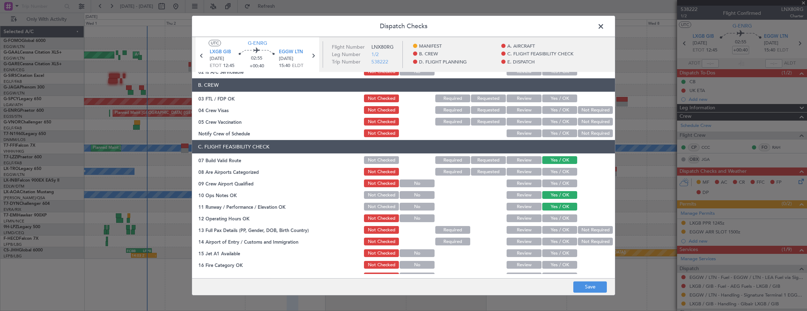
click at [553, 222] on div "Yes / OK" at bounding box center [559, 218] width 36 height 10
click at [547, 218] on button "Yes / OK" at bounding box center [559, 219] width 35 height 8
click at [552, 239] on button "Yes / OK" at bounding box center [559, 242] width 35 height 8
click at [553, 256] on button "Yes / OK" at bounding box center [559, 253] width 35 height 8
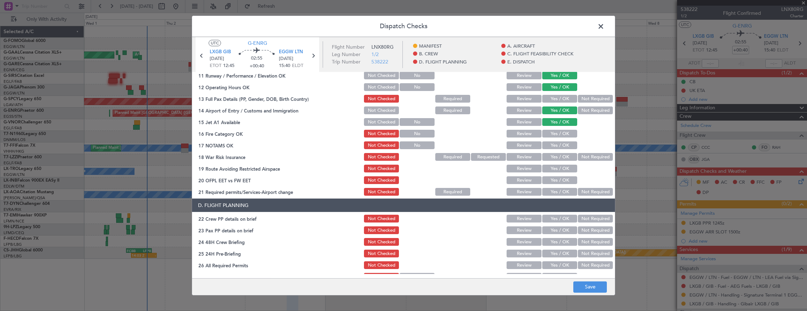
scroll to position [212, 0]
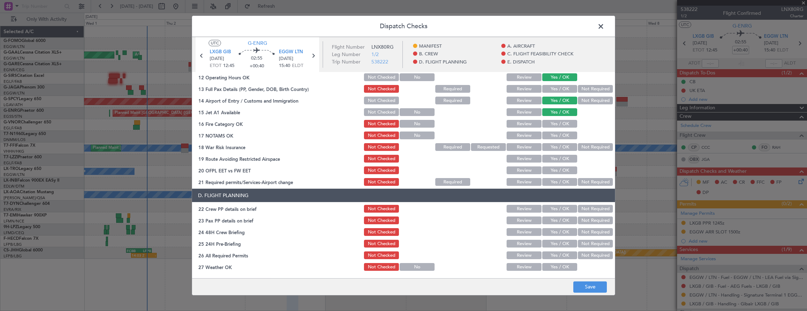
drag, startPoint x: 557, startPoint y: 125, endPoint x: 558, endPoint y: 128, distance: 3.8
click at [558, 125] on button "Yes / OK" at bounding box center [559, 124] width 35 height 8
click at [558, 134] on button "Yes / OK" at bounding box center [559, 136] width 35 height 8
click at [578, 144] on button "Not Required" at bounding box center [595, 147] width 35 height 8
click at [556, 160] on button "Yes / OK" at bounding box center [559, 159] width 35 height 8
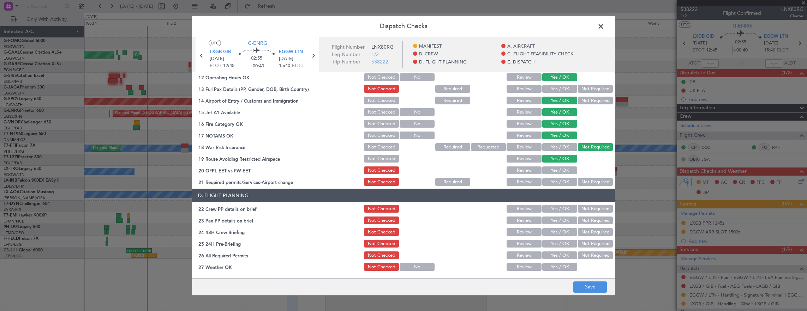
click at [556, 172] on button "Yes / OK" at bounding box center [559, 171] width 35 height 8
click at [554, 185] on button "Yes / OK" at bounding box center [559, 182] width 35 height 8
click at [553, 209] on button "Yes / OK" at bounding box center [559, 209] width 35 height 8
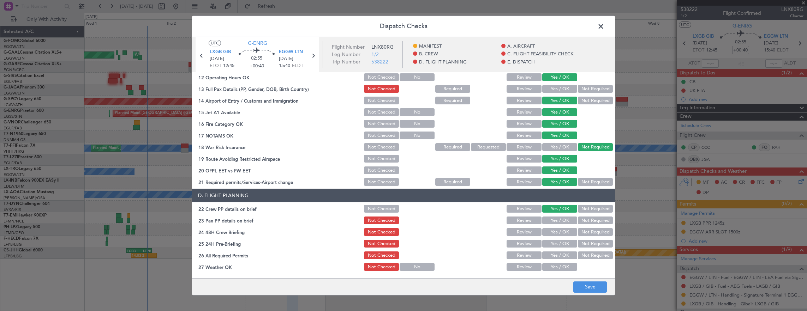
click at [563, 234] on button "Yes / OK" at bounding box center [559, 232] width 35 height 8
drag, startPoint x: 581, startPoint y: 246, endPoint x: 583, endPoint y: 258, distance: 12.9
click at [581, 246] on button "Not Required" at bounding box center [595, 244] width 35 height 8
click at [593, 287] on button "Save" at bounding box center [590, 287] width 34 height 11
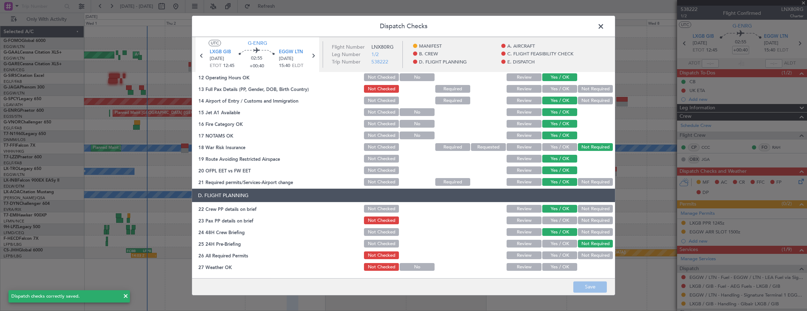
click at [604, 24] on span at bounding box center [604, 28] width 0 height 14
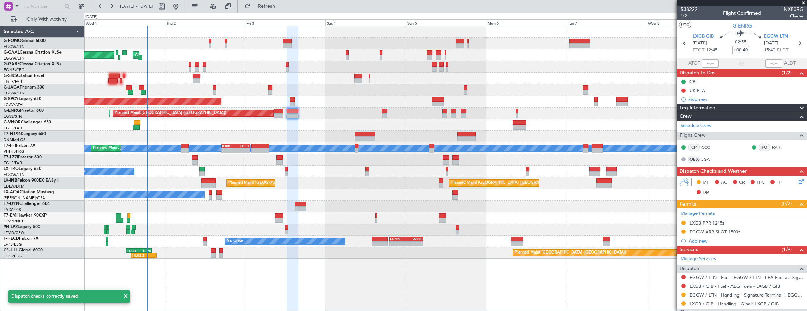
click at [754, 228] on div "EGGW ARR SLOT 1500z" at bounding box center [742, 232] width 130 height 9
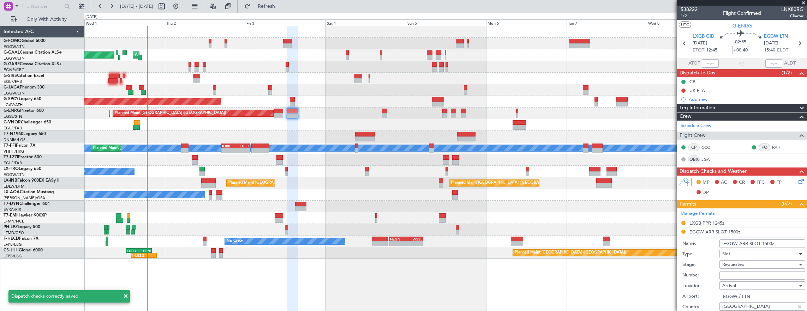
click at [767, 240] on input "EGGW ARR SLOT 1500z" at bounding box center [762, 244] width 86 height 8
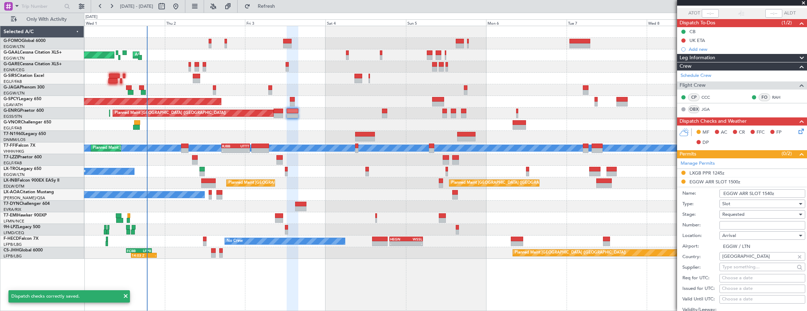
scroll to position [106, 0]
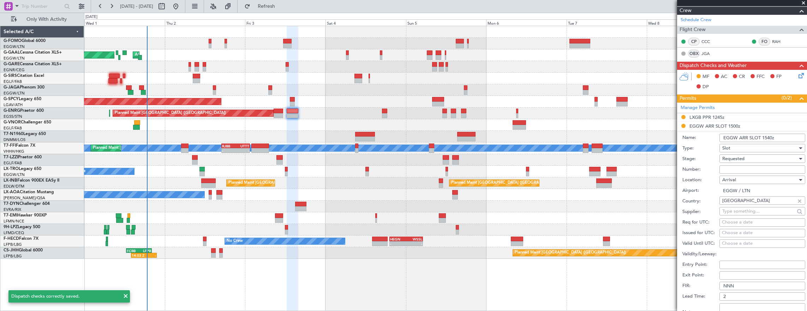
type input "EGGW ARR SLOT 1540z"
click at [731, 157] on span "Requested" at bounding box center [733, 159] width 22 height 6
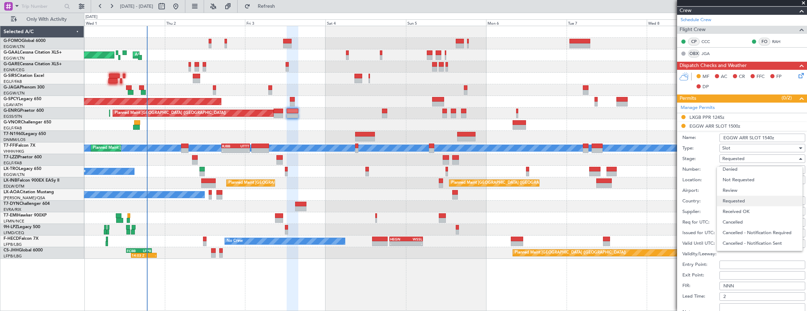
click at [747, 198] on span "Requested" at bounding box center [759, 201] width 74 height 11
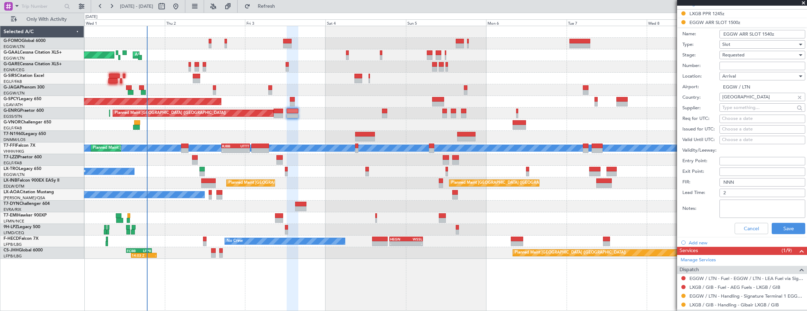
scroll to position [247, 0]
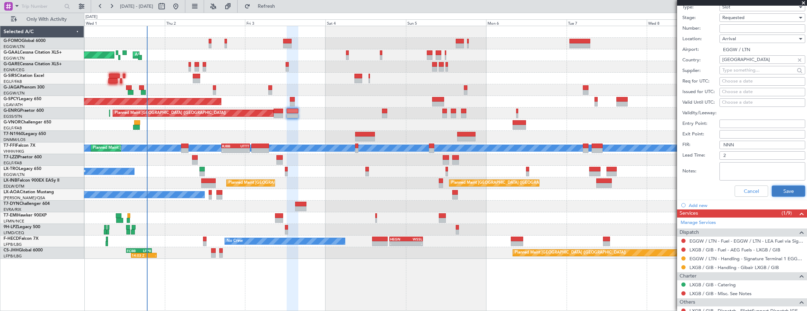
click at [789, 189] on button "Save" at bounding box center [788, 191] width 34 height 11
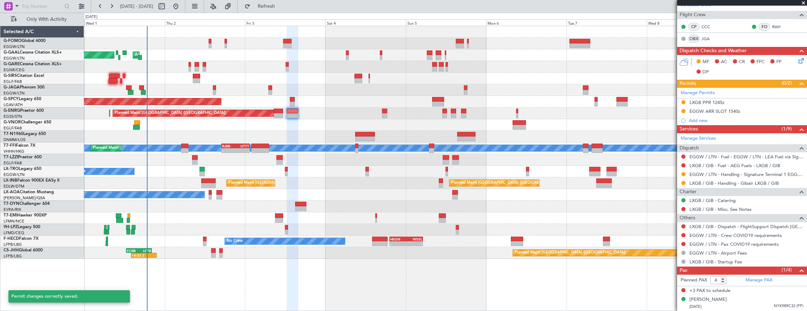
scroll to position [36, 0]
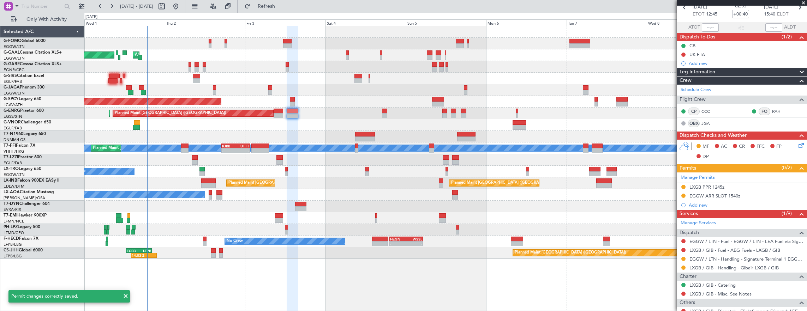
click at [725, 258] on link "EGGW / LTN - Handling - Signature Terminal 1 EGGW / LTN" at bounding box center [746, 259] width 114 height 6
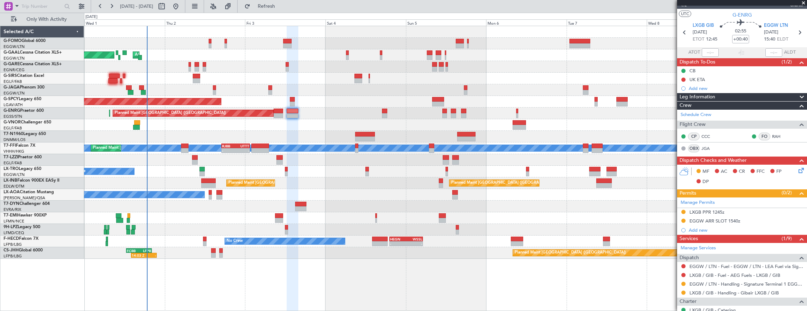
scroll to position [0, 0]
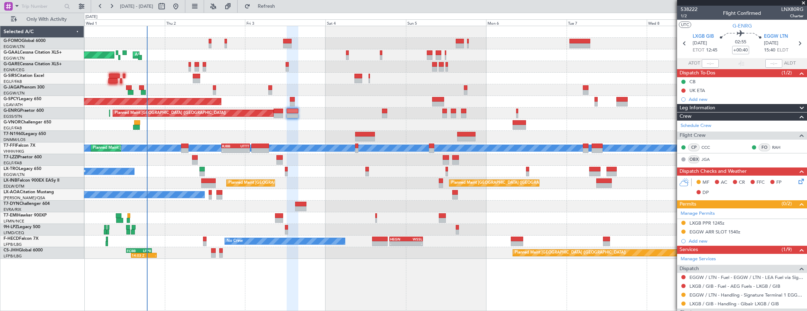
click at [685, 20] on section "UTC G-ENRG" at bounding box center [742, 25] width 130 height 11
click at [683, 17] on span "1/2" at bounding box center [688, 16] width 17 height 6
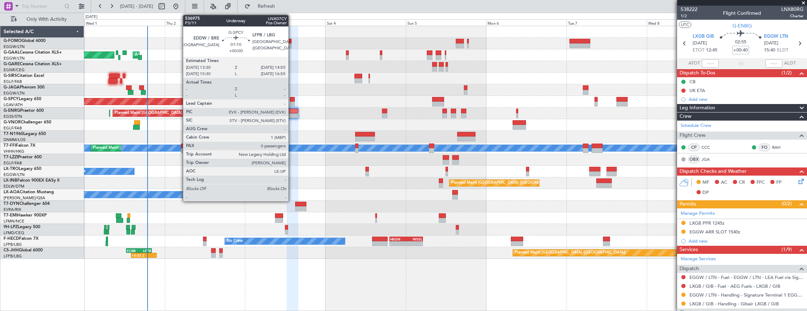
click at [292, 101] on div at bounding box center [292, 99] width 5 height 5
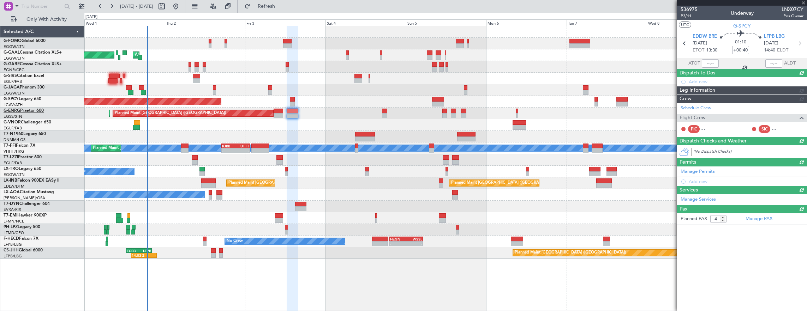
type input "0"
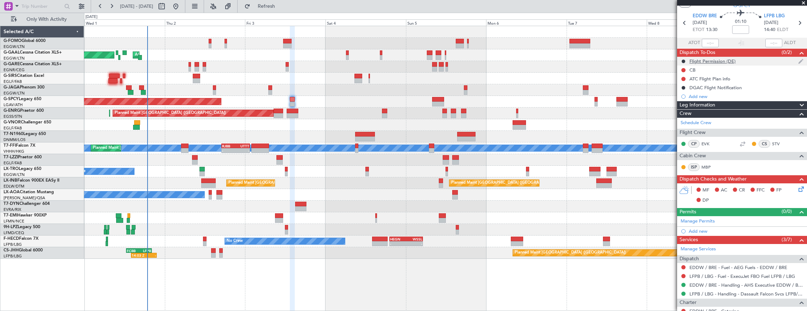
scroll to position [16, 0]
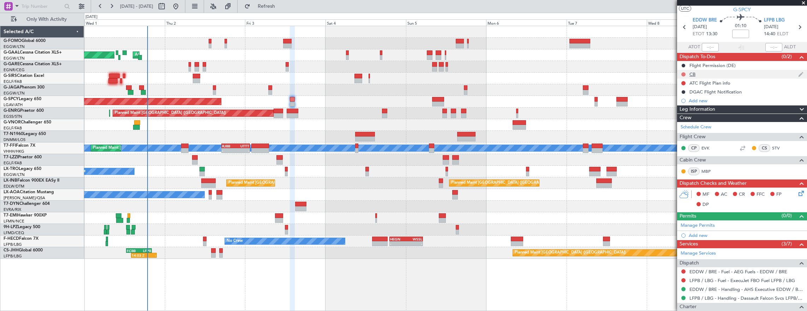
click at [682, 75] on button at bounding box center [683, 74] width 4 height 4
click at [682, 105] on span "Completed" at bounding box center [686, 105] width 23 height 7
click at [797, 191] on icon at bounding box center [800, 192] width 6 height 6
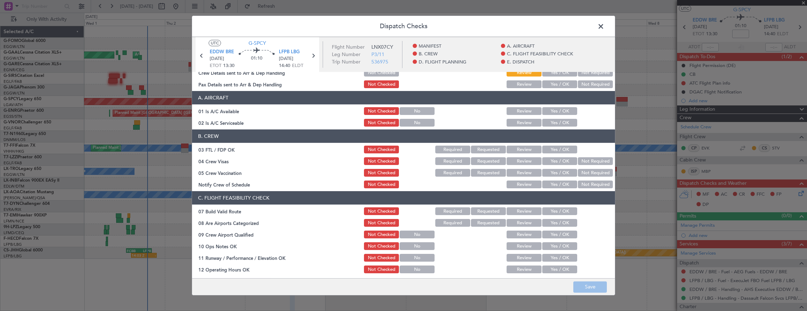
scroll to position [35, 0]
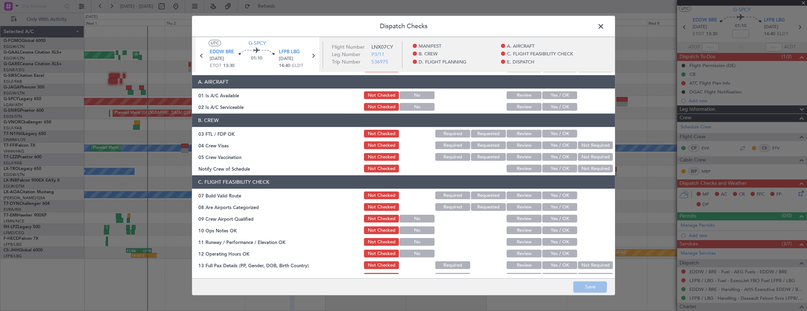
drag, startPoint x: 560, startPoint y: 193, endPoint x: 560, endPoint y: 223, distance: 30.3
click at [560, 193] on button "Yes / OK" at bounding box center [559, 196] width 35 height 8
click at [561, 228] on button "Yes / OK" at bounding box center [559, 231] width 35 height 8
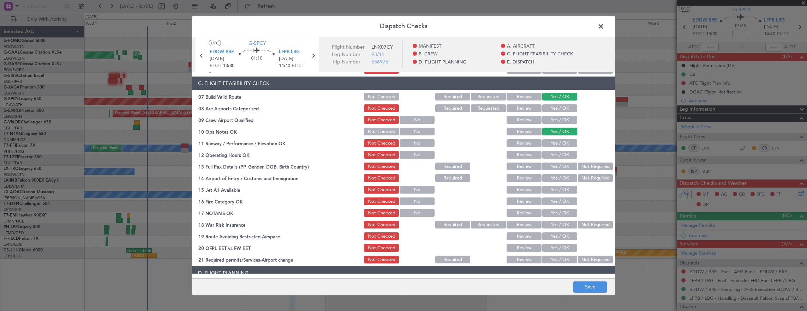
scroll to position [141, 0]
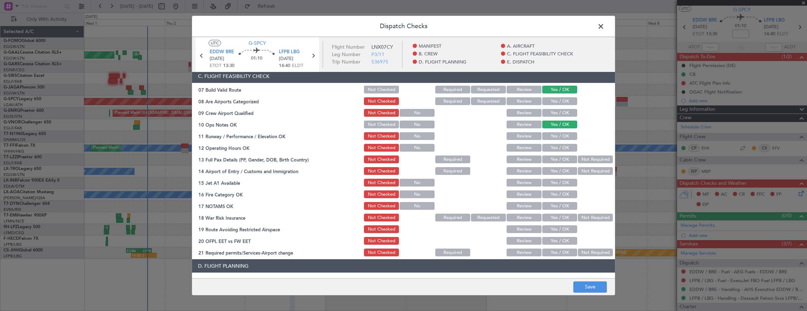
click at [559, 136] on button "Yes / OK" at bounding box center [559, 136] width 35 height 8
click at [556, 151] on button "Yes / OK" at bounding box center [559, 148] width 35 height 8
click at [560, 173] on button "Yes / OK" at bounding box center [559, 171] width 35 height 8
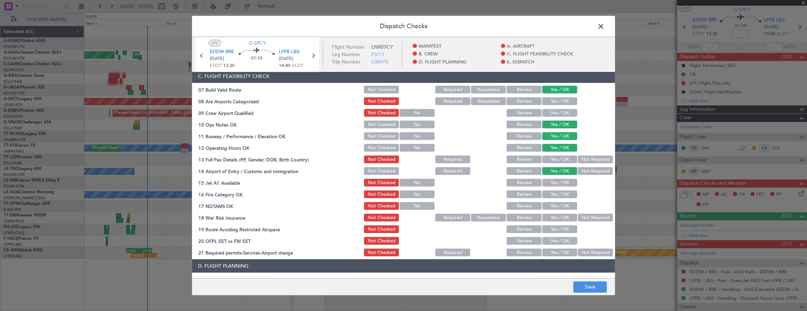
click at [558, 184] on button "Yes / OK" at bounding box center [559, 183] width 35 height 8
click at [555, 198] on button "Yes / OK" at bounding box center [559, 195] width 35 height 8
click at [554, 207] on button "Yes / OK" at bounding box center [559, 206] width 35 height 8
drag, startPoint x: 583, startPoint y: 161, endPoint x: 573, endPoint y: 193, distance: 33.9
click at [583, 162] on button "Not Required" at bounding box center [595, 160] width 35 height 8
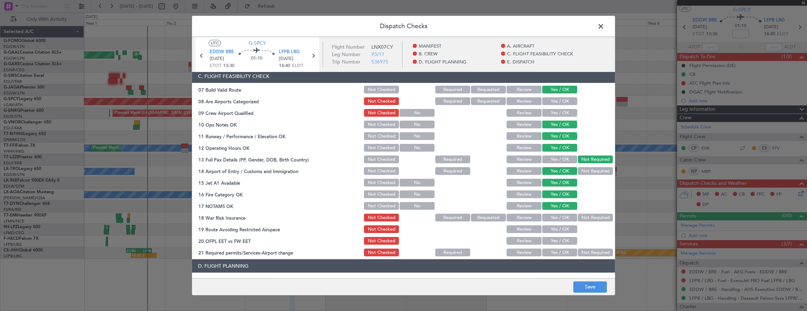
click at [578, 215] on button "Not Required" at bounding box center [595, 218] width 35 height 8
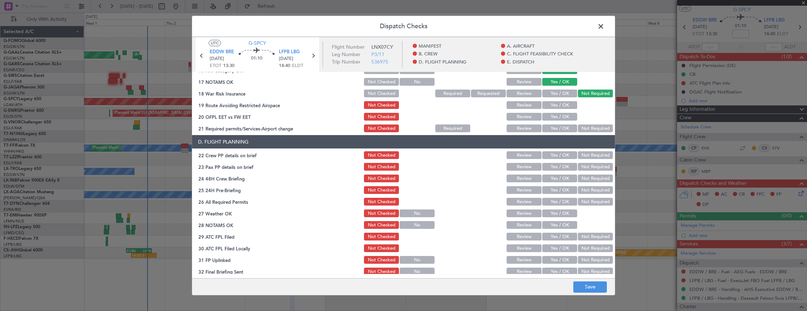
scroll to position [282, 0]
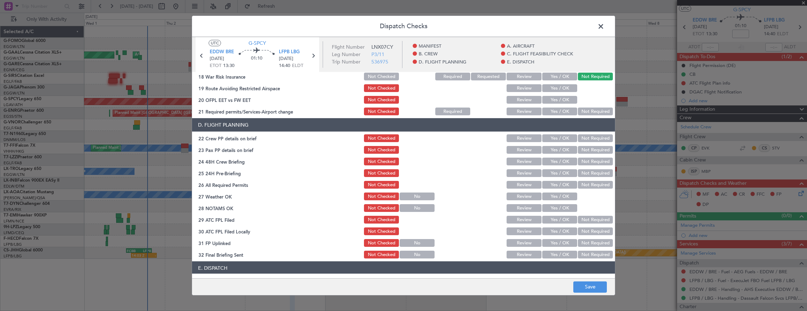
click at [562, 85] on button "Yes / OK" at bounding box center [559, 88] width 35 height 8
click at [561, 97] on button "Yes / OK" at bounding box center [559, 100] width 35 height 8
click at [557, 112] on button "Yes / OK" at bounding box center [559, 112] width 35 height 8
click at [551, 138] on button "Yes / OK" at bounding box center [559, 138] width 35 height 8
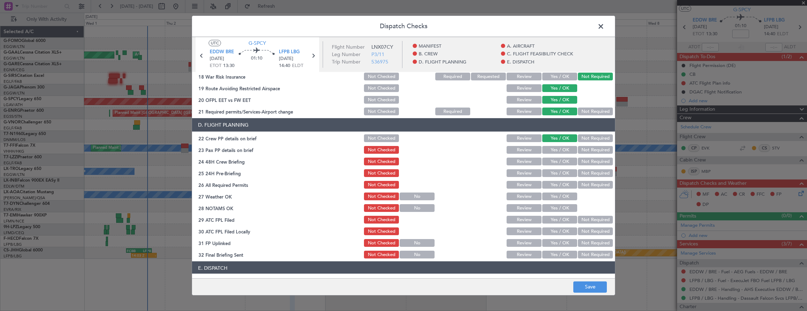
click at [554, 149] on button "Yes / OK" at bounding box center [559, 150] width 35 height 8
click at [582, 152] on button "Not Required" at bounding box center [595, 150] width 35 height 8
click at [558, 158] on button "Yes / OK" at bounding box center [559, 162] width 35 height 8
click at [583, 171] on button "Not Required" at bounding box center [595, 173] width 35 height 8
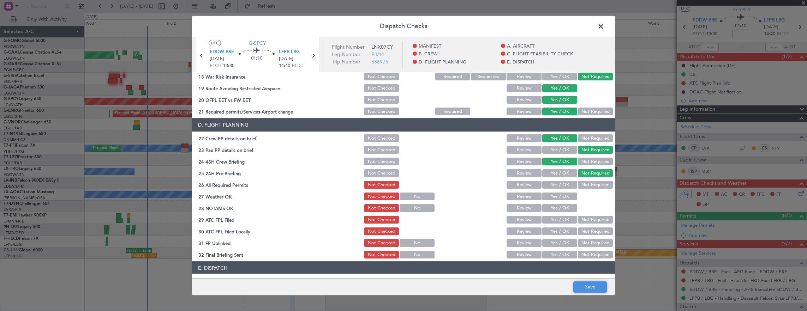
click at [583, 289] on button "Save" at bounding box center [590, 287] width 34 height 11
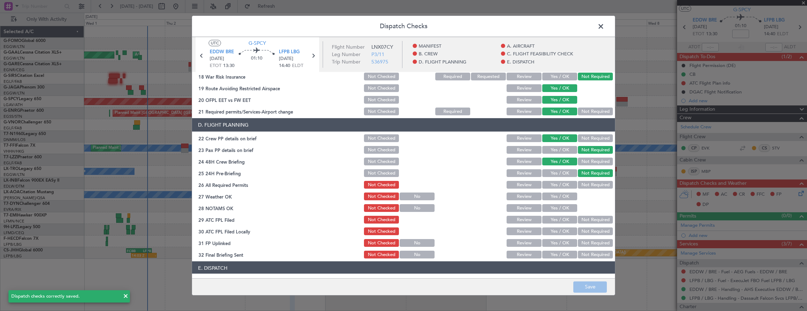
click at [604, 26] on span at bounding box center [604, 28] width 0 height 14
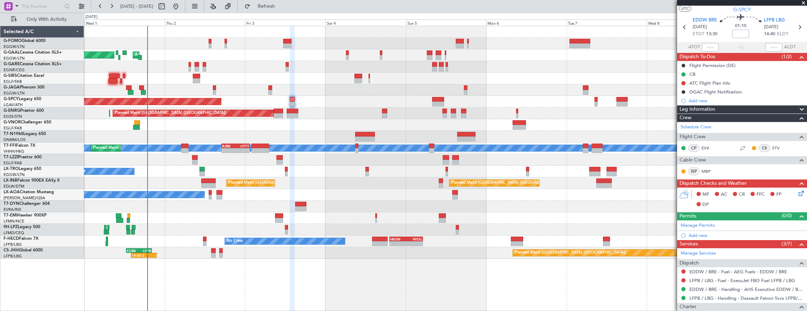
scroll to position [0, 0]
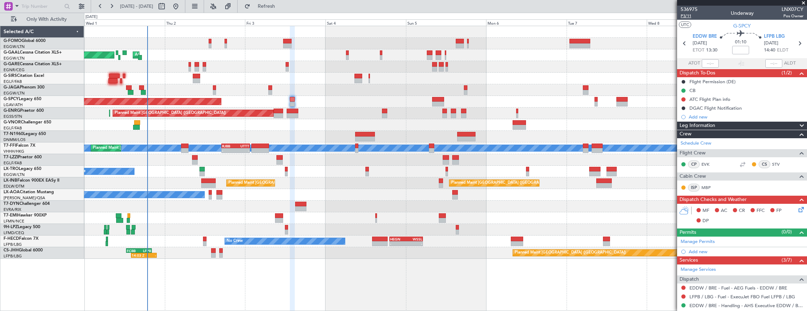
click at [685, 16] on span "P3/11" at bounding box center [688, 16] width 17 height 6
click at [735, 47] on input at bounding box center [740, 50] width 17 height 8
type input "-00:10"
click at [684, 16] on span "P3/11" at bounding box center [688, 16] width 17 height 6
click at [797, 206] on icon at bounding box center [800, 209] width 6 height 6
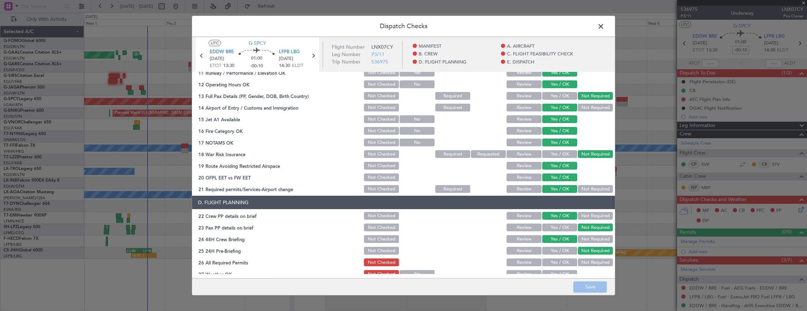
scroll to position [318, 0]
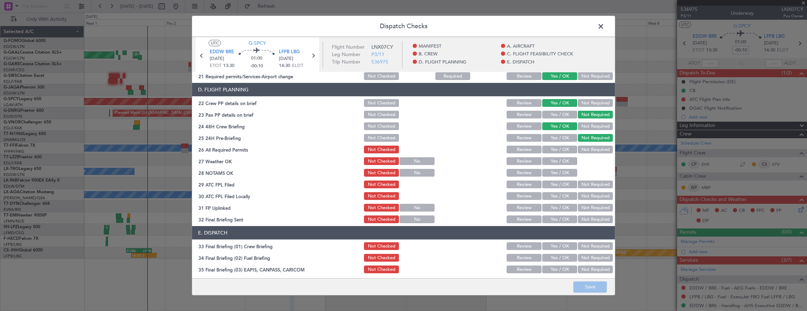
click at [604, 27] on span at bounding box center [604, 28] width 0 height 14
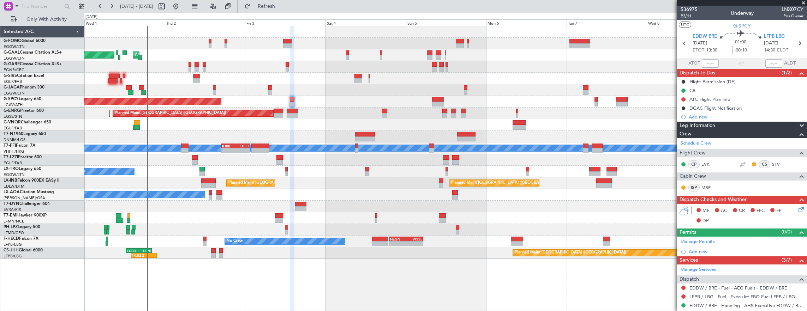
click at [689, 18] on span "P3/11" at bounding box center [688, 16] width 17 height 6
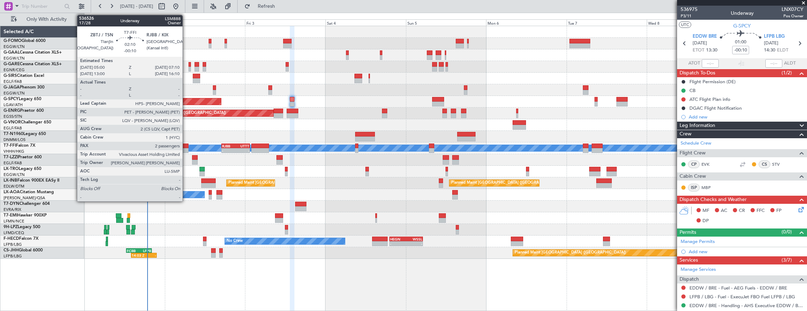
click at [186, 150] on div at bounding box center [184, 150] width 7 height 5
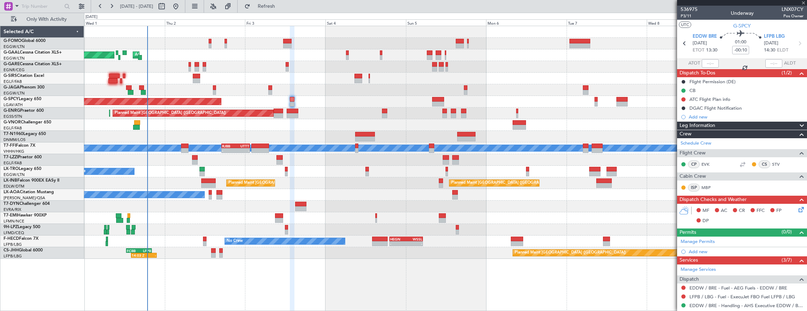
type input "2"
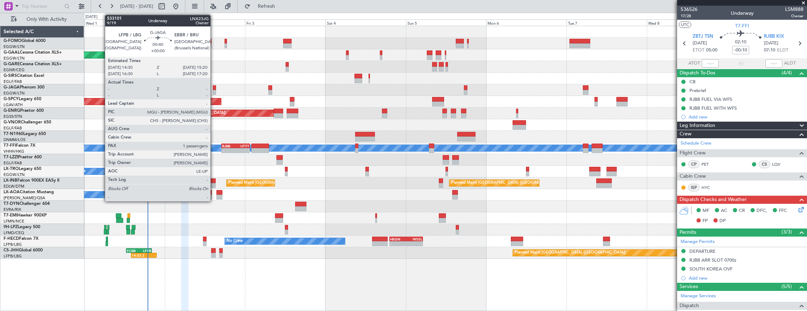
click at [214, 91] on div at bounding box center [214, 92] width 3 height 5
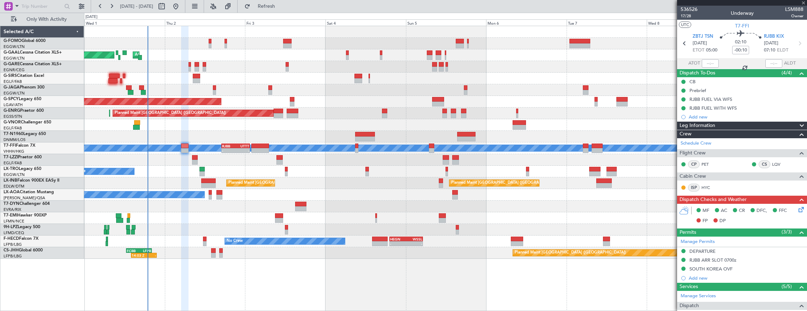
type input "1"
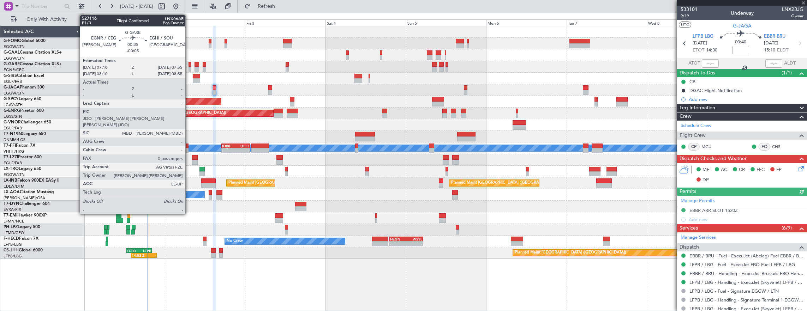
click at [189, 68] on div at bounding box center [189, 69] width 3 height 5
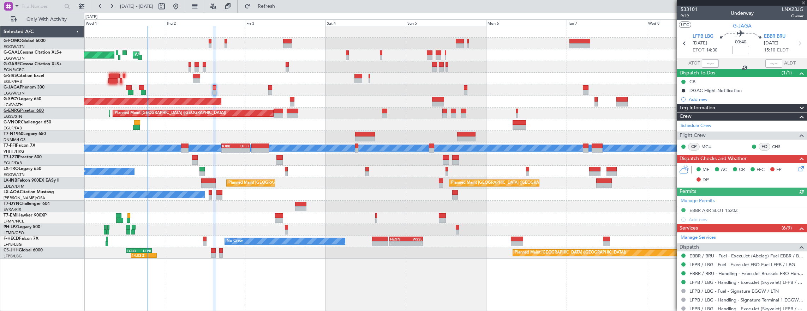
type input "-00:05"
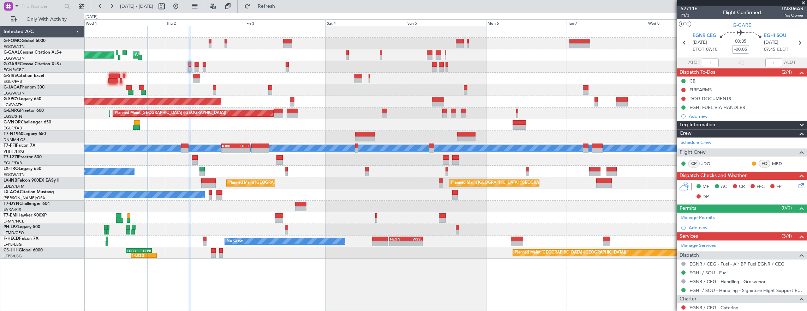
scroll to position [0, 0]
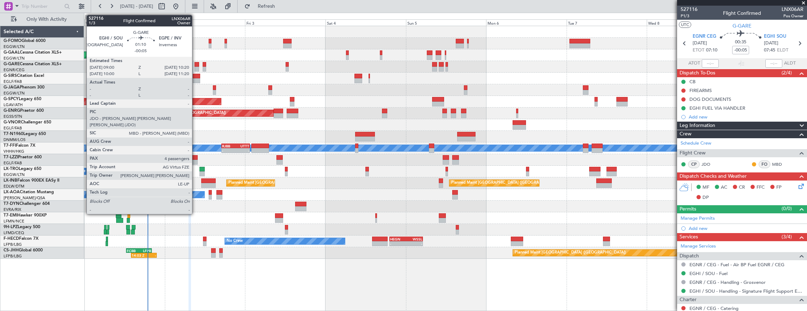
click at [195, 65] on div at bounding box center [196, 64] width 5 height 5
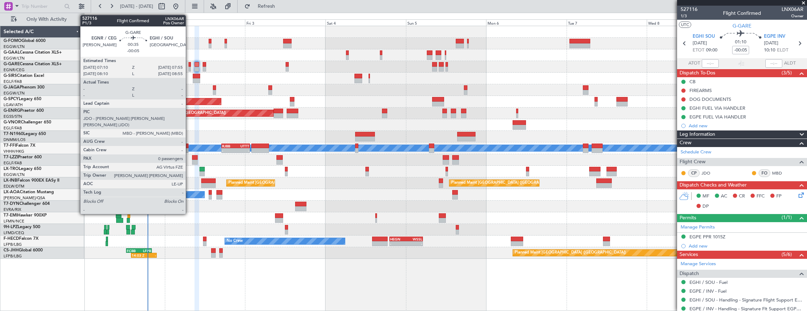
click at [189, 65] on div at bounding box center [189, 64] width 3 height 5
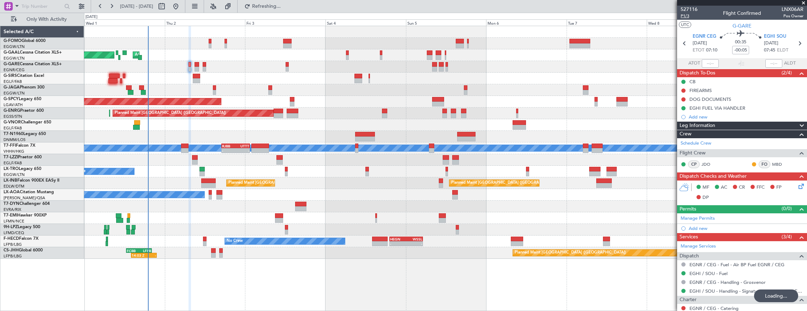
click at [684, 17] on span "P1/3" at bounding box center [688, 16] width 17 height 6
click at [797, 182] on icon at bounding box center [800, 185] width 6 height 6
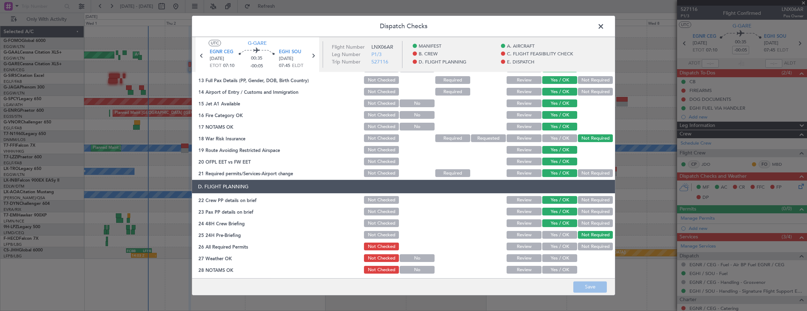
scroll to position [247, 0]
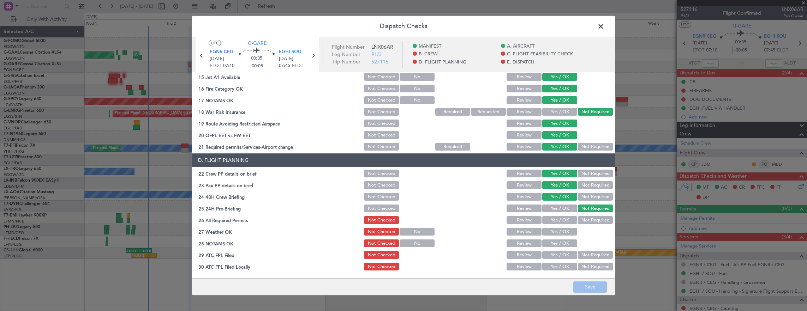
click at [548, 218] on button "Yes / OK" at bounding box center [559, 220] width 35 height 8
click at [550, 231] on button "Yes / OK" at bounding box center [559, 232] width 35 height 8
click at [550, 246] on button "Yes / OK" at bounding box center [559, 244] width 35 height 8
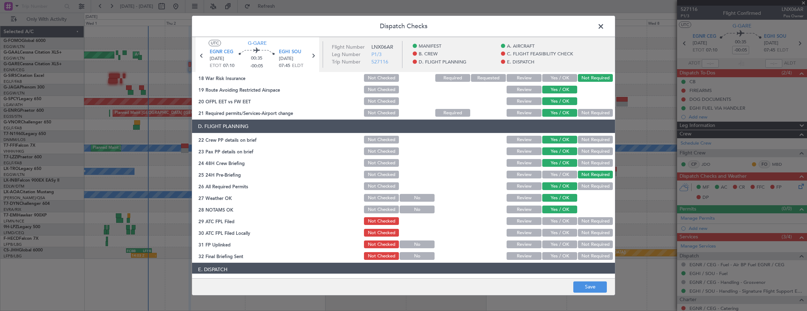
scroll to position [318, 0]
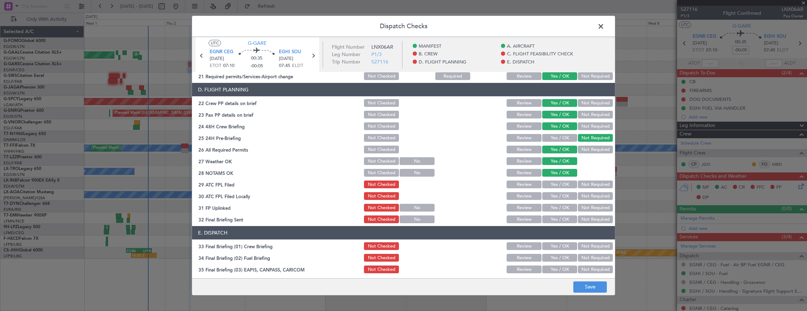
click at [554, 183] on button "Yes / OK" at bounding box center [559, 185] width 35 height 8
click at [584, 195] on button "Not Required" at bounding box center [595, 196] width 35 height 8
click at [550, 210] on button "Yes / OK" at bounding box center [559, 208] width 35 height 8
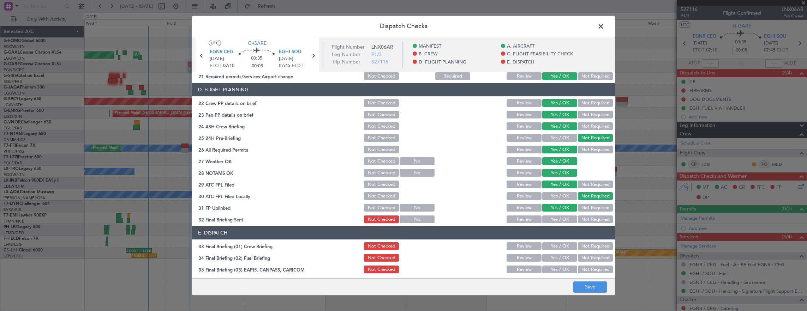
click at [579, 218] on button "Not Required" at bounding box center [595, 220] width 35 height 8
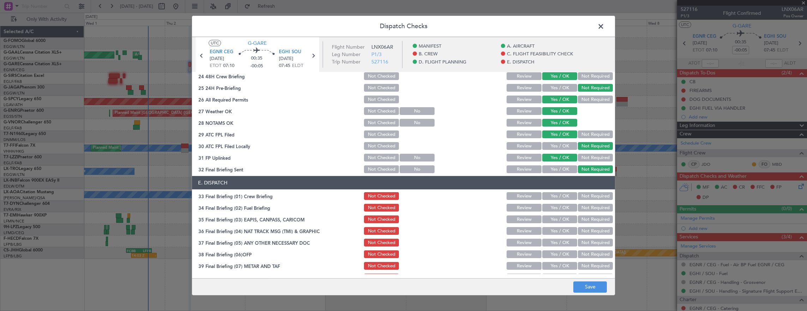
scroll to position [388, 0]
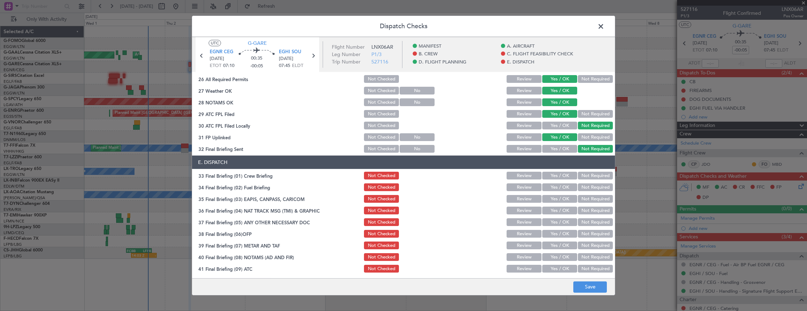
click at [556, 175] on button "Yes / OK" at bounding box center [559, 176] width 35 height 8
click at [552, 183] on button "Yes / OK" at bounding box center [559, 187] width 35 height 8
click at [602, 197] on button "Not Required" at bounding box center [595, 199] width 35 height 8
click at [592, 212] on button "Not Required" at bounding box center [595, 211] width 35 height 8
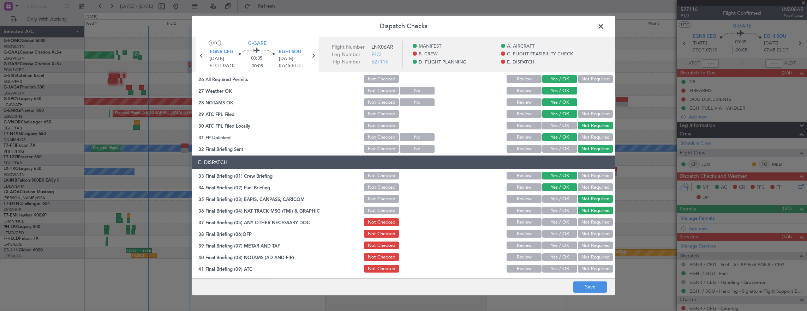
drag, startPoint x: 558, startPoint y: 223, endPoint x: 555, endPoint y: 238, distance: 15.2
click at [558, 223] on button "Yes / OK" at bounding box center [559, 222] width 35 height 8
click at [554, 239] on div "Yes / OK" at bounding box center [559, 234] width 36 height 10
click at [553, 233] on button "Yes / OK" at bounding box center [559, 234] width 35 height 8
click at [553, 248] on button "Yes / OK" at bounding box center [559, 246] width 35 height 8
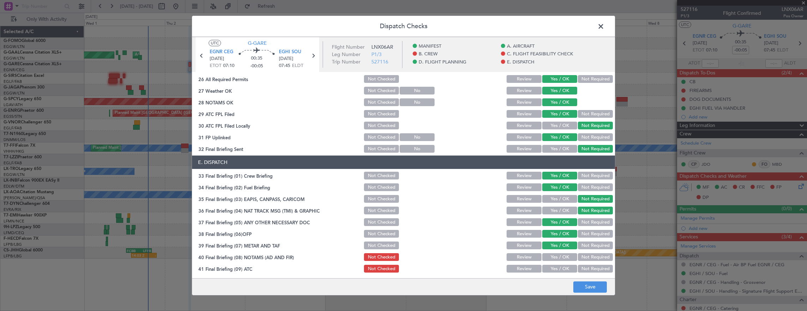
click at [553, 255] on button "Yes / OK" at bounding box center [559, 257] width 35 height 8
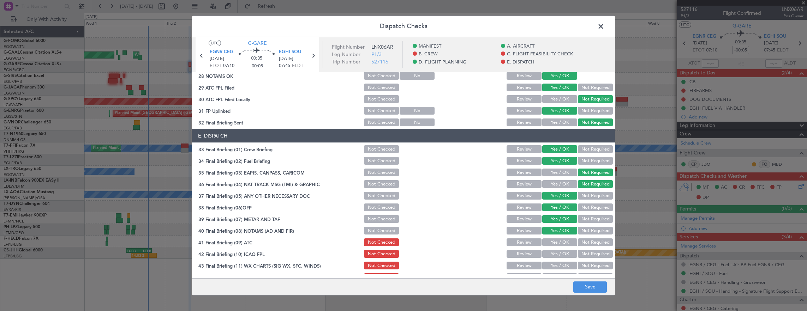
scroll to position [424, 0]
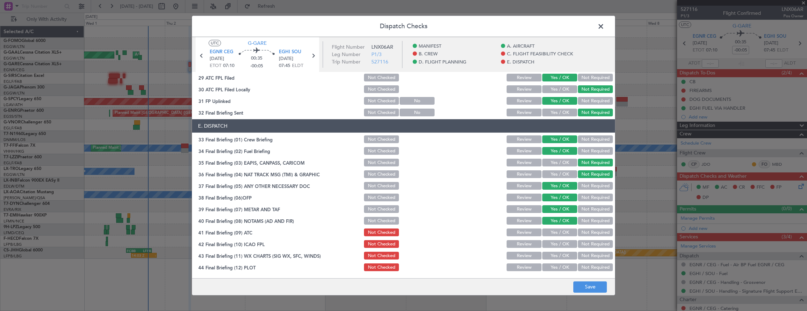
click at [553, 232] on button "Yes / OK" at bounding box center [559, 233] width 35 height 8
click at [553, 247] on button "Yes / OK" at bounding box center [559, 244] width 35 height 8
drag, startPoint x: 555, startPoint y: 252, endPoint x: 555, endPoint y: 267, distance: 15.5
click at [555, 252] on button "Yes / OK" at bounding box center [559, 256] width 35 height 8
click at [555, 268] on button "Yes / OK" at bounding box center [559, 268] width 35 height 8
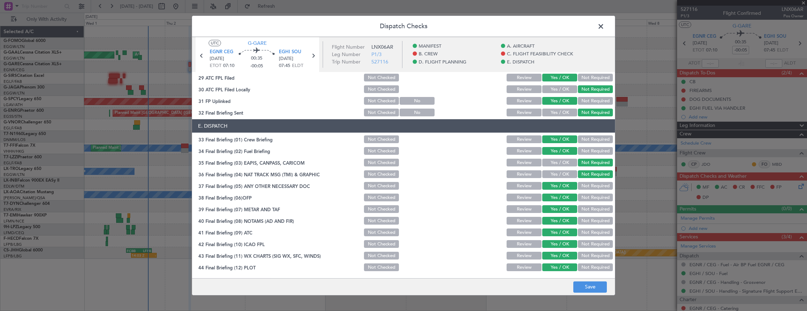
click at [593, 293] on footer "Save" at bounding box center [403, 286] width 423 height 17
click at [591, 287] on button "Save" at bounding box center [590, 287] width 34 height 11
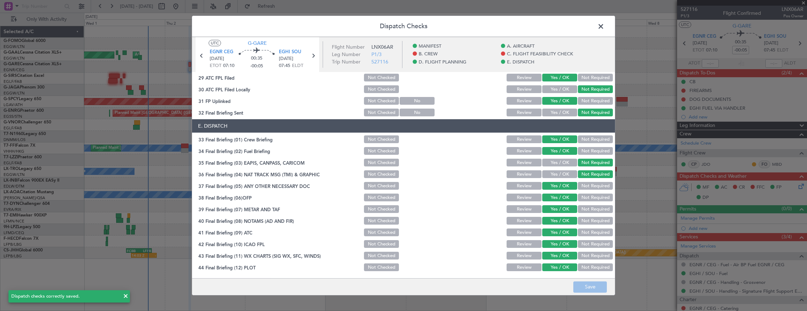
click at [604, 26] on span at bounding box center [604, 28] width 0 height 14
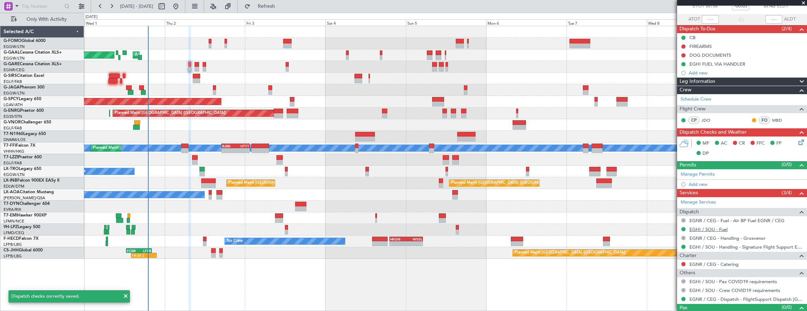
scroll to position [55, 0]
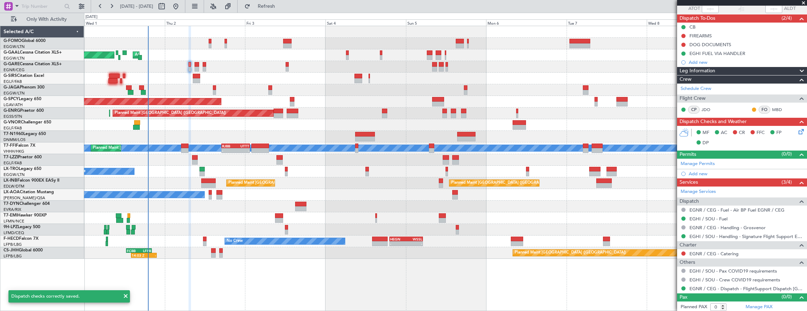
click at [682, 254] on mat-tooltip-component "Not Requested" at bounding box center [683, 263] width 40 height 19
click at [682, 252] on button at bounding box center [683, 254] width 4 height 4
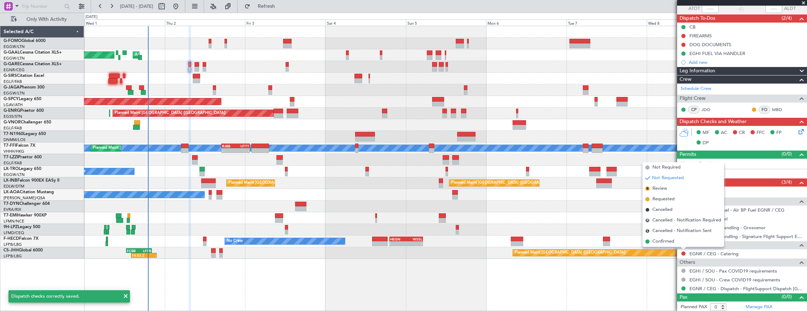
click at [654, 160] on div "A/C Unavailable [GEOGRAPHIC_DATA] ([GEOGRAPHIC_DATA])" at bounding box center [445, 160] width 723 height 12
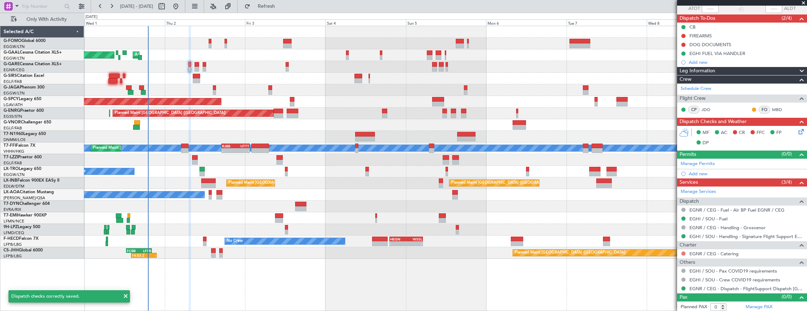
click at [681, 252] on button at bounding box center [683, 254] width 4 height 4
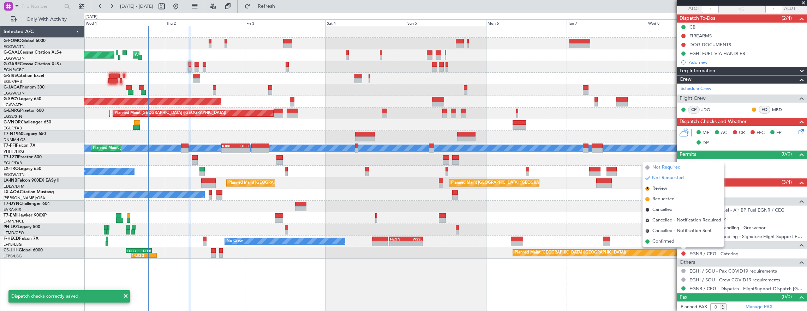
click at [650, 169] on li "Not Required" at bounding box center [683, 167] width 82 height 11
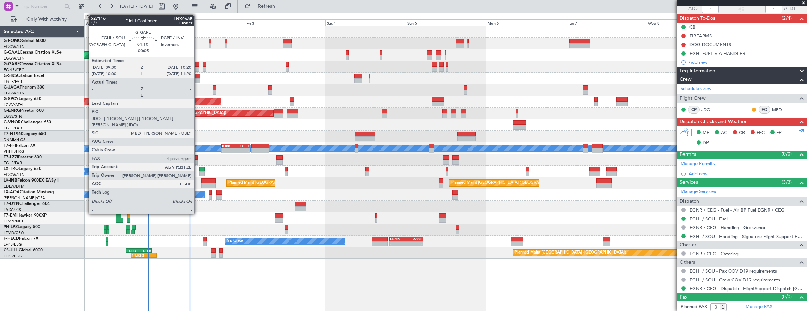
click at [197, 65] on div at bounding box center [196, 64] width 5 height 5
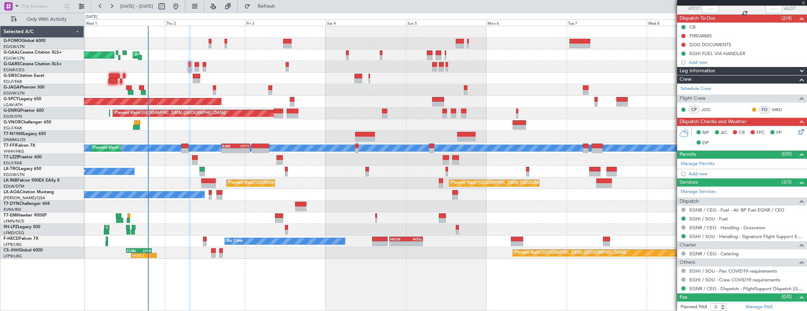
type input "4"
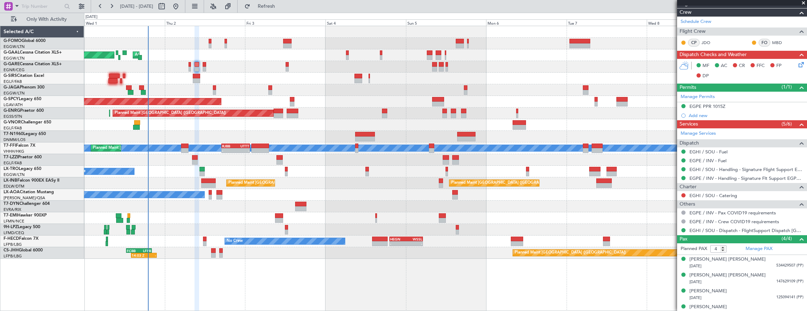
scroll to position [136, 0]
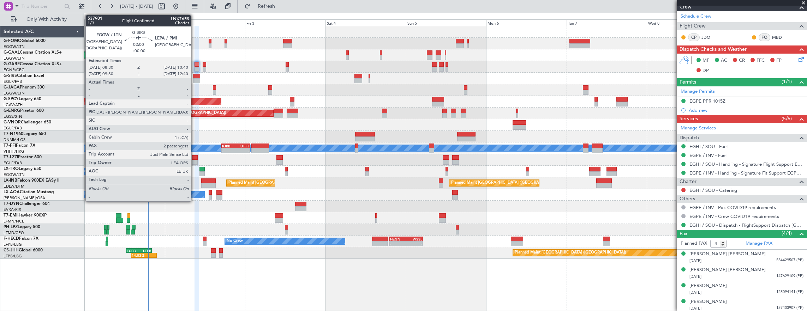
click at [194, 80] on div at bounding box center [196, 80] width 7 height 5
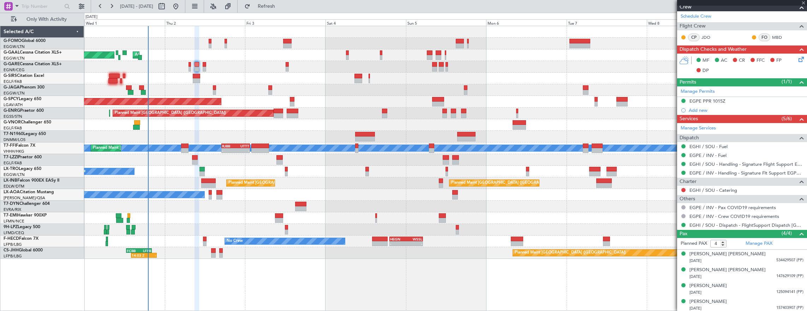
type input "2"
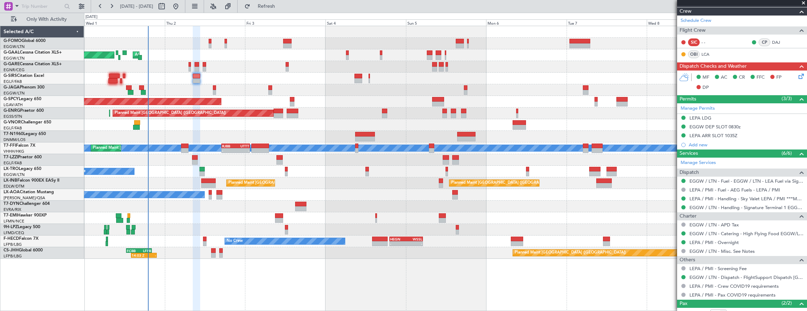
scroll to position [141, 0]
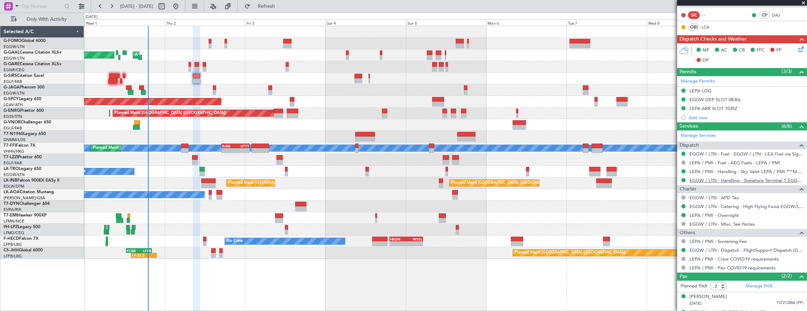
click at [725, 180] on link "EGGW / LTN - Handling - Signature Terminal 1 EGGW / LTN" at bounding box center [746, 180] width 114 height 6
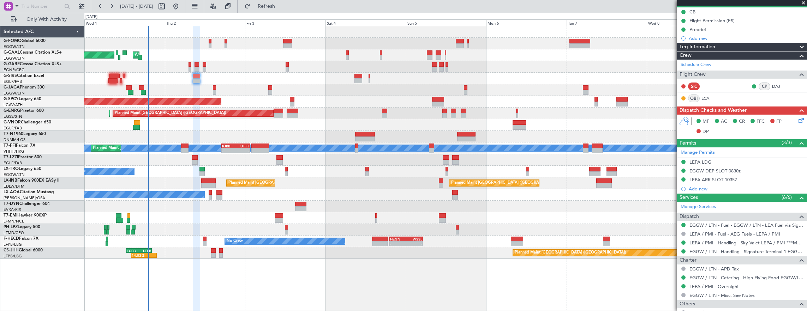
scroll to position [0, 0]
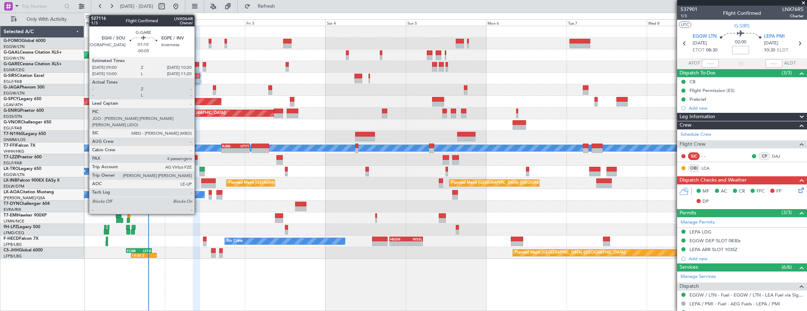
click at [196, 65] on div at bounding box center [196, 64] width 5 height 5
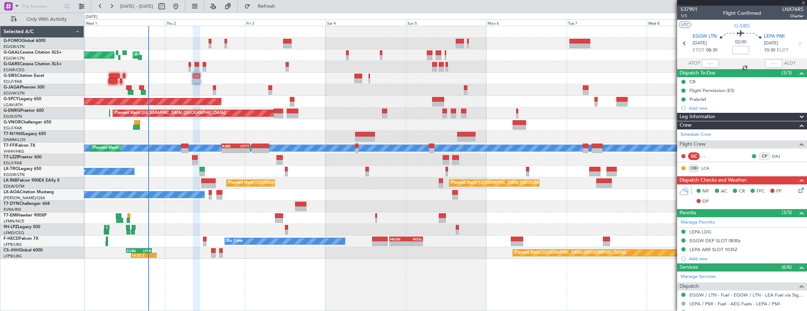
type input "-00:05"
type input "4"
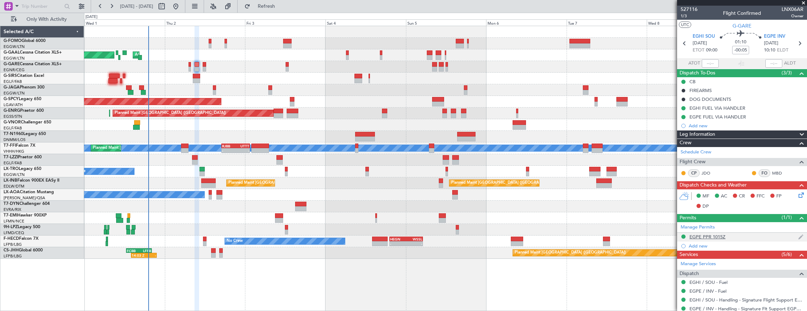
click at [751, 235] on div "EGPE PPR 1015Z" at bounding box center [742, 237] width 130 height 9
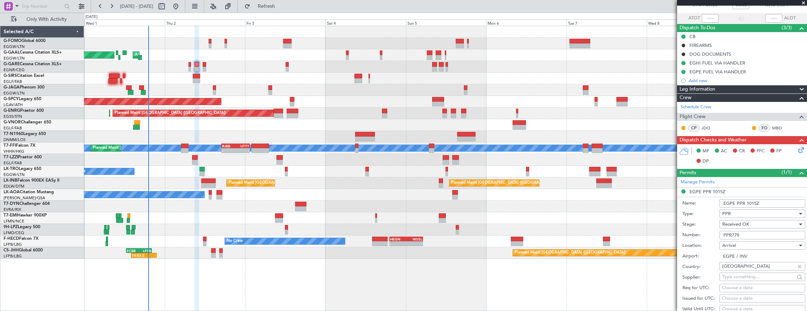
scroll to position [71, 0]
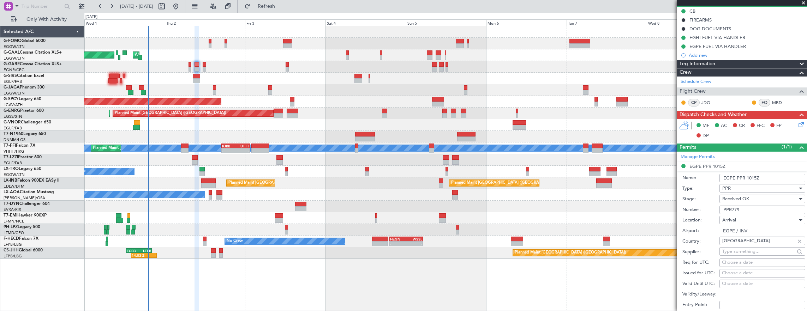
click at [760, 210] on input "PPR779" at bounding box center [762, 210] width 86 height 8
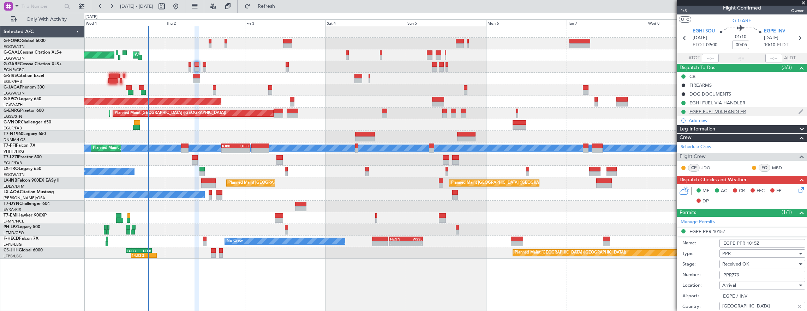
scroll to position [0, 0]
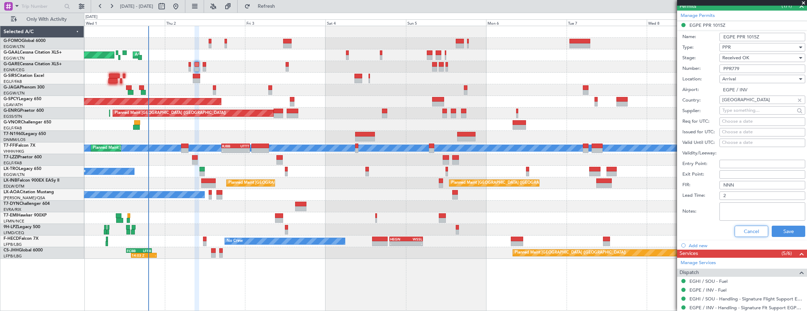
click at [744, 226] on button "Cancel" at bounding box center [751, 231] width 34 height 11
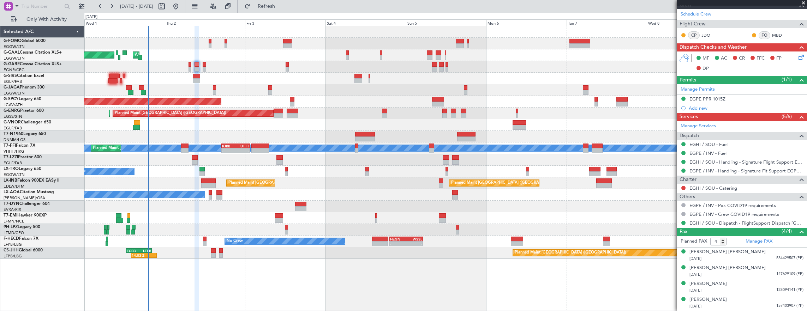
scroll to position [136, 0]
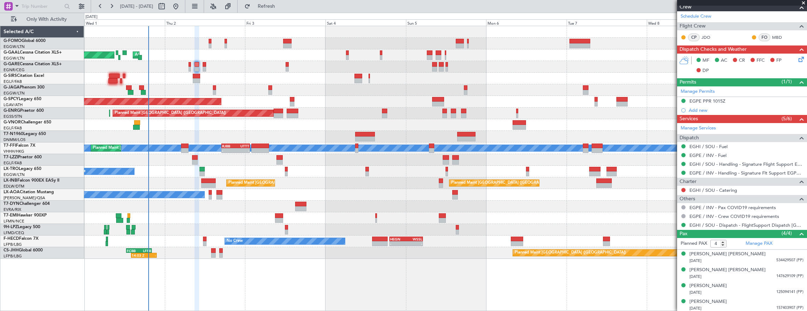
drag, startPoint x: 683, startPoint y: 188, endPoint x: 678, endPoint y: 179, distance: 9.6
click at [682, 188] on button at bounding box center [683, 190] width 4 height 4
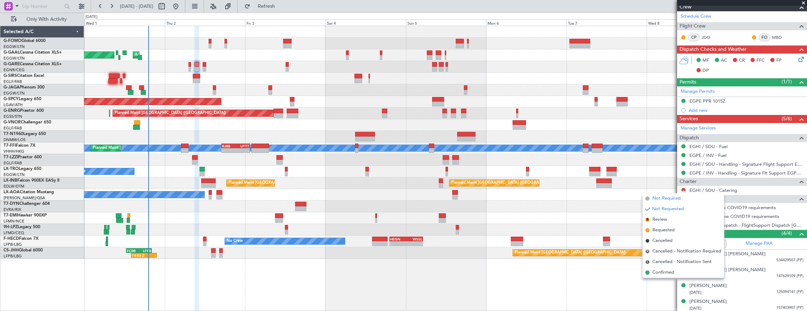
click at [665, 199] on span "Not Required" at bounding box center [666, 198] width 28 height 7
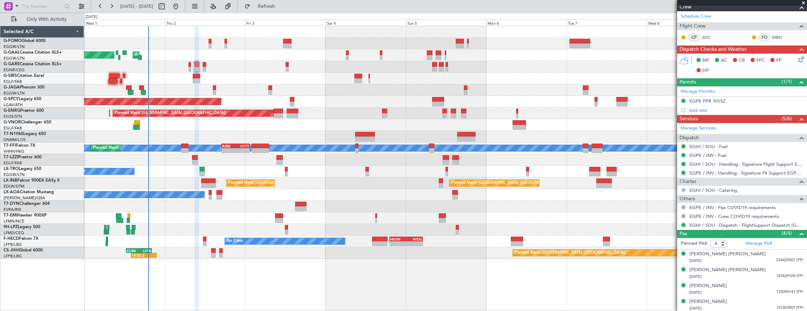
scroll to position [0, 0]
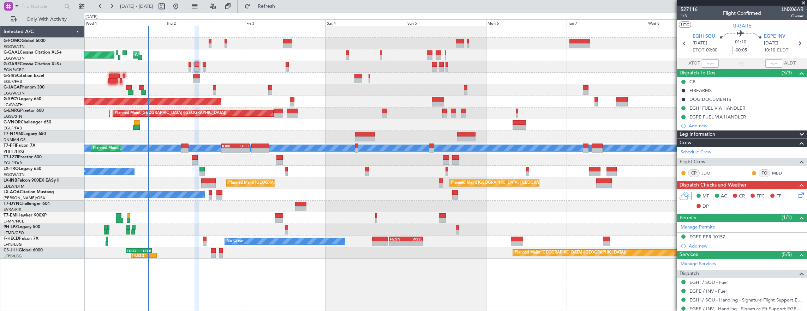
click at [797, 195] on icon at bounding box center [800, 194] width 6 height 6
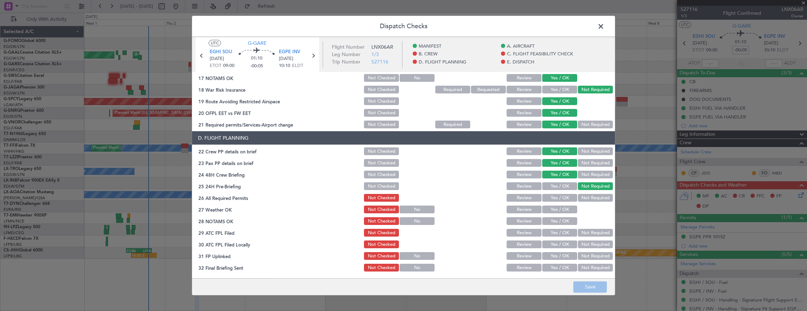
scroll to position [282, 0]
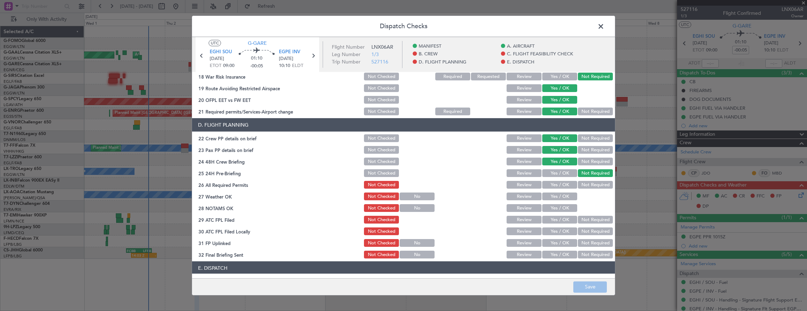
click at [557, 184] on button "Yes / OK" at bounding box center [559, 185] width 35 height 8
click at [556, 194] on button "Yes / OK" at bounding box center [559, 197] width 35 height 8
click at [553, 209] on button "Yes / OK" at bounding box center [559, 208] width 35 height 8
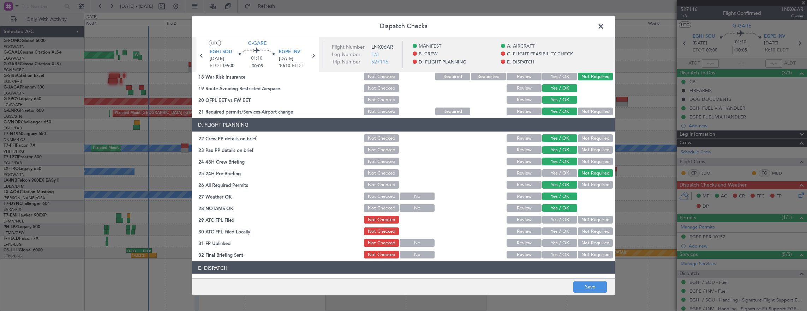
click at [550, 222] on button "Yes / OK" at bounding box center [559, 220] width 35 height 8
click at [588, 234] on button "Not Required" at bounding box center [595, 232] width 35 height 8
click at [555, 242] on button "Yes / OK" at bounding box center [559, 243] width 35 height 8
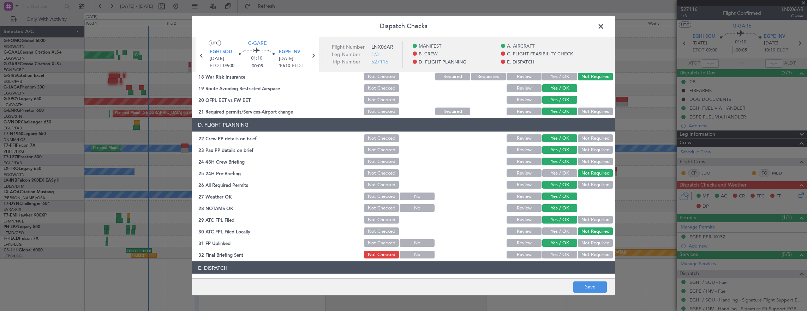
click at [579, 252] on button "Not Required" at bounding box center [595, 255] width 35 height 8
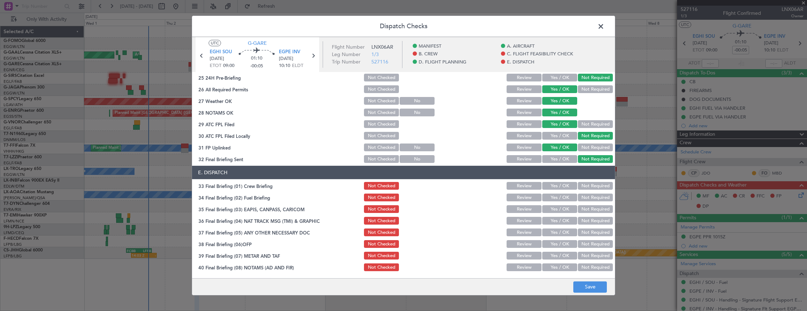
scroll to position [388, 0]
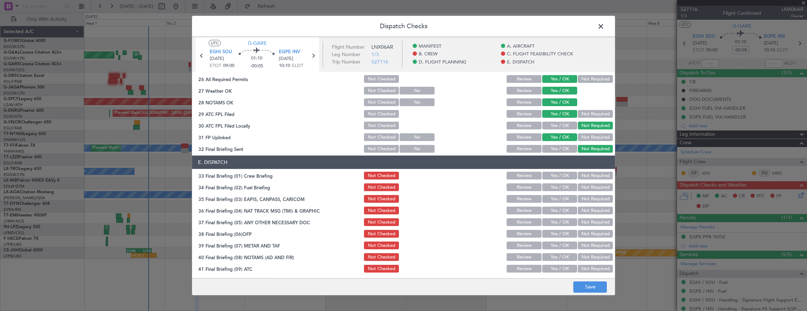
click at [555, 175] on button "Yes / OK" at bounding box center [559, 176] width 35 height 8
click at [555, 187] on button "Yes / OK" at bounding box center [559, 187] width 35 height 8
click at [590, 200] on button "Not Required" at bounding box center [595, 199] width 35 height 8
click at [590, 210] on button "Not Required" at bounding box center [595, 211] width 35 height 8
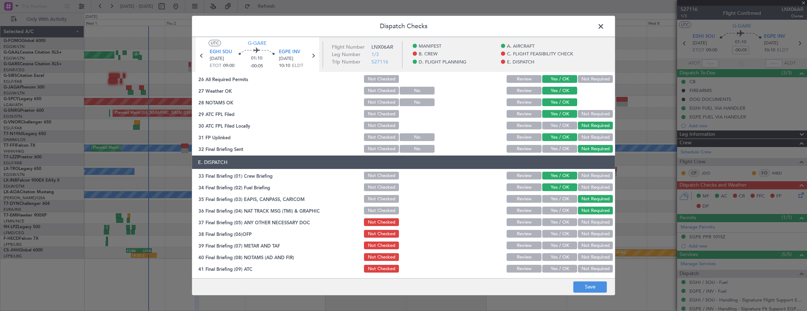
drag, startPoint x: 558, startPoint y: 221, endPoint x: 553, endPoint y: 238, distance: 17.6
click at [558, 221] on button "Yes / OK" at bounding box center [559, 222] width 35 height 8
click at [553, 238] on div "Yes / OK" at bounding box center [559, 234] width 36 height 10
drag, startPoint x: 556, startPoint y: 235, endPoint x: 556, endPoint y: 243, distance: 8.1
click at [556, 235] on button "Yes / OK" at bounding box center [559, 234] width 35 height 8
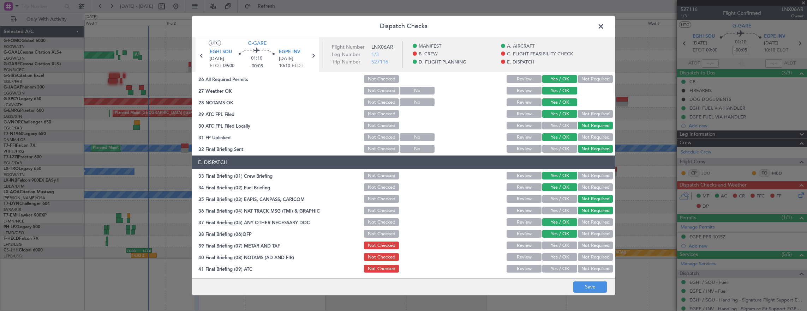
click at [555, 246] on button "Yes / OK" at bounding box center [559, 246] width 35 height 8
click at [554, 259] on button "Yes / OK" at bounding box center [559, 257] width 35 height 8
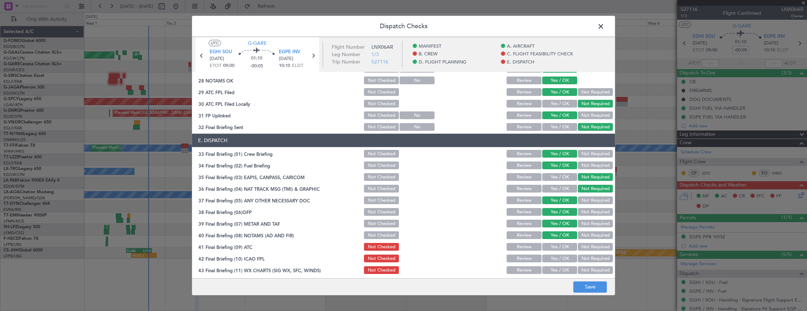
scroll to position [424, 0]
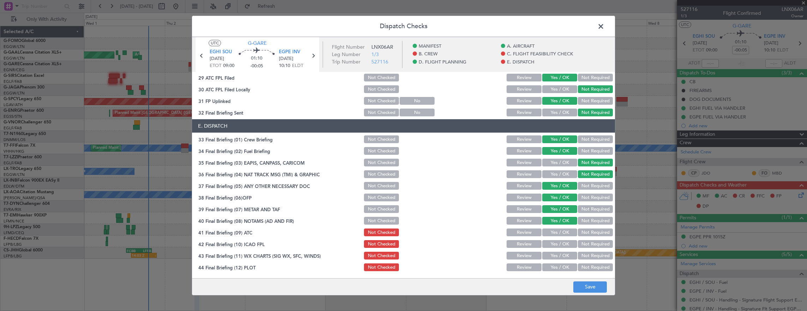
click at [555, 237] on section "E. DISPATCH 33 Final Briefing (01) Crew Briefing Not Checked Review Yes / OK No…" at bounding box center [403, 195] width 423 height 153
click at [555, 230] on button "Yes / OK" at bounding box center [559, 233] width 35 height 8
click at [552, 243] on button "Yes / OK" at bounding box center [559, 244] width 35 height 8
click at [552, 255] on button "Yes / OK" at bounding box center [559, 256] width 35 height 8
drag, startPoint x: 553, startPoint y: 271, endPoint x: 564, endPoint y: 270, distance: 11.0
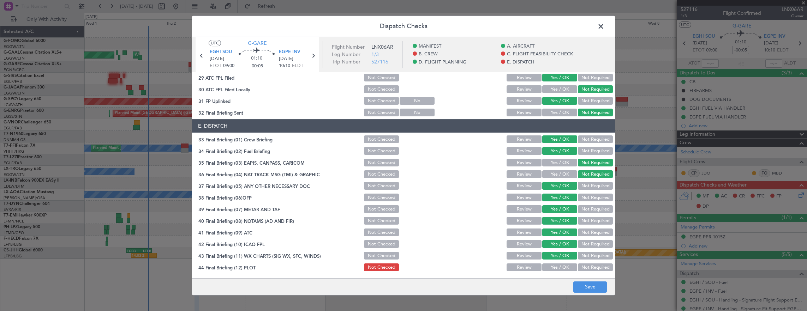
click at [553, 271] on div "Yes / OK" at bounding box center [559, 268] width 36 height 10
click at [562, 267] on button "Yes / OK" at bounding box center [559, 268] width 35 height 8
click at [580, 285] on button "Save" at bounding box center [590, 287] width 34 height 11
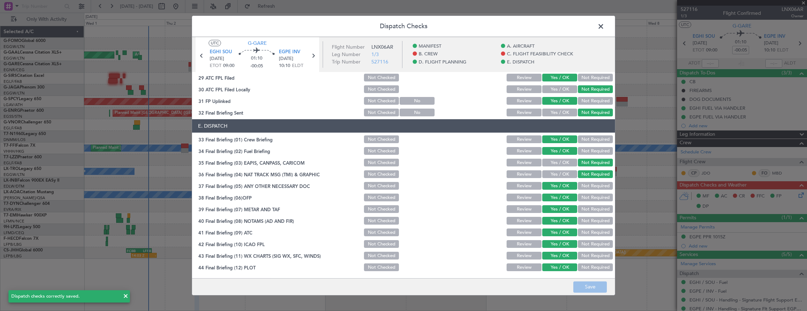
click at [604, 25] on span at bounding box center [604, 28] width 0 height 14
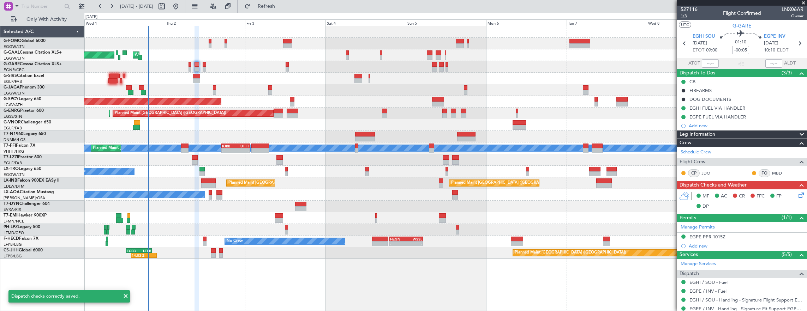
click at [684, 15] on span "1/3" at bounding box center [688, 16] width 17 height 6
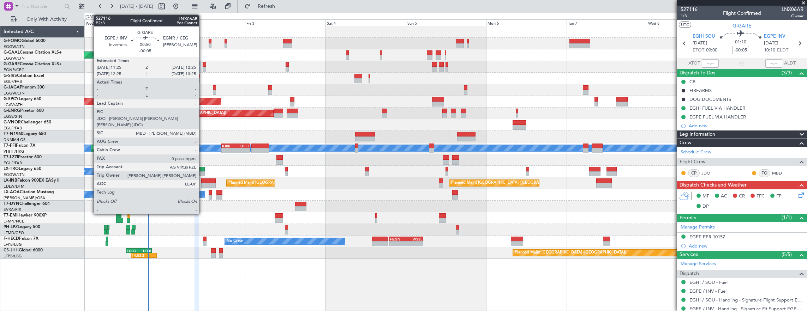
click at [203, 65] on div at bounding box center [205, 64] width 4 height 5
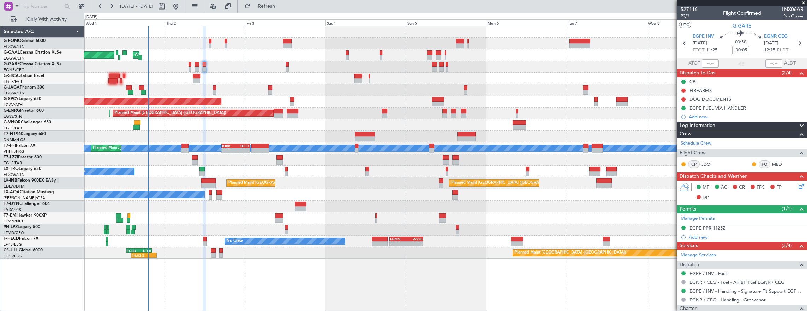
click at [685, 16] on mat-tooltip-component "Trip Number" at bounding box center [688, 22] width 35 height 19
click at [678, 14] on div "527116 P2/3 Flight Confirmed LNX06AR Pos Owner" at bounding box center [742, 13] width 130 height 14
click at [685, 16] on span "P2/3" at bounding box center [688, 16] width 17 height 6
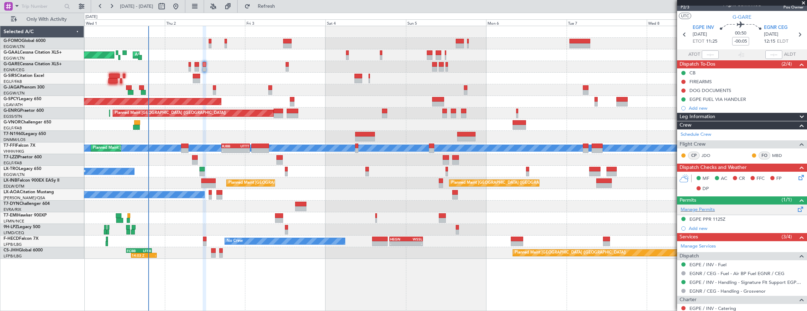
scroll to position [0, 0]
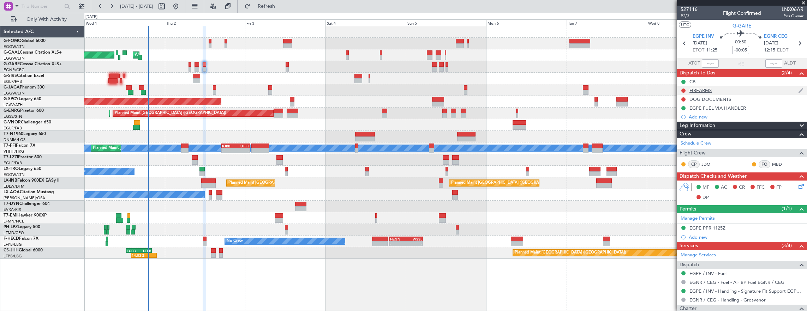
click at [686, 89] on div at bounding box center [683, 91] width 6 height 6
click at [684, 89] on button at bounding box center [683, 91] width 4 height 4
click at [683, 132] on span "Cancelled" at bounding box center [685, 131] width 20 height 7
click at [683, 100] on button at bounding box center [683, 99] width 4 height 4
click at [676, 142] on span "Cancelled" at bounding box center [685, 140] width 20 height 7
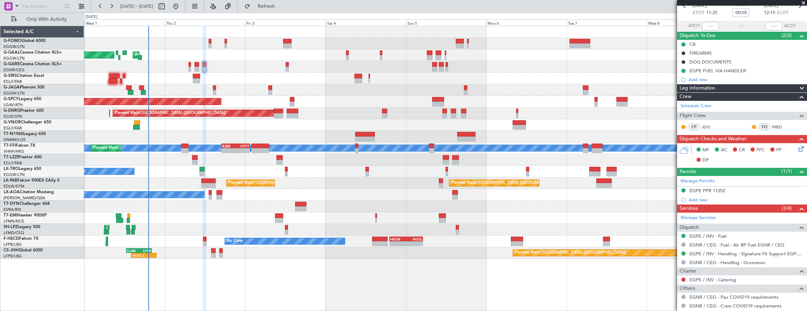
scroll to position [64, 0]
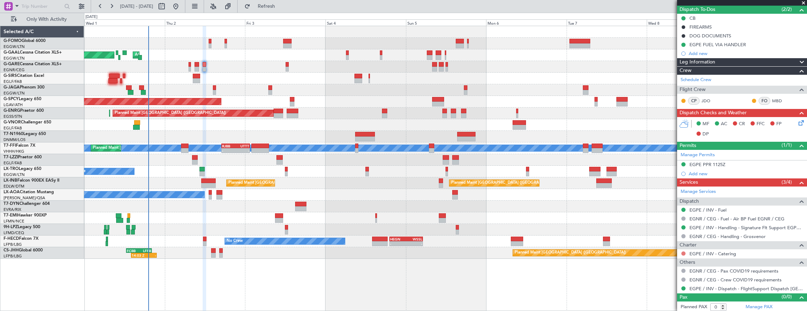
click at [682, 252] on button at bounding box center [683, 254] width 4 height 4
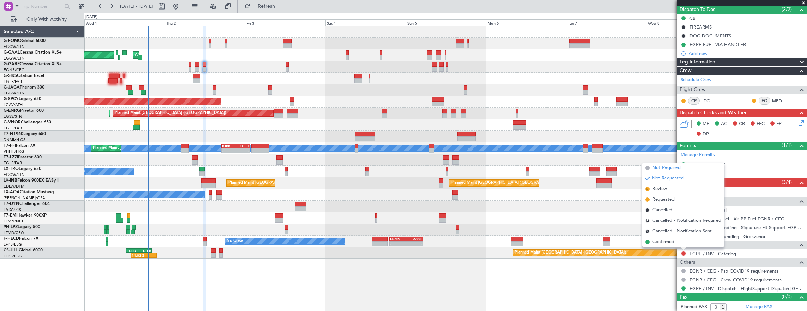
click at [658, 168] on span "Not Required" at bounding box center [666, 167] width 28 height 7
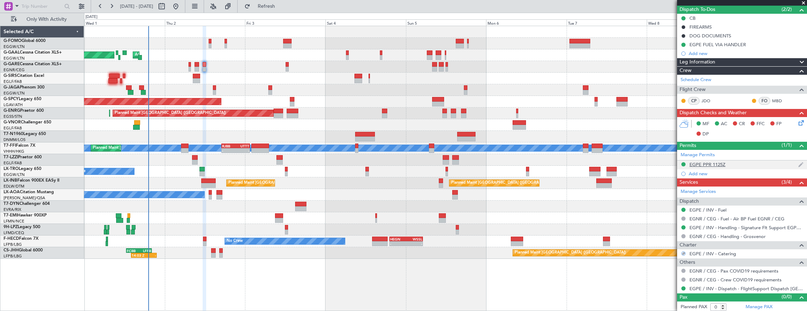
click at [759, 165] on div "EGPE PPR 1125Z" at bounding box center [742, 165] width 130 height 9
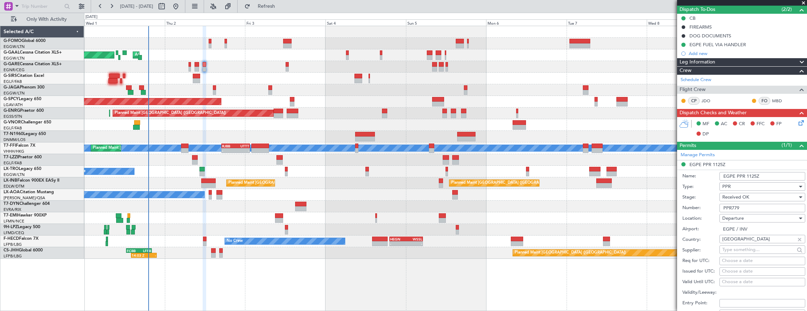
click at [762, 210] on input "PPR779" at bounding box center [762, 208] width 86 height 8
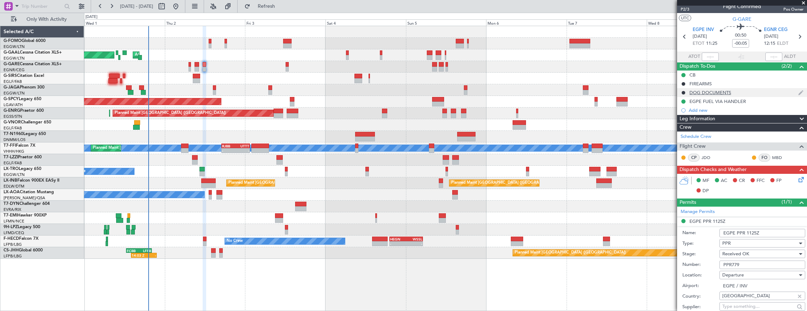
scroll to position [0, 0]
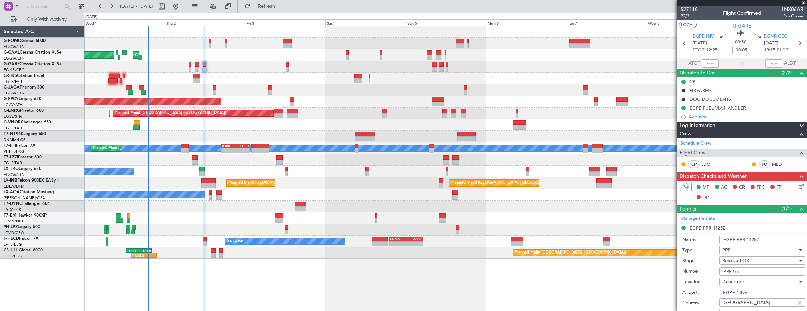
click at [687, 19] on span "P2/3" at bounding box center [688, 16] width 17 height 6
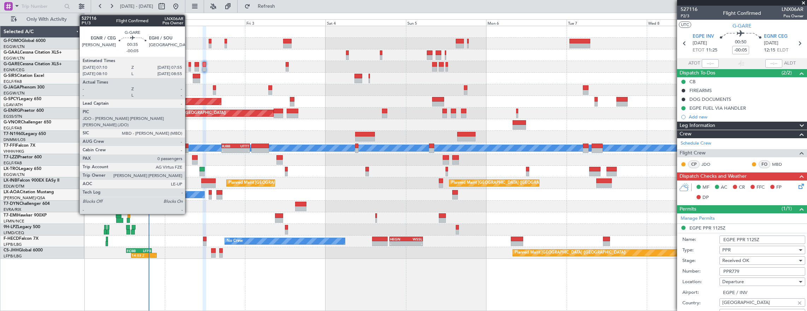
click at [188, 69] on div at bounding box center [189, 69] width 3 height 5
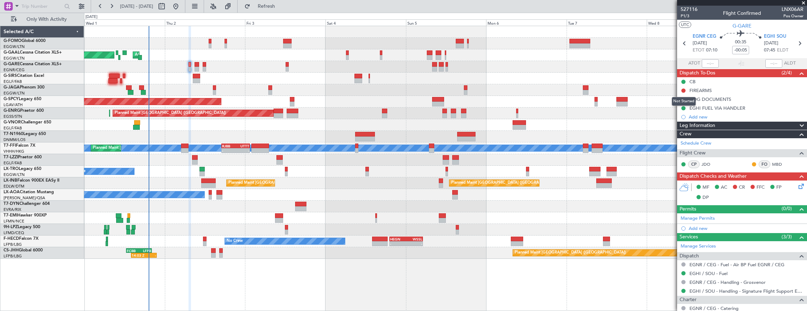
drag, startPoint x: 682, startPoint y: 89, endPoint x: 683, endPoint y: 110, distance: 20.9
click at [682, 89] on button at bounding box center [683, 91] width 4 height 4
click at [686, 130] on span "Cancelled" at bounding box center [685, 131] width 20 height 7
click at [682, 98] on button at bounding box center [683, 99] width 4 height 4
click at [672, 139] on li "Cancelled" at bounding box center [683, 141] width 37 height 11
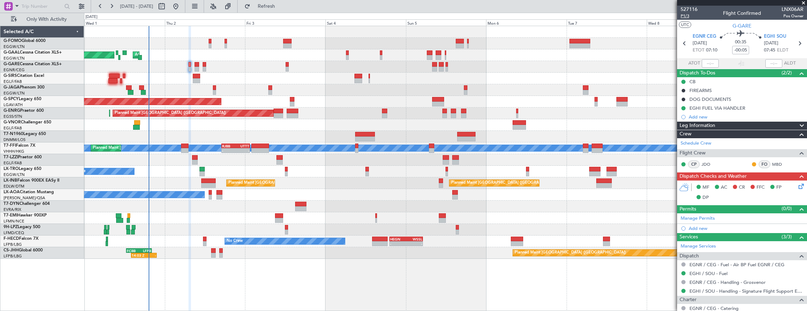
click at [685, 18] on span "P1/3" at bounding box center [688, 16] width 17 height 6
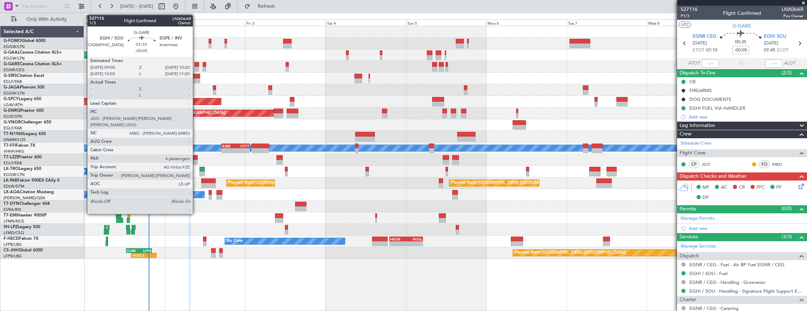
click at [196, 66] on div at bounding box center [196, 64] width 5 height 5
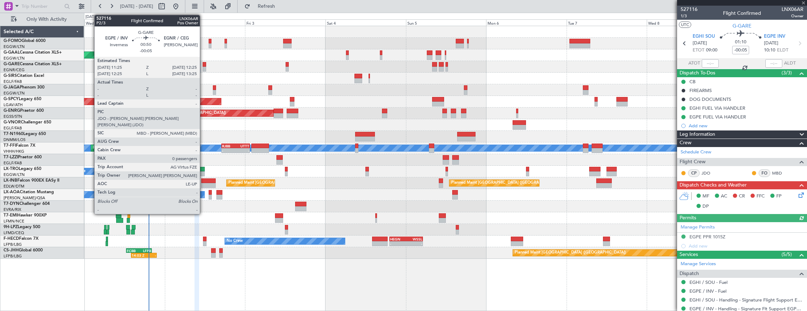
click at [203, 65] on div at bounding box center [205, 64] width 4 height 5
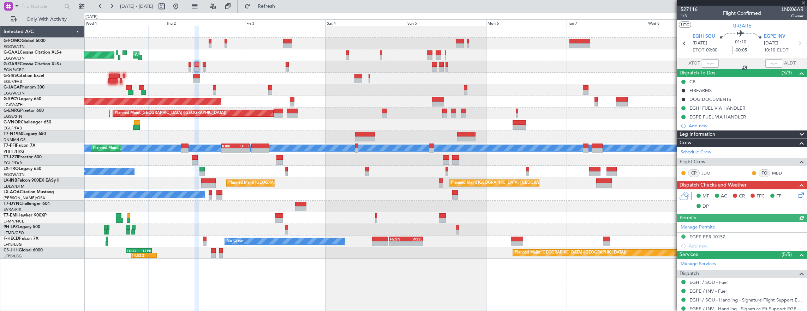
type input "0"
